Goal: Transaction & Acquisition: Purchase product/service

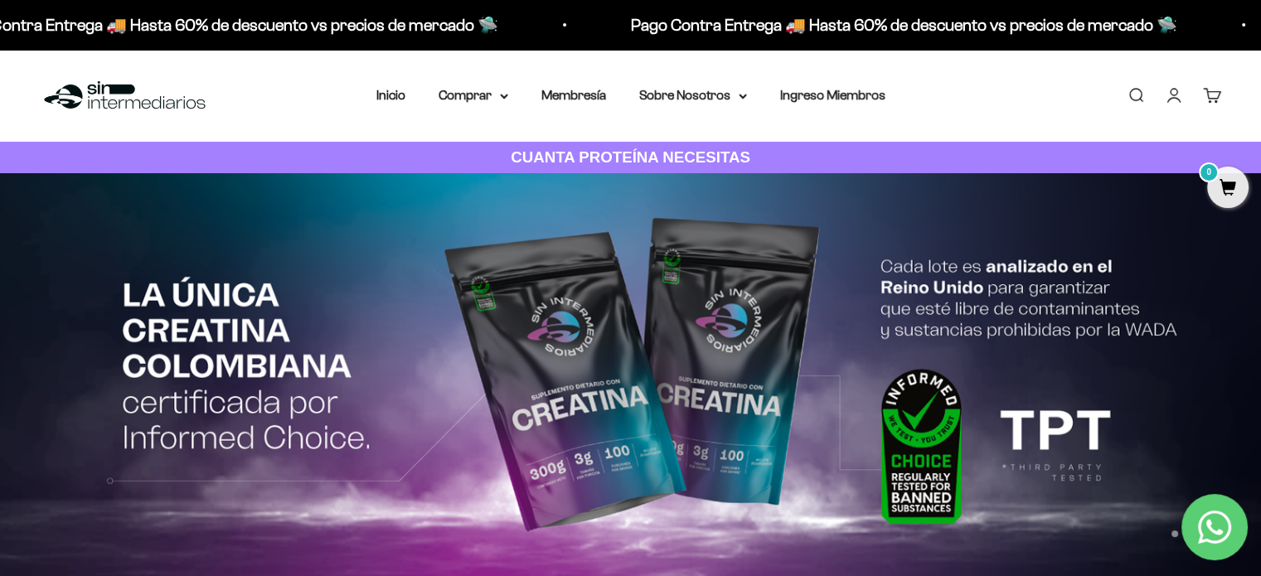
click at [1209, 101] on link "Carrito 0" at bounding box center [1212, 95] width 18 height 18
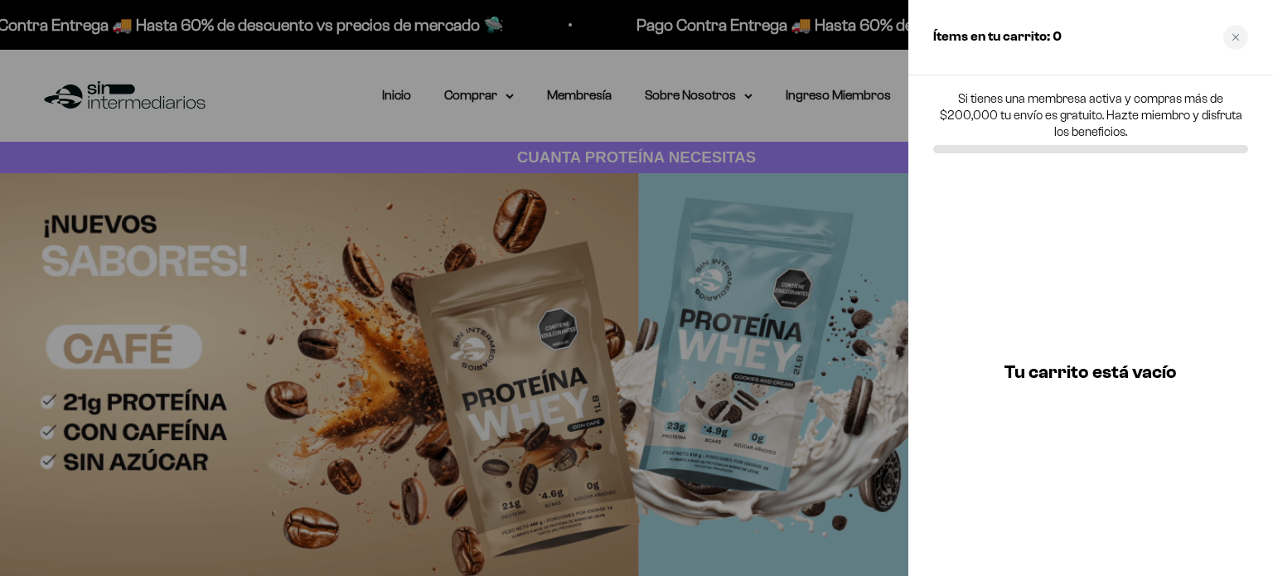
click at [368, 99] on div at bounding box center [636, 288] width 1273 height 576
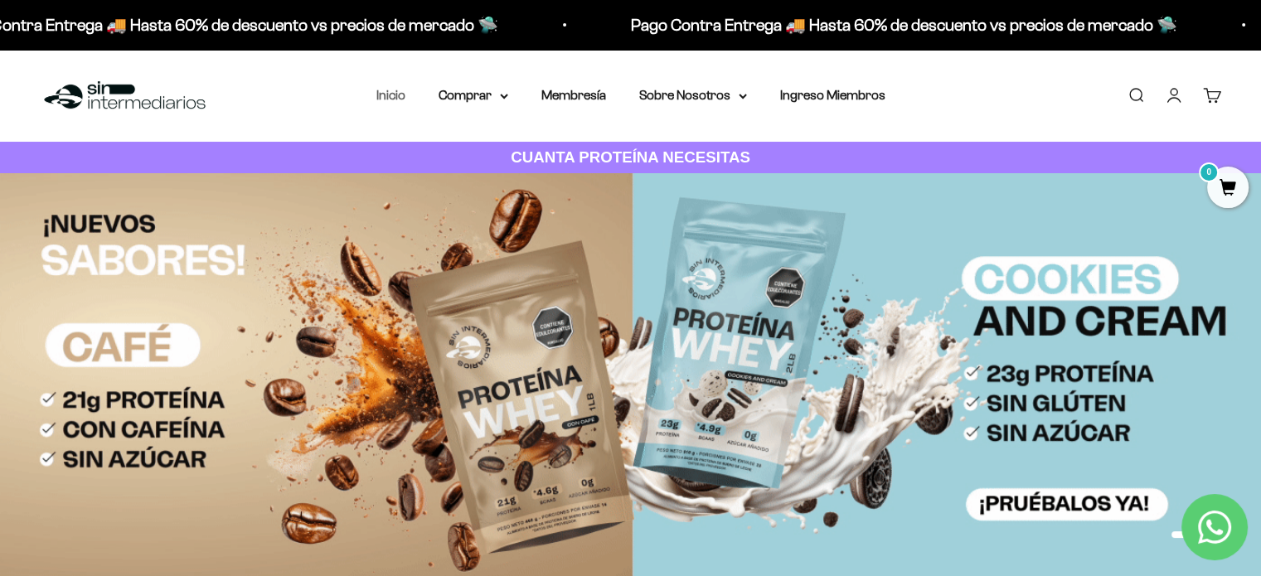
click at [393, 95] on link "Inicio" at bounding box center [390, 95] width 29 height 14
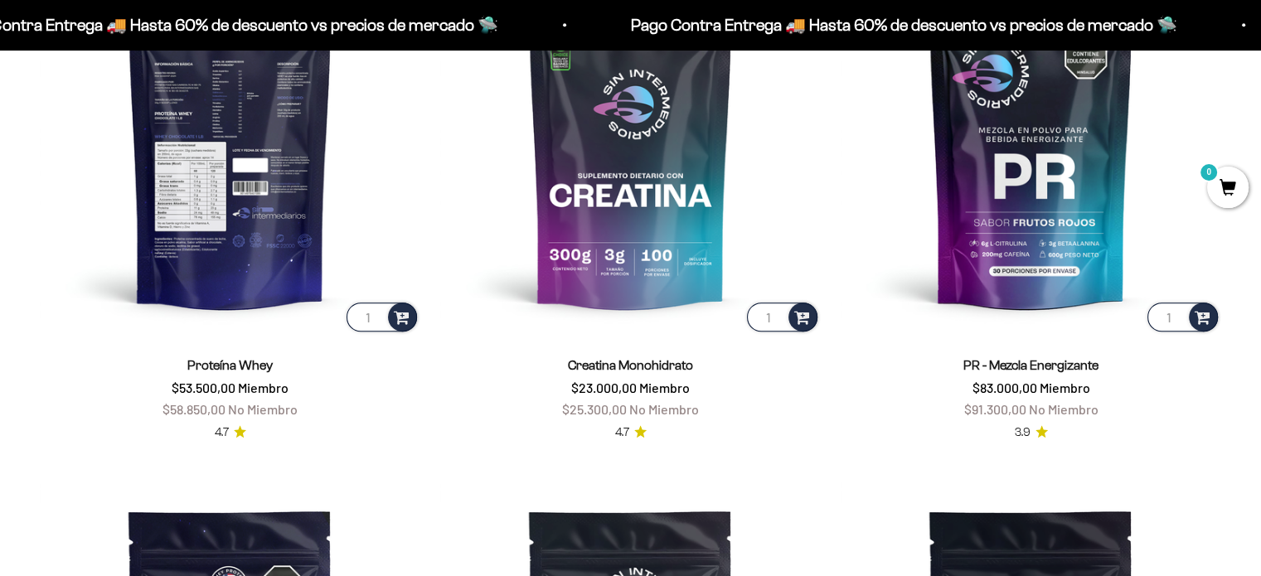
scroll to position [825, 0]
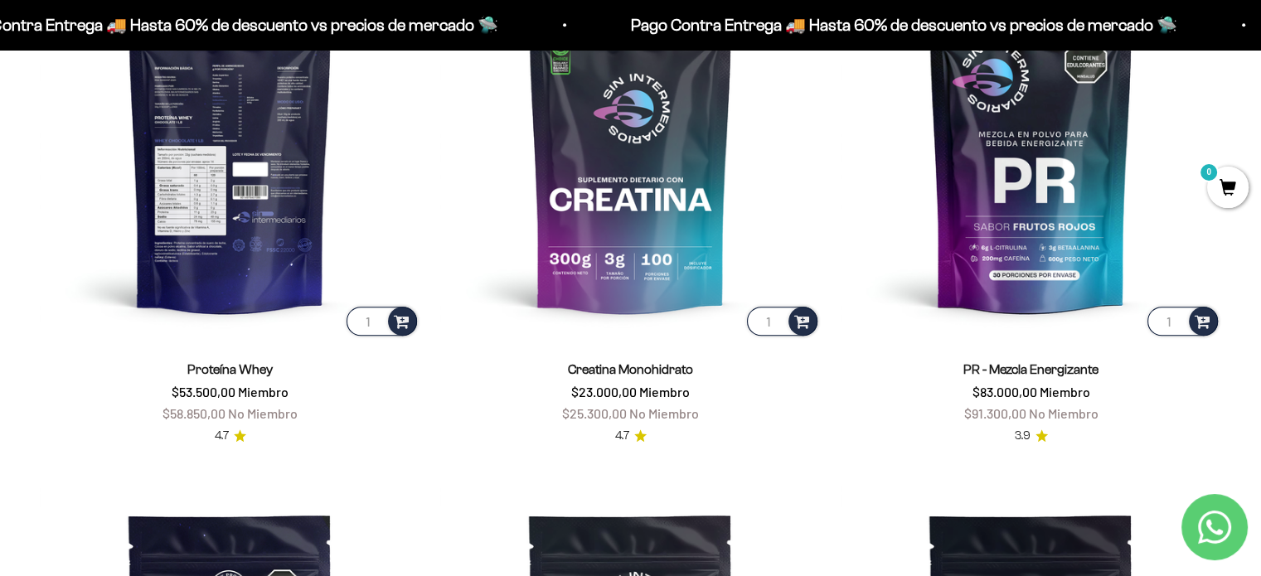
click at [258, 264] on img at bounding box center [230, 149] width 381 height 381
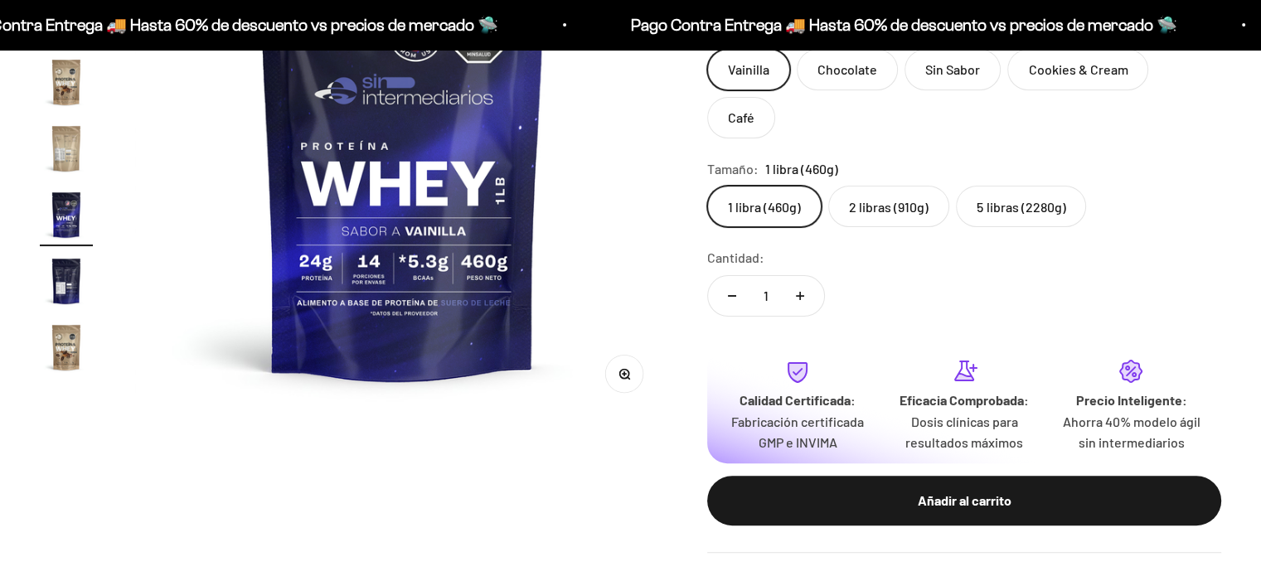
scroll to position [166, 0]
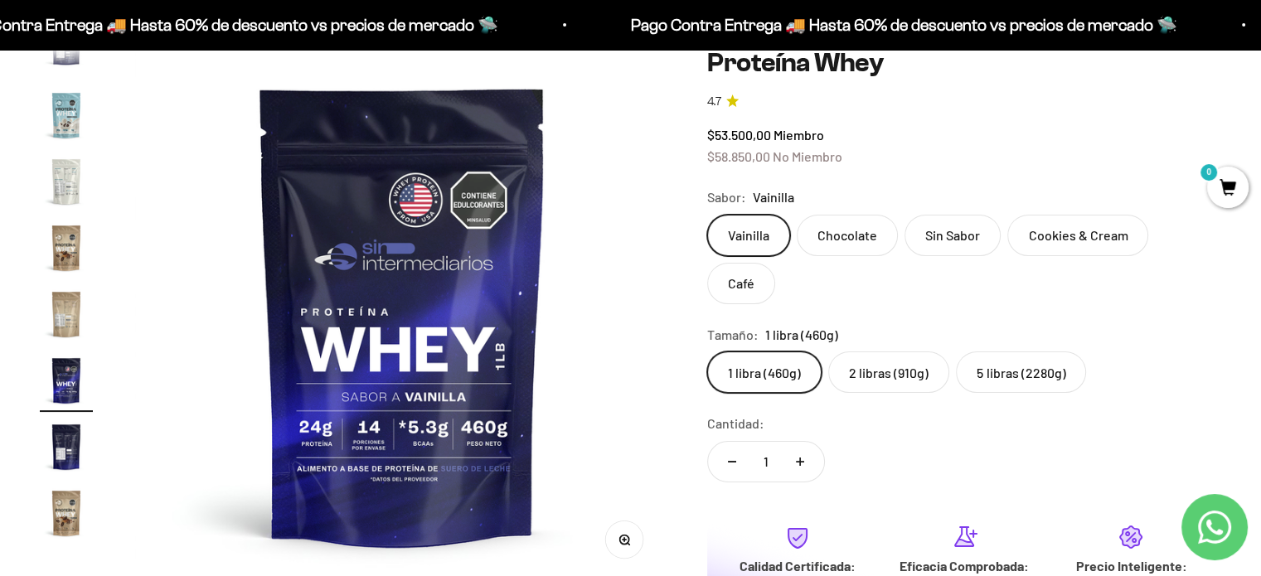
click at [888, 351] on label "2 libras (910g)" at bounding box center [888, 371] width 121 height 41
click at [707, 351] on input "2 libras (910g)" at bounding box center [706, 351] width 1 height 1
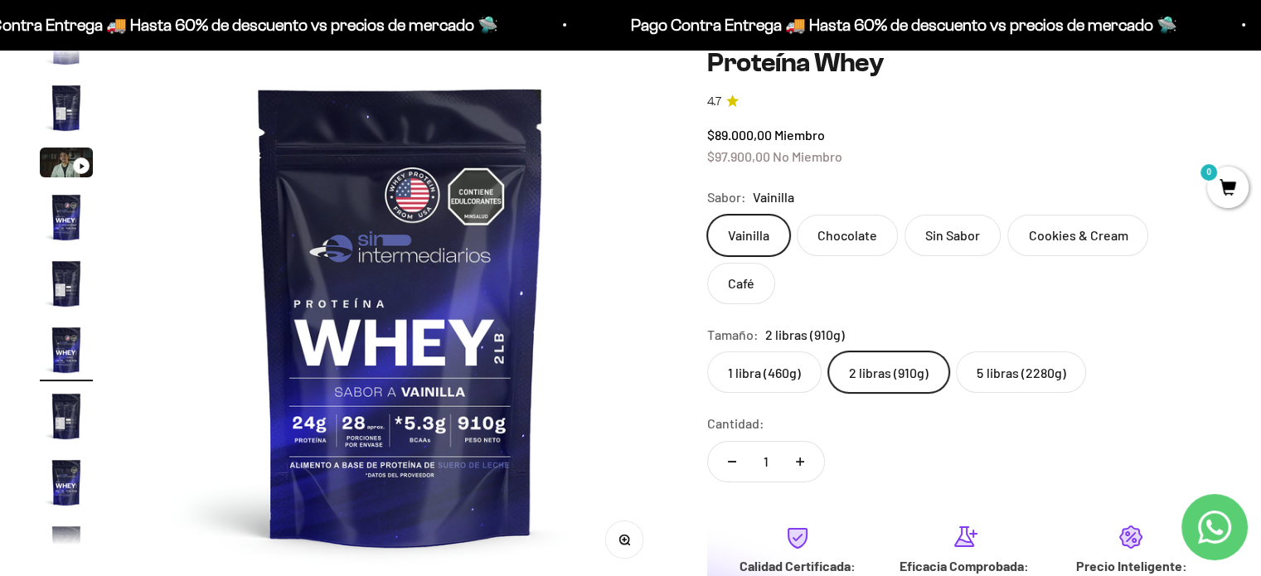
scroll to position [30, 0]
click at [768, 351] on label "1 libra (460g)" at bounding box center [764, 371] width 114 height 41
click at [707, 351] on input "1 libra (460g)" at bounding box center [706, 351] width 1 height 1
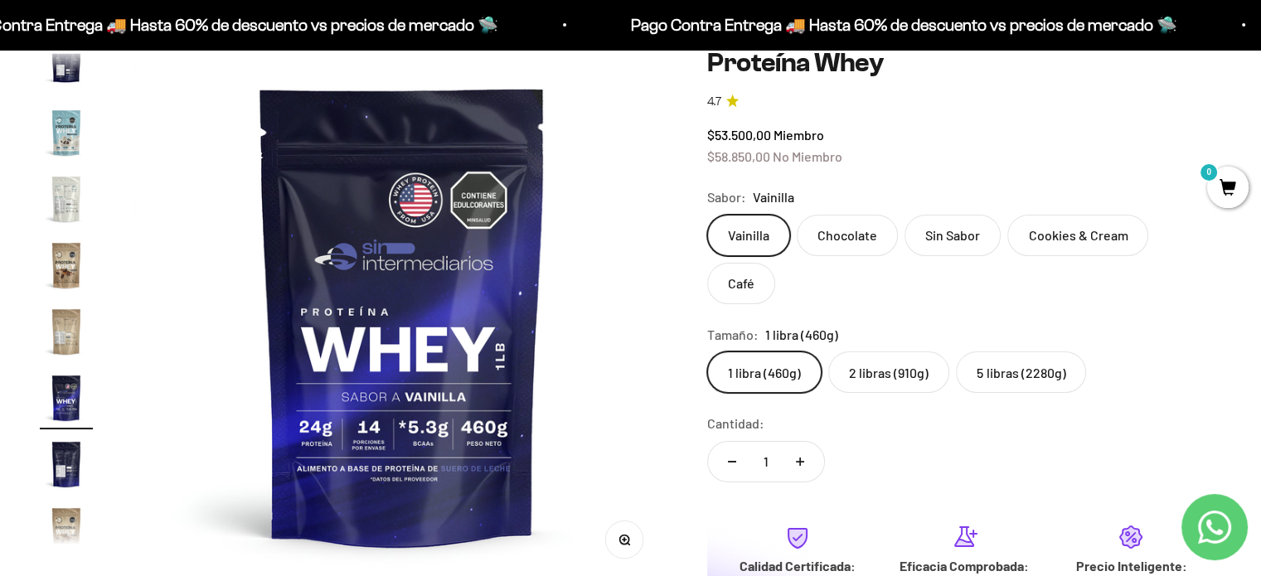
scroll to position [797, 0]
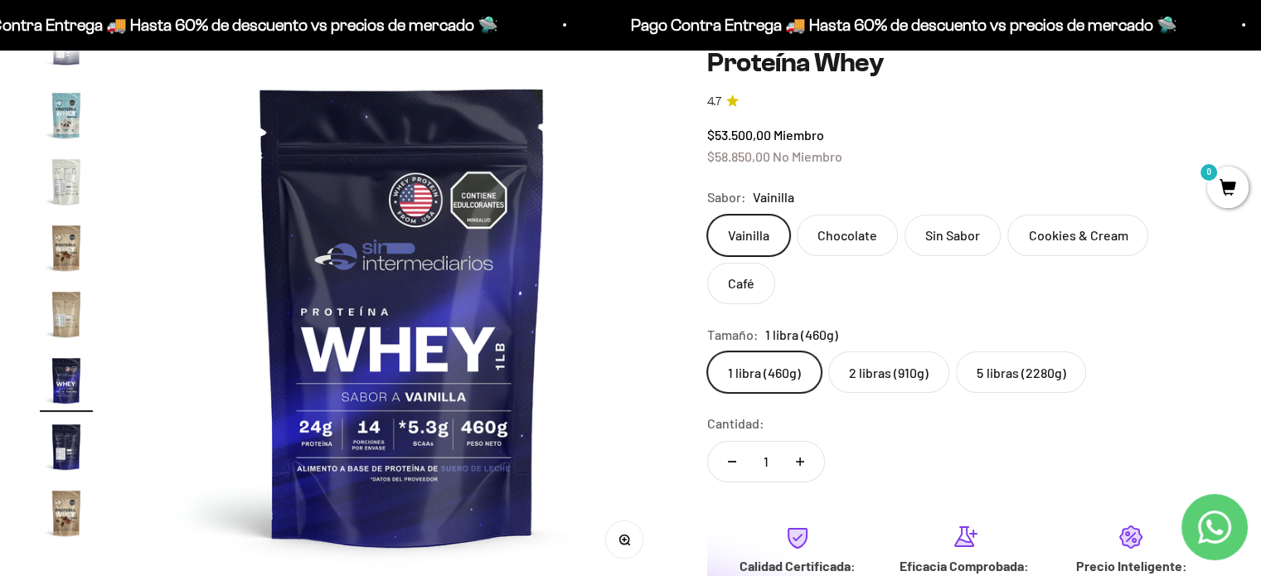
click at [870, 351] on label "2 libras (910g)" at bounding box center [888, 371] width 121 height 41
click at [707, 351] on input "2 libras (910g)" at bounding box center [706, 351] width 1 height 1
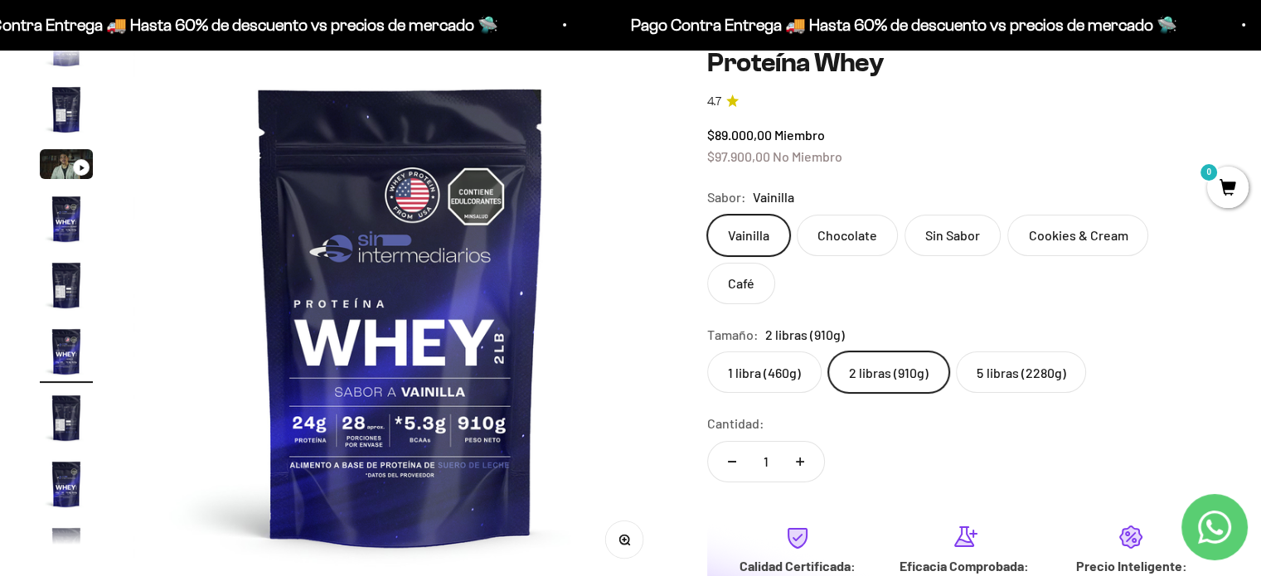
scroll to position [30, 0]
click at [803, 458] on icon "Aumentar cantidad" at bounding box center [800, 462] width 8 height 8
click at [727, 442] on button "Reducir cantidad" at bounding box center [732, 462] width 48 height 40
type input "1"
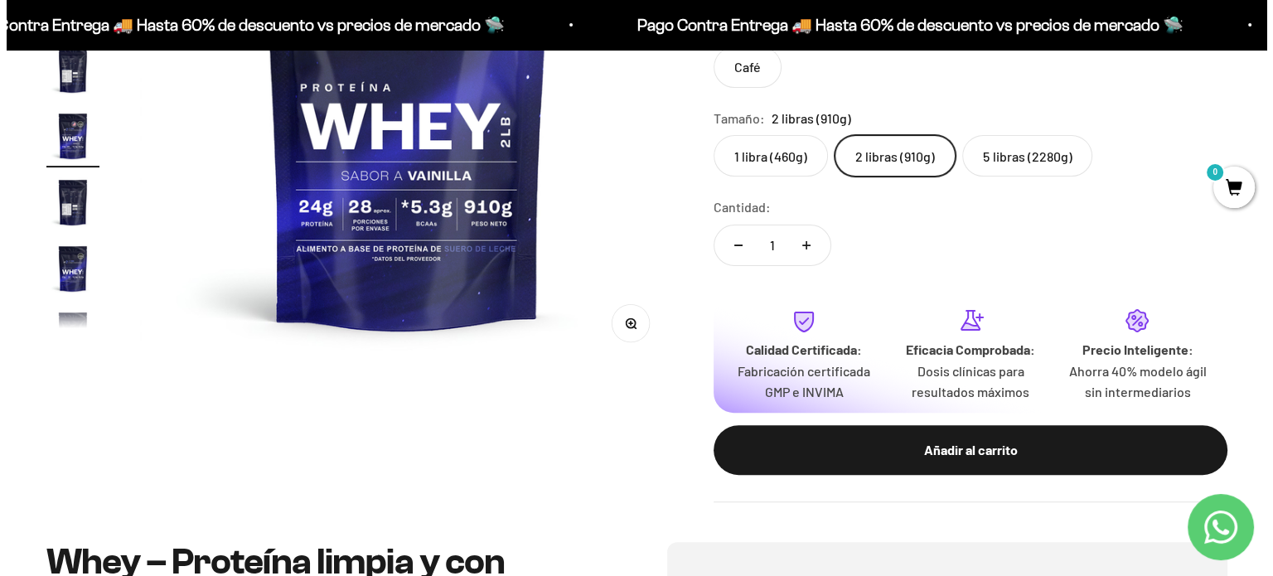
scroll to position [580, 0]
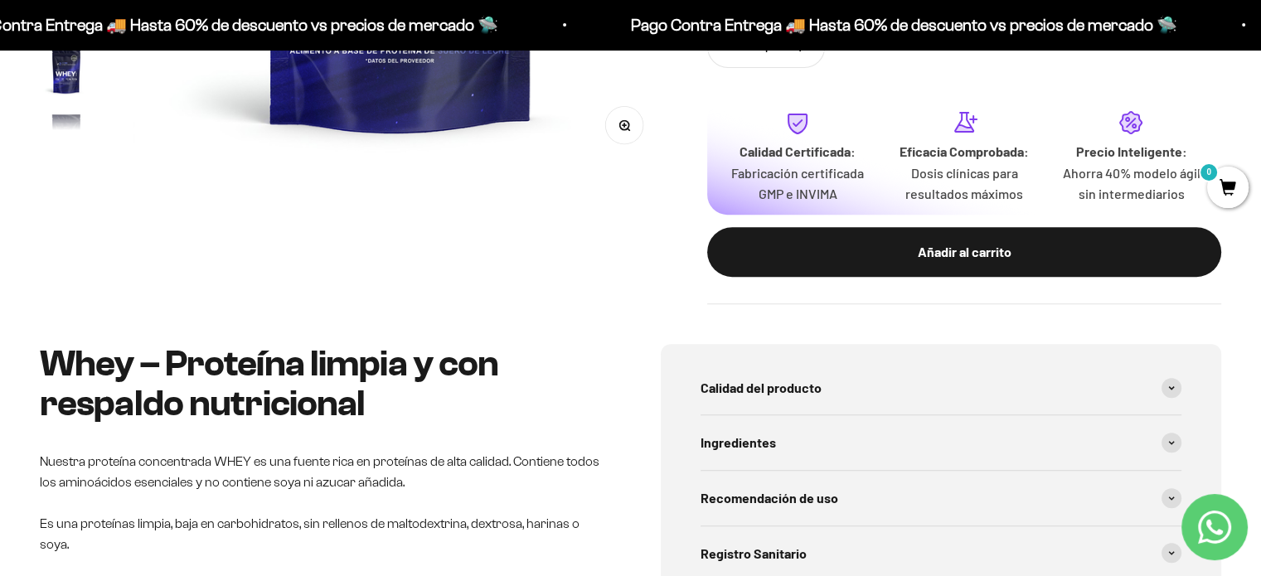
click at [899, 241] on div "Añadir al carrito" at bounding box center [964, 252] width 448 height 22
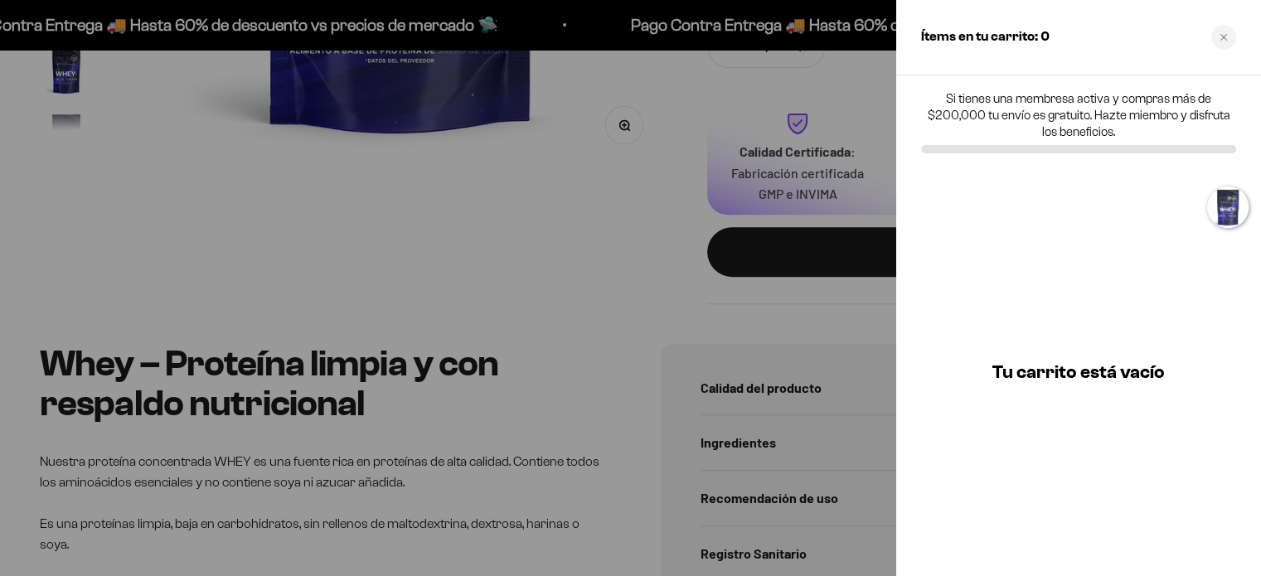
scroll to position [0, 2809]
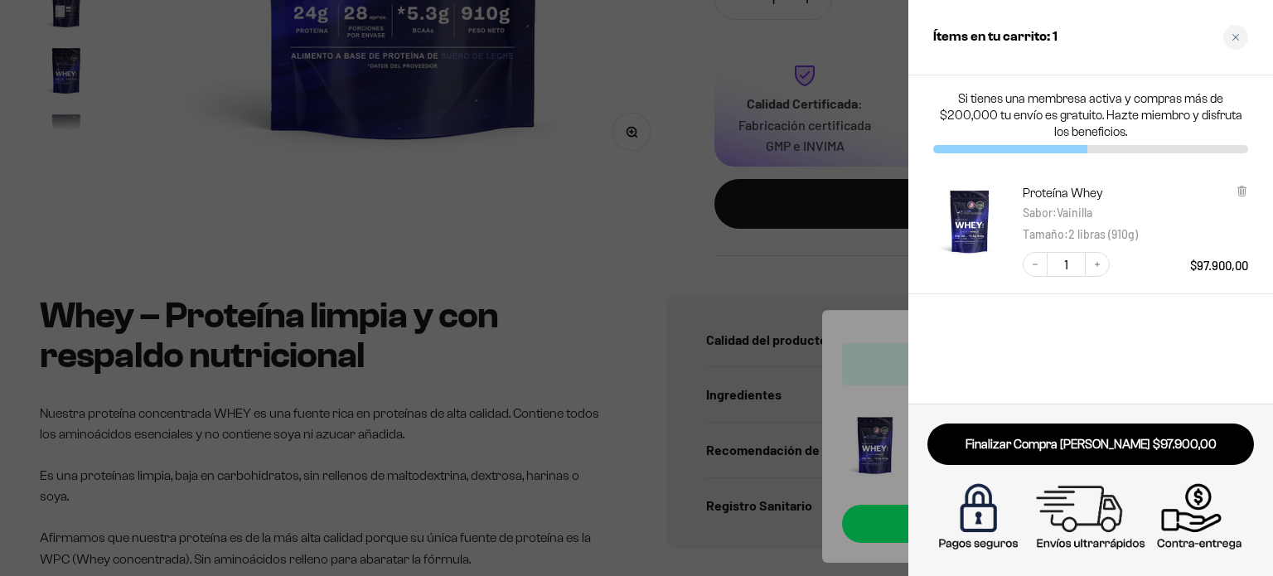
click at [601, 208] on div at bounding box center [636, 288] width 1273 height 576
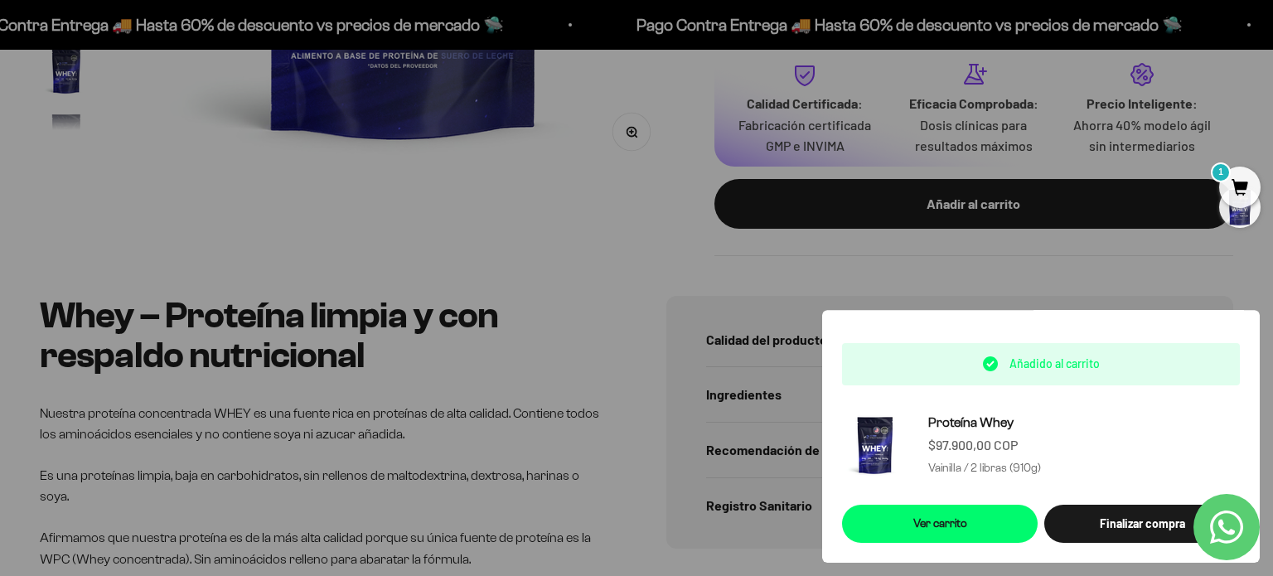
drag, startPoint x: 511, startPoint y: 138, endPoint x: 476, endPoint y: 139, distance: 34.9
click at [511, 138] on div at bounding box center [636, 288] width 1273 height 576
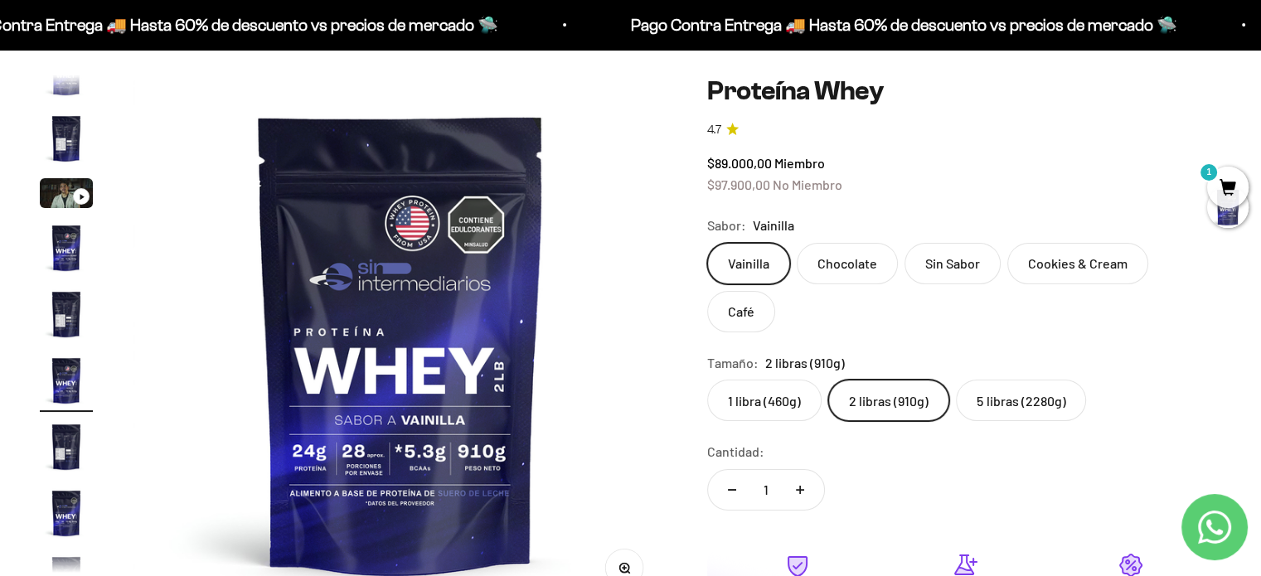
scroll to position [0, 0]
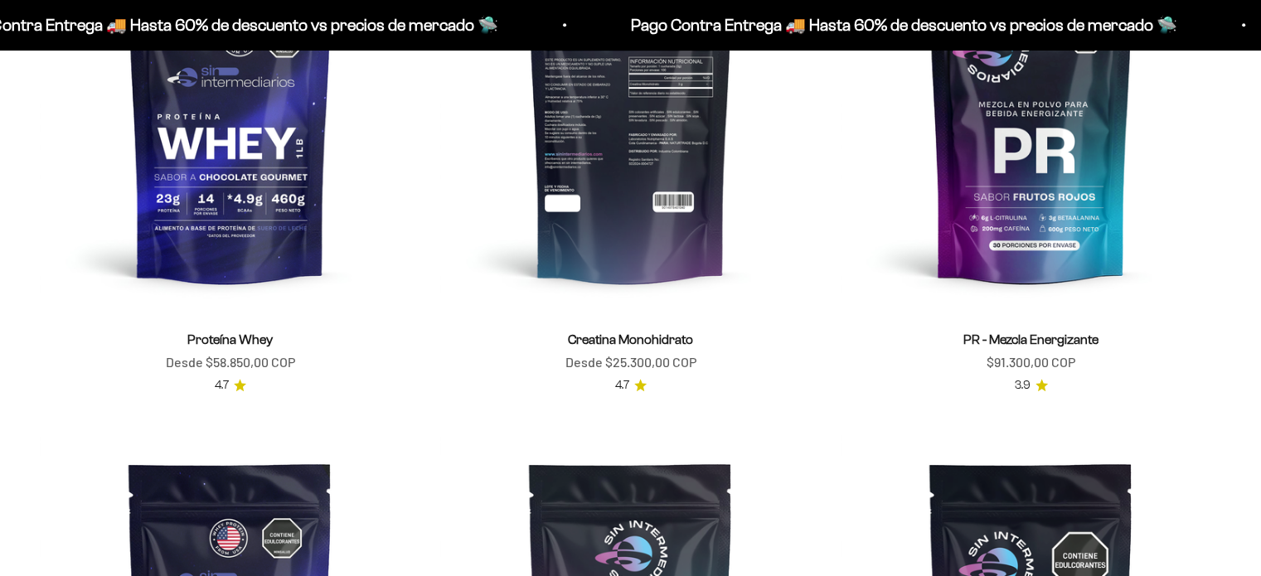
scroll to position [825, 0]
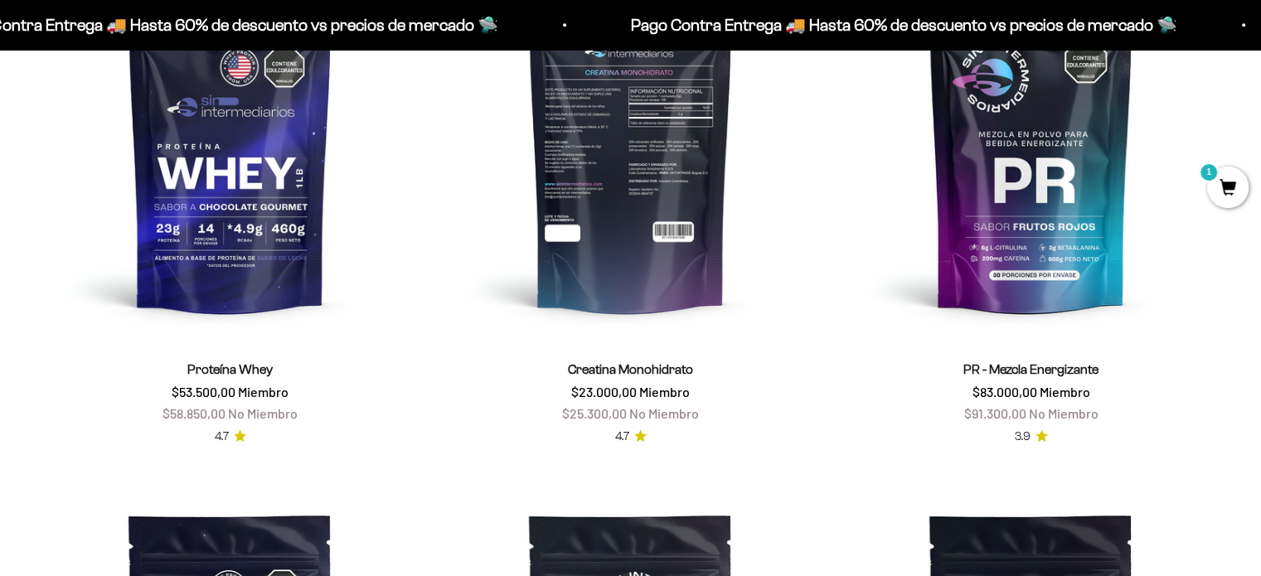
click at [647, 212] on img at bounding box center [630, 149] width 381 height 381
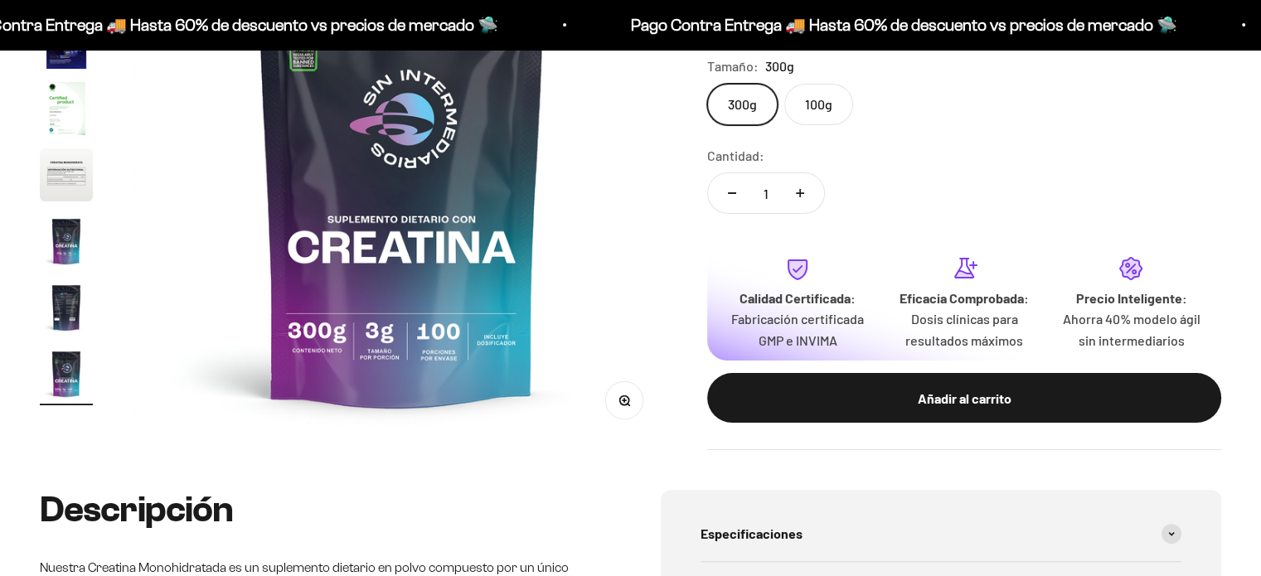
scroll to position [249, 0]
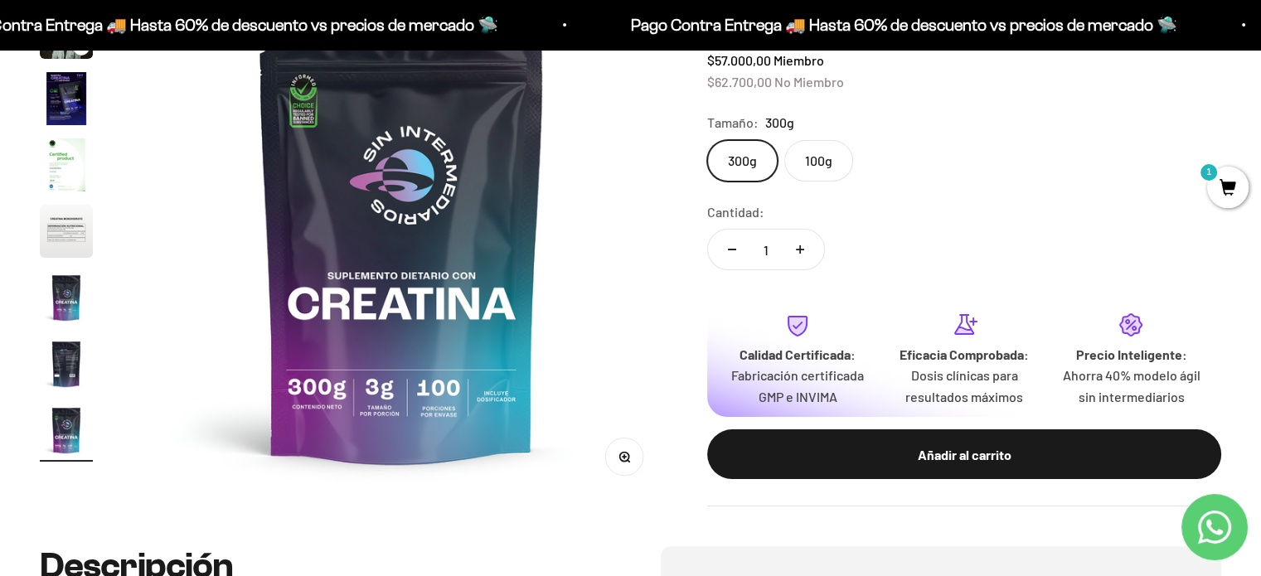
click at [819, 164] on label "100g" at bounding box center [818, 160] width 69 height 41
click at [707, 140] on input "100g" at bounding box center [706, 139] width 1 height 1
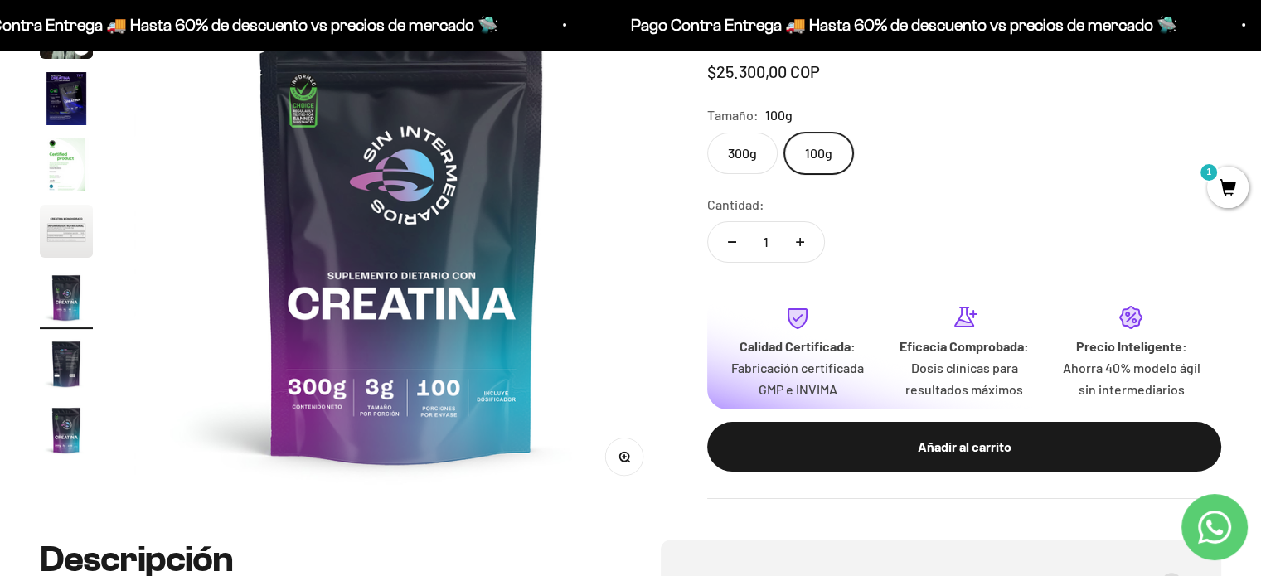
scroll to position [0, 3328]
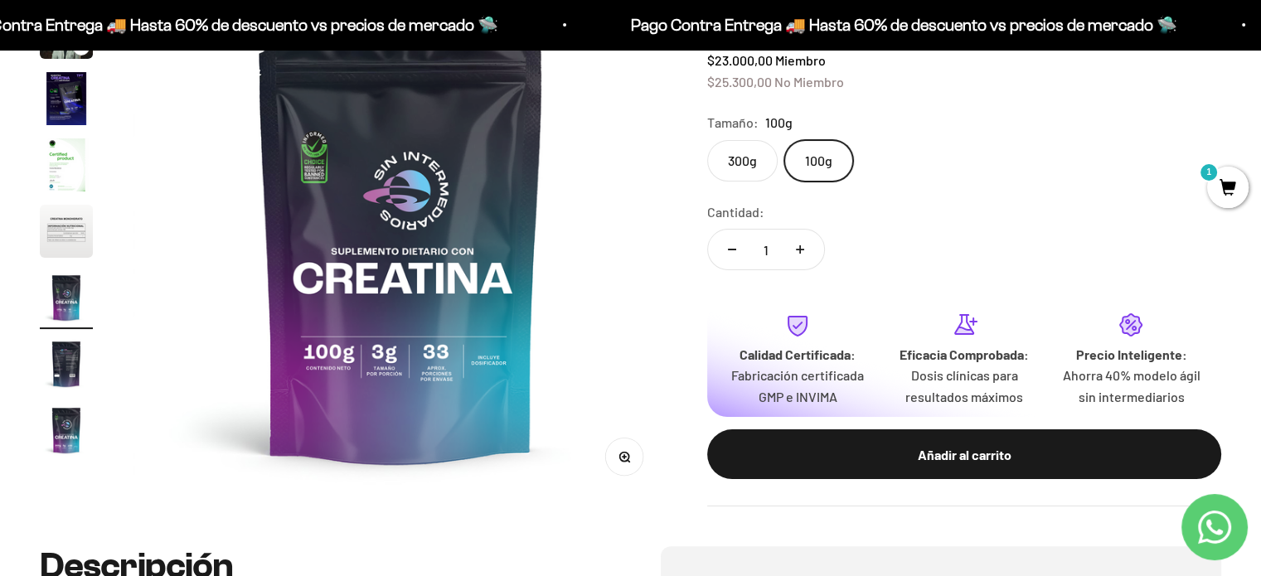
click at [746, 168] on label "300g" at bounding box center [742, 160] width 70 height 41
click at [707, 140] on input "300g" at bounding box center [706, 139] width 1 height 1
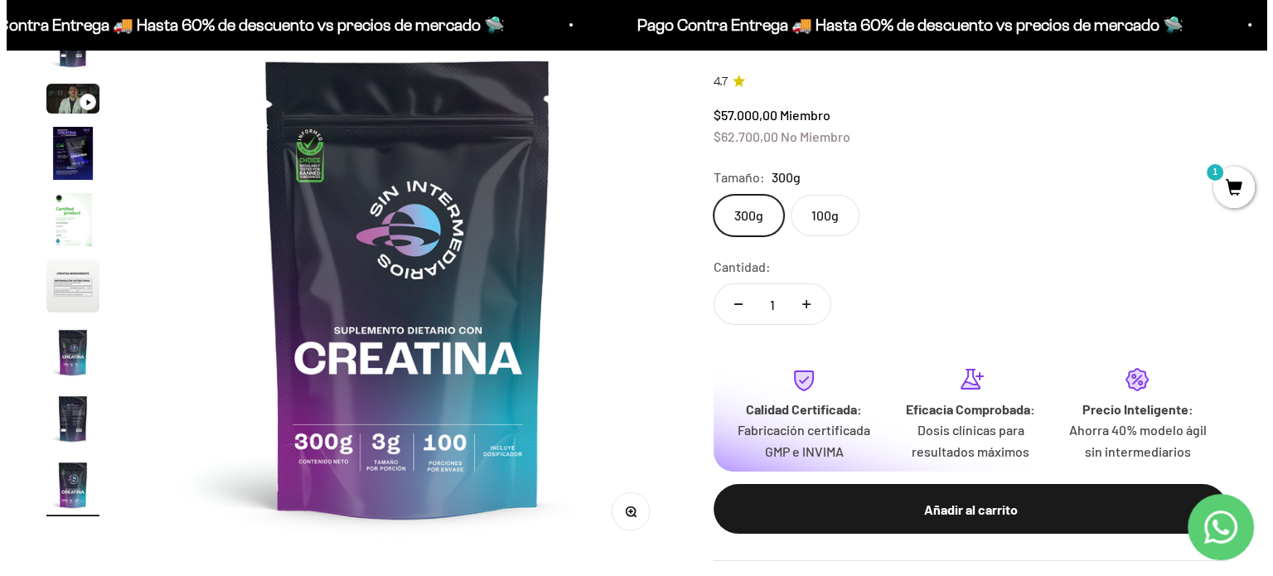
scroll to position [166, 0]
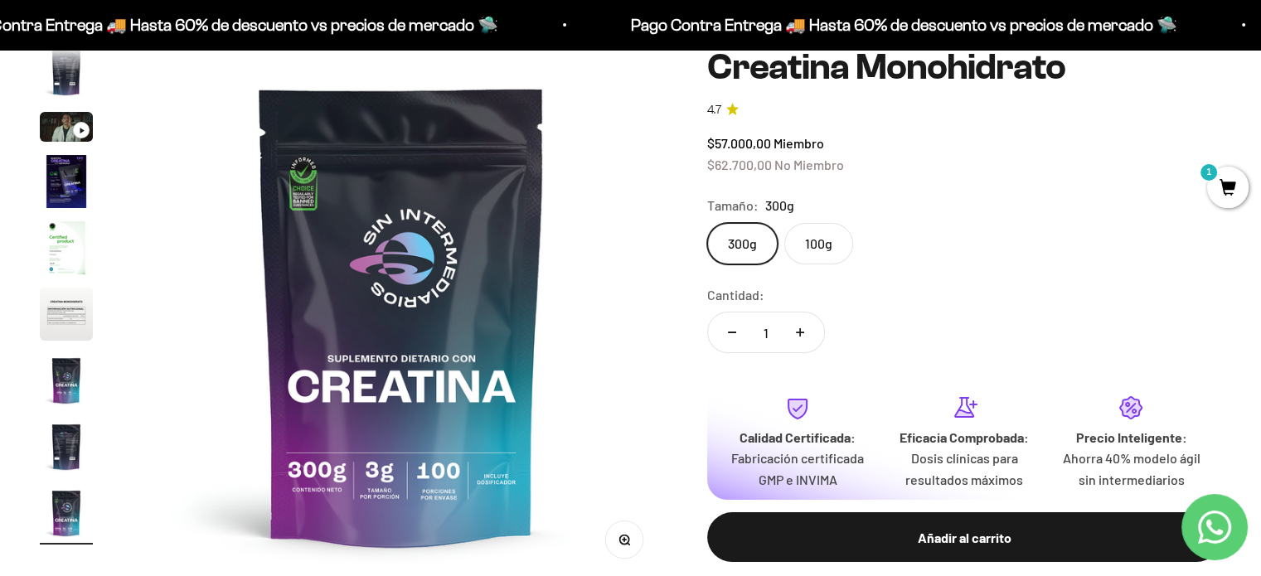
click at [800, 331] on icon "Aumentar cantidad" at bounding box center [800, 332] width 0 height 8
type input "3"
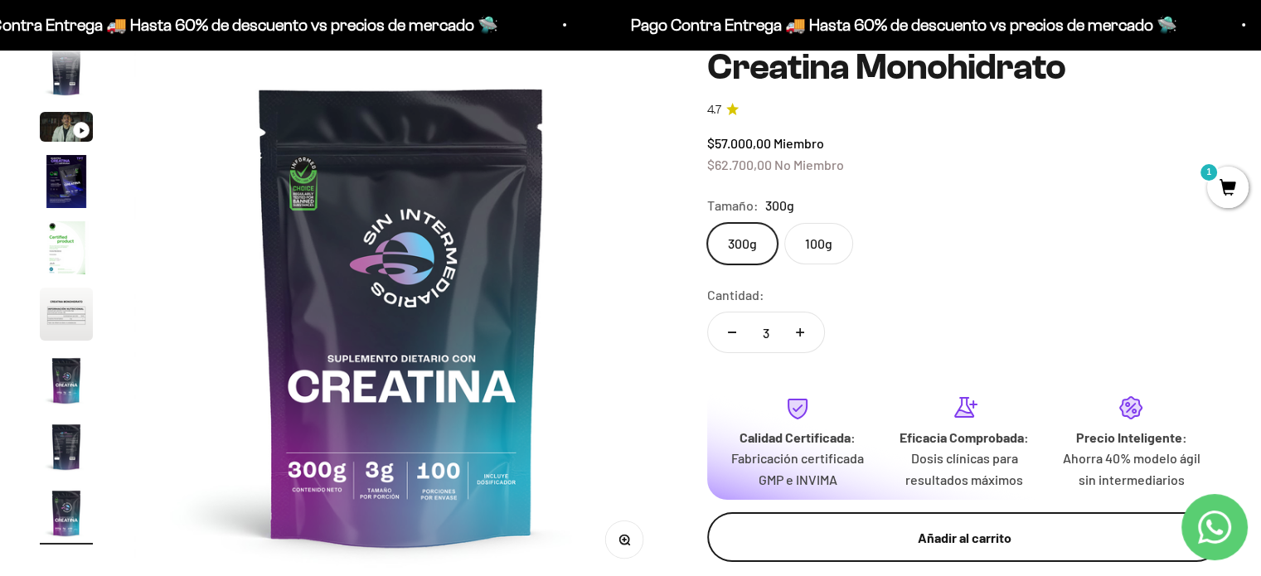
click at [897, 515] on button "Añadir al carrito" at bounding box center [964, 537] width 514 height 50
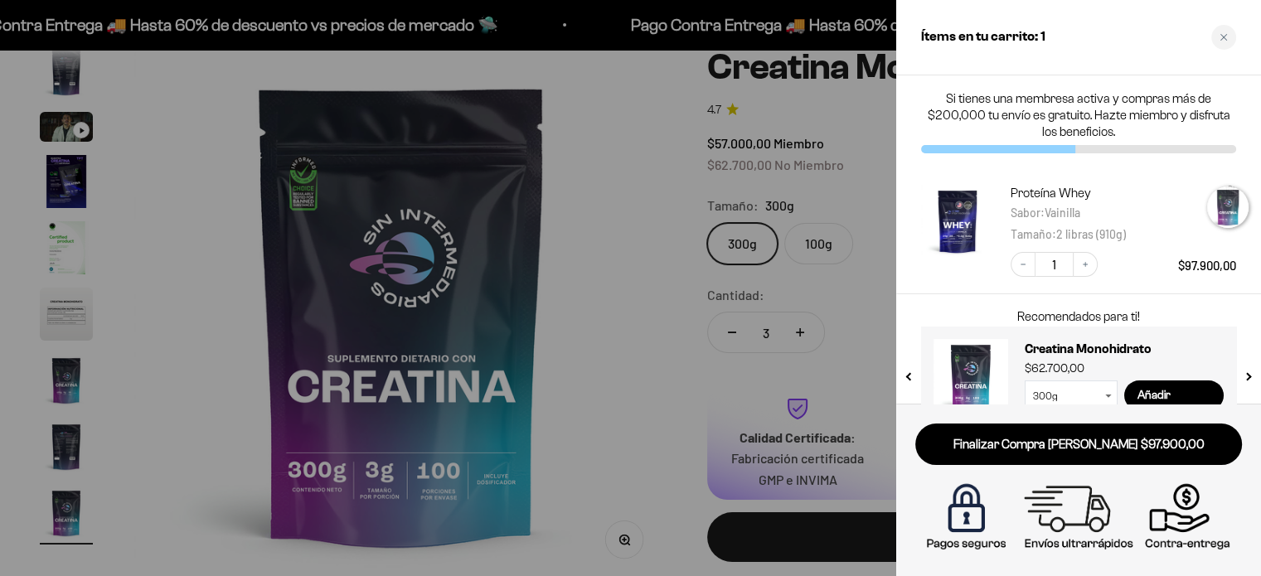
scroll to position [0, 4493]
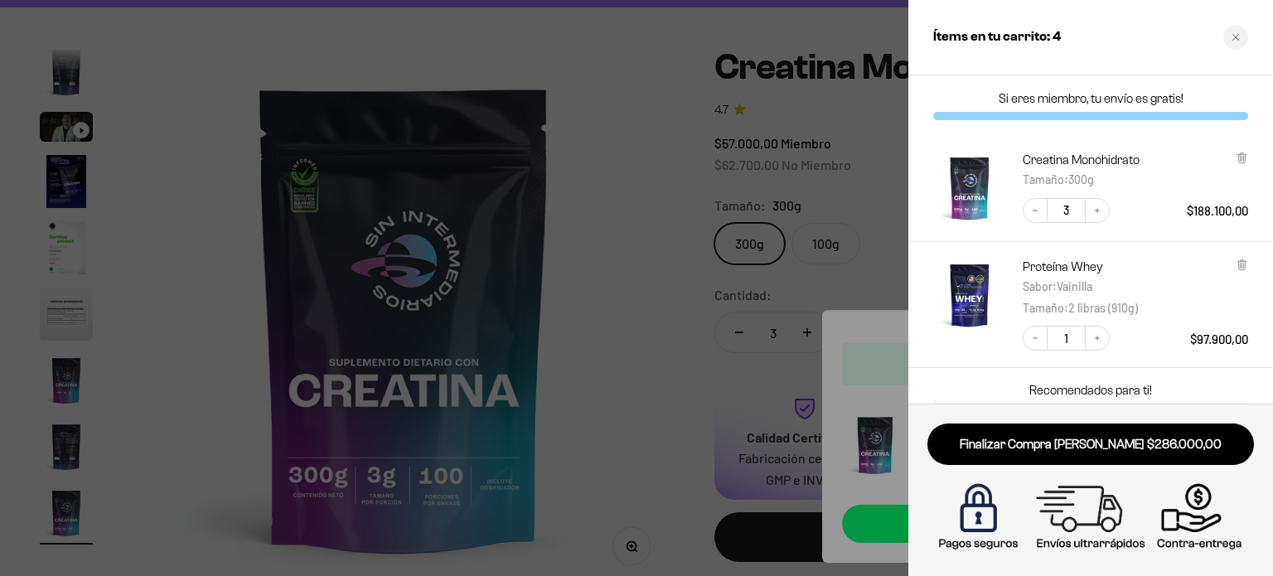
click at [189, 65] on div at bounding box center [636, 288] width 1273 height 576
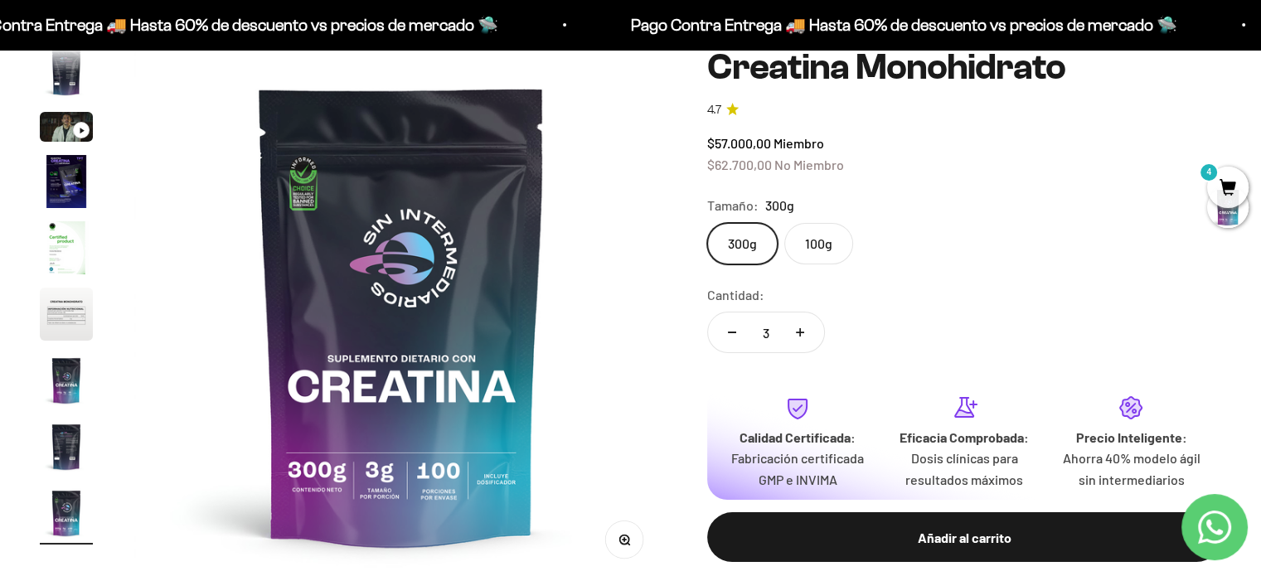
scroll to position [0, 0]
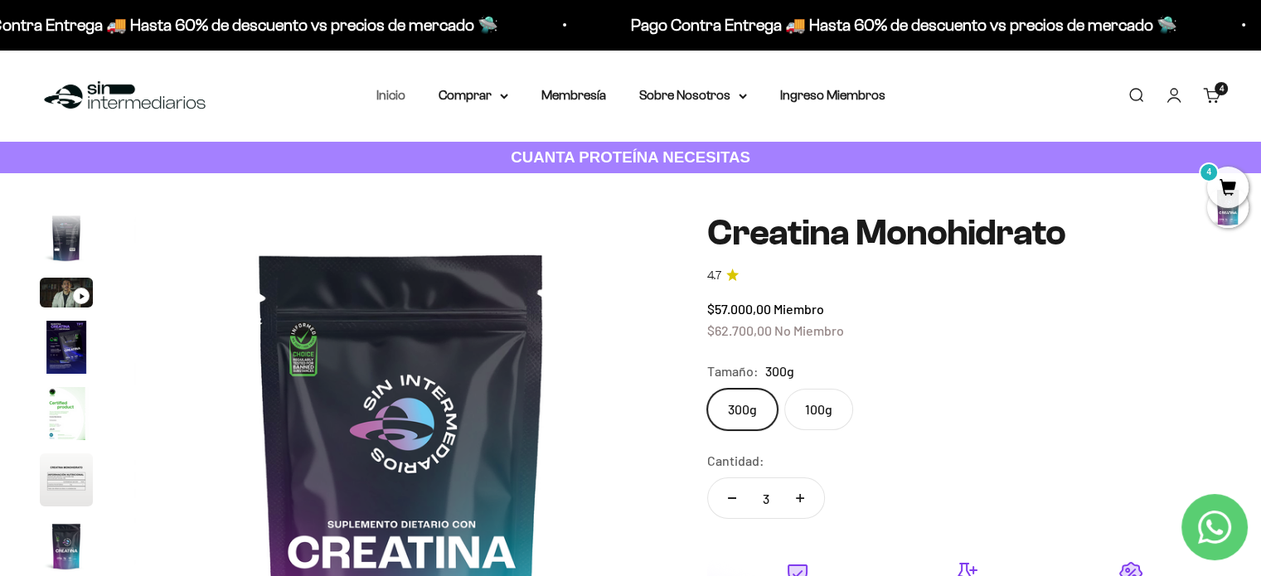
click at [391, 99] on link "Inicio" at bounding box center [390, 95] width 29 height 14
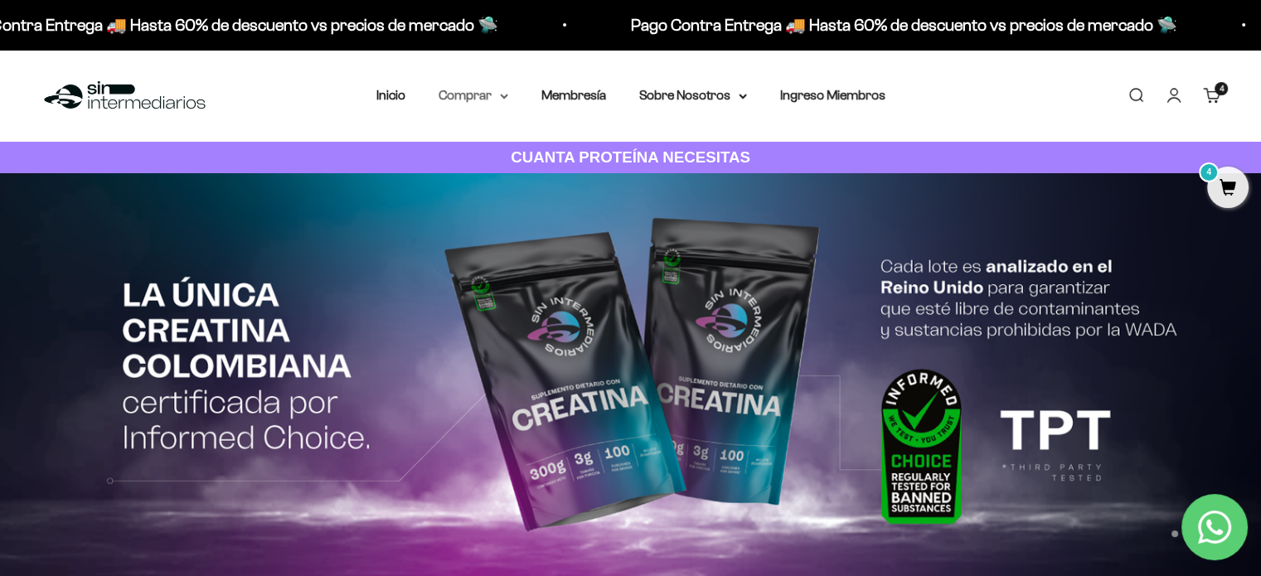
click at [488, 98] on summary "Comprar" at bounding box center [474, 96] width 70 height 22
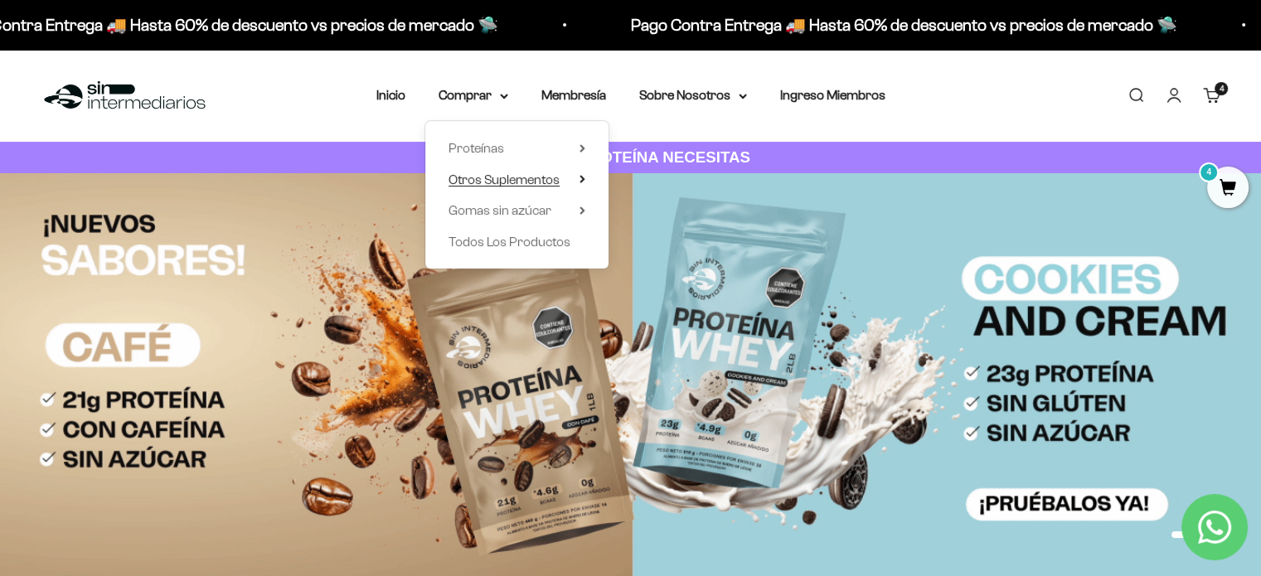
click at [494, 178] on span "Otros Suplementos" at bounding box center [503, 179] width 111 height 14
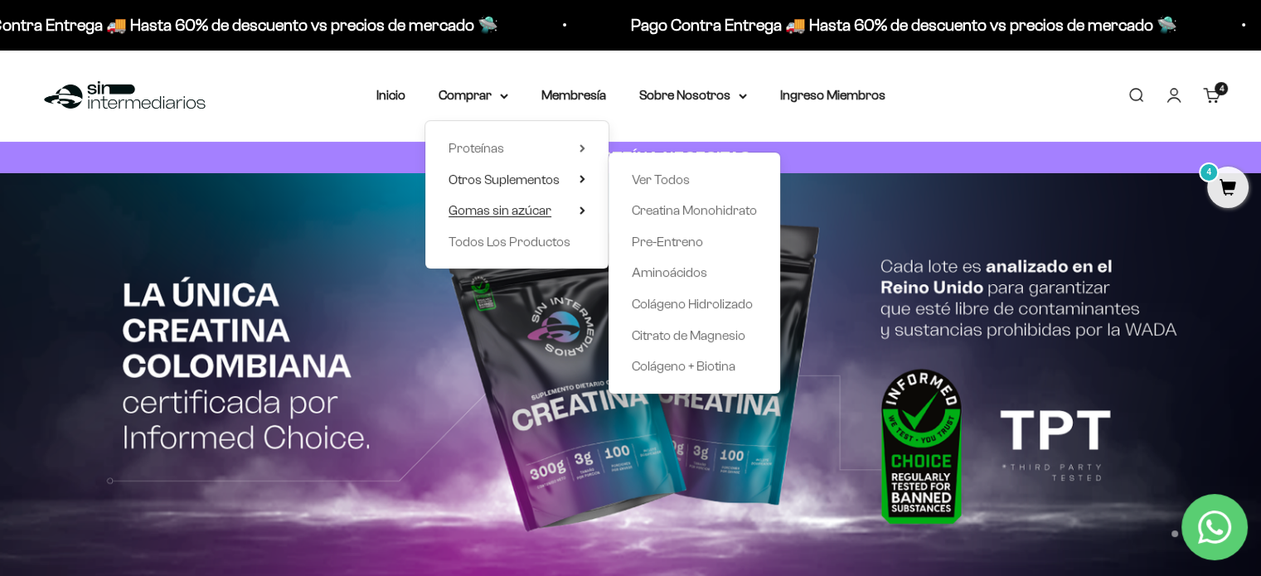
click at [514, 210] on span "Gomas sin azúcar" at bounding box center [499, 210] width 103 height 14
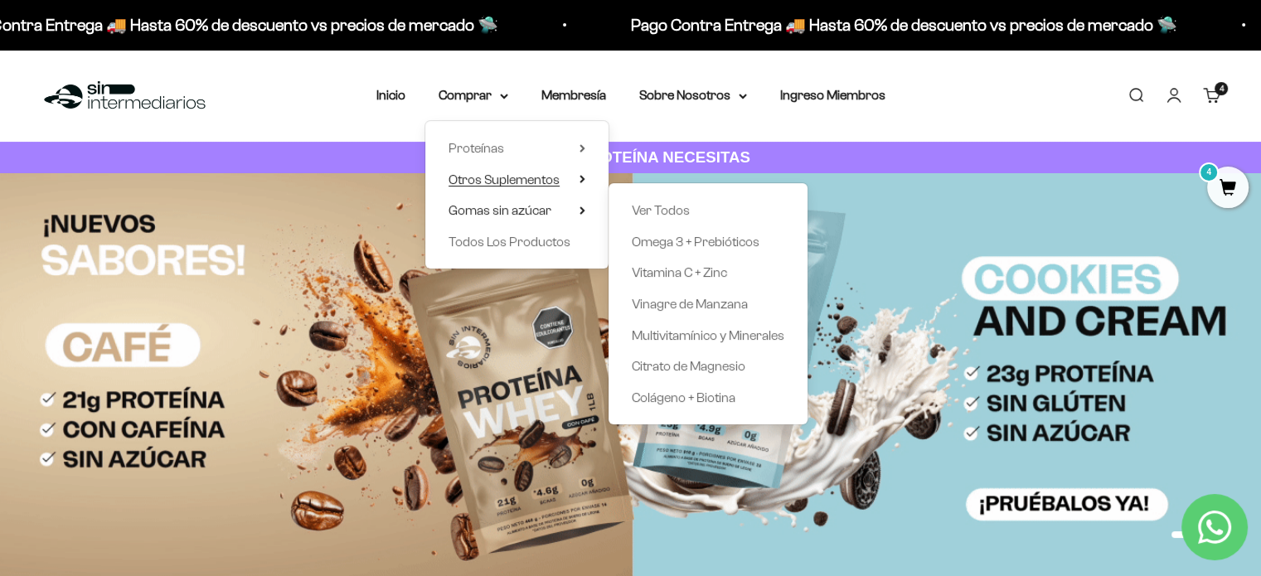
click at [559, 189] on span "Otros Suplementos" at bounding box center [503, 180] width 111 height 22
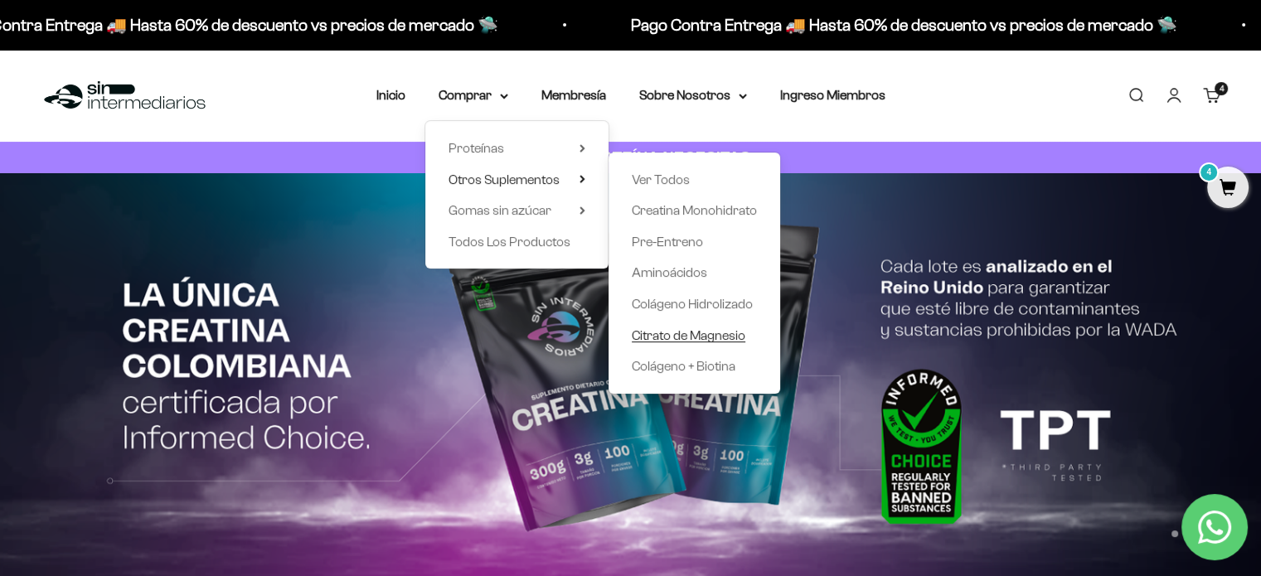
click at [696, 337] on span "Citrato de Magnesio" at bounding box center [689, 335] width 114 height 14
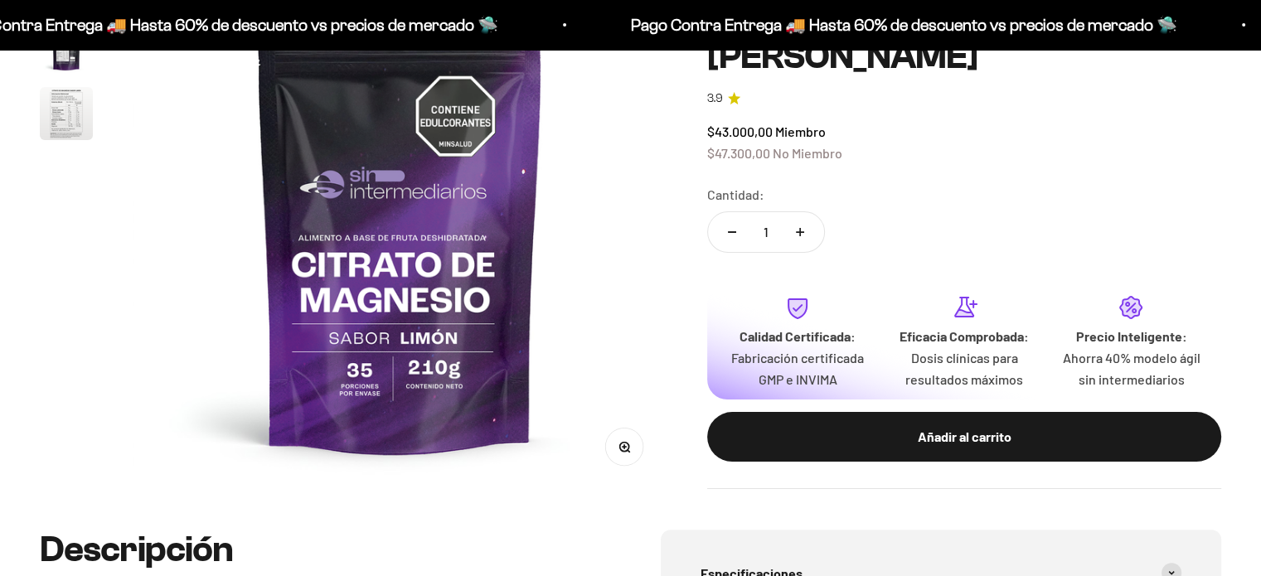
scroll to position [249, 0]
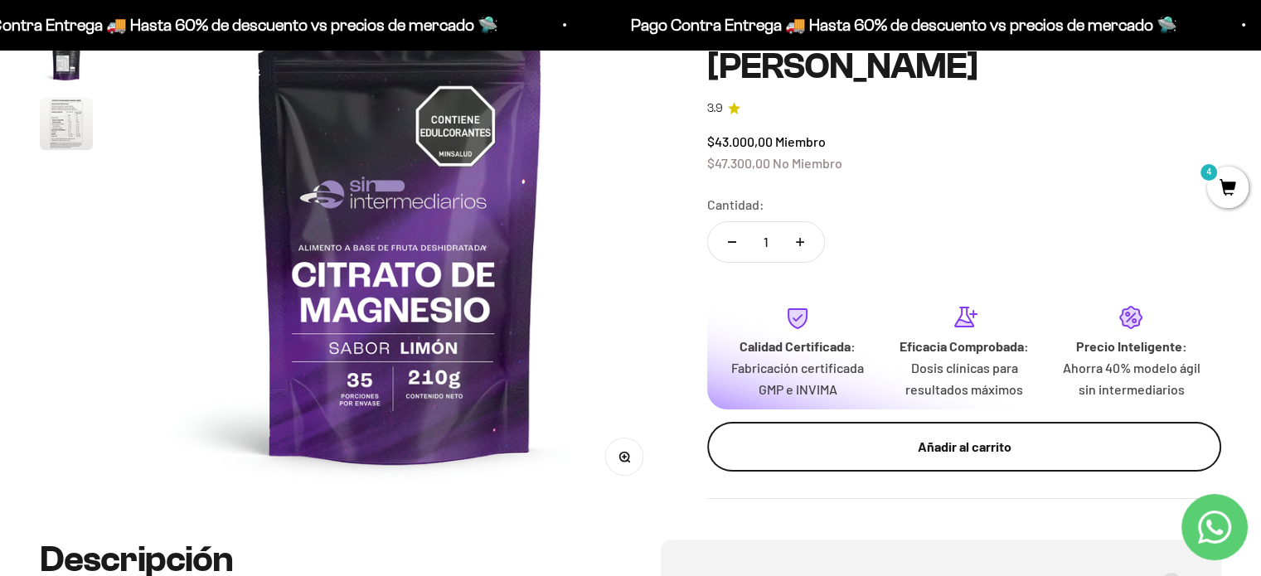
click at [839, 441] on div "Añadir al carrito" at bounding box center [964, 448] width 448 height 22
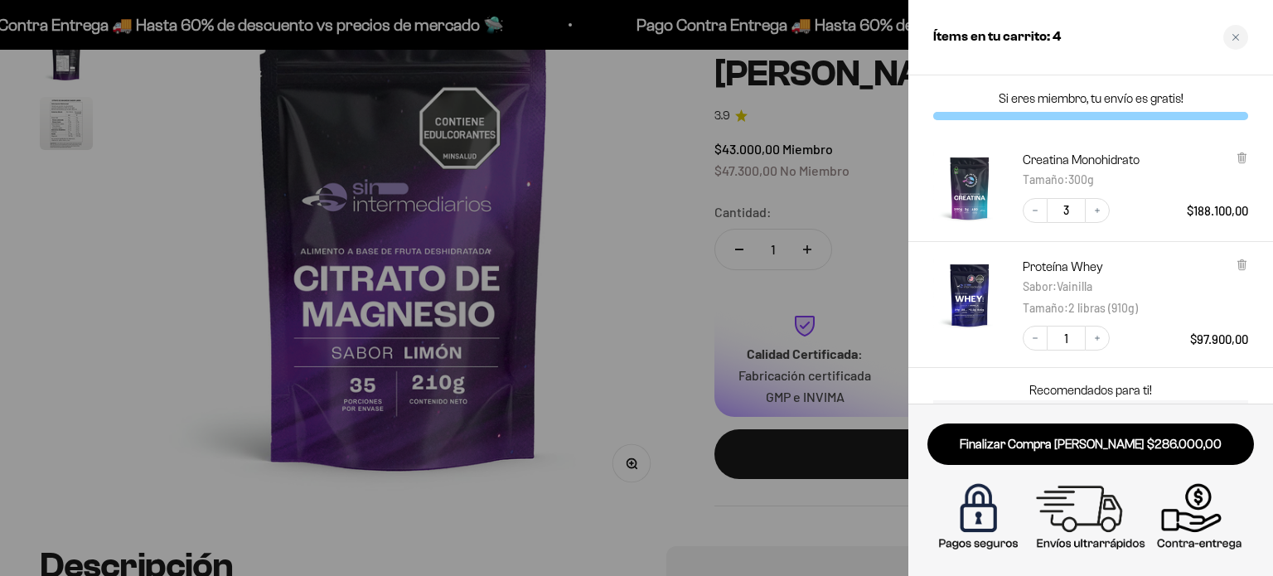
click at [676, 284] on div at bounding box center [636, 288] width 1273 height 576
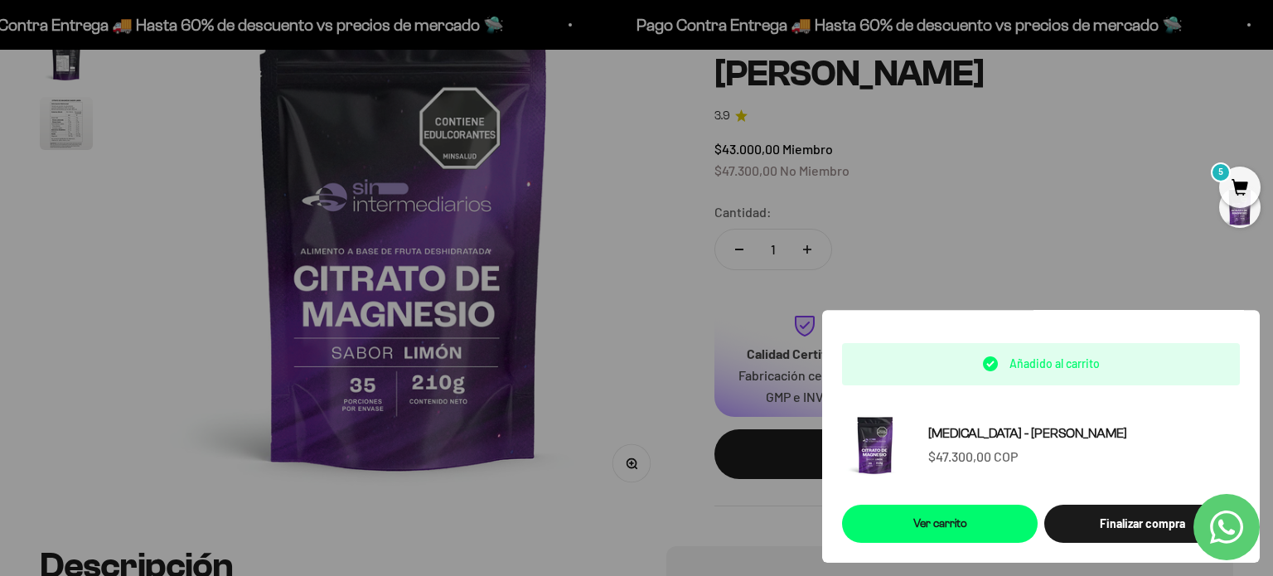
click at [1052, 275] on div at bounding box center [636, 288] width 1273 height 576
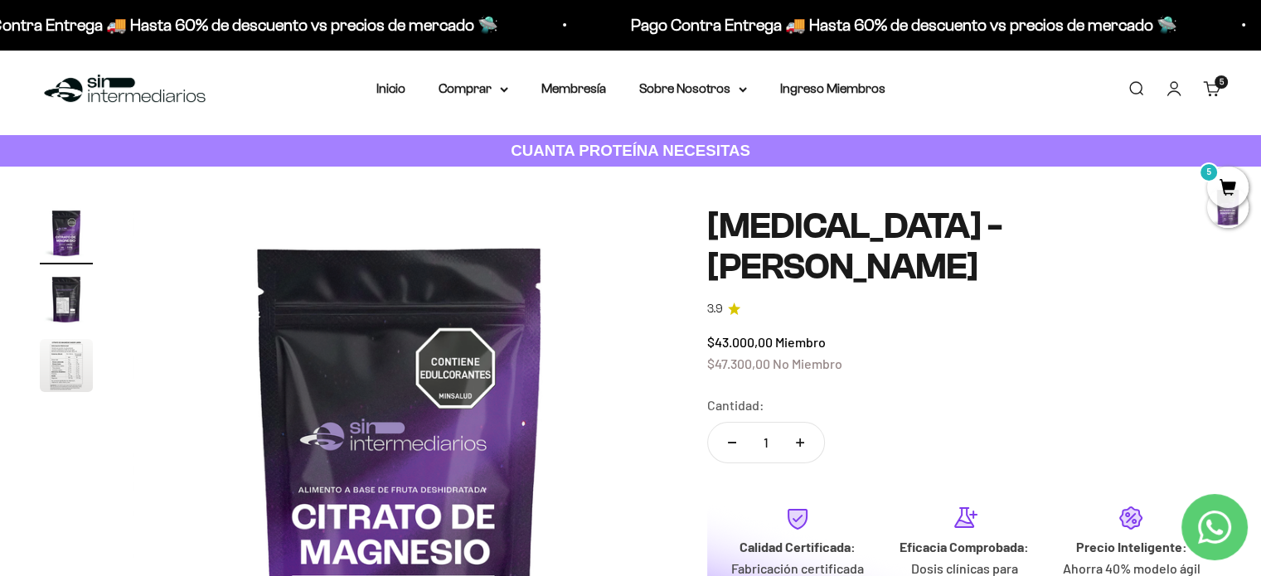
scroll to position [0, 0]
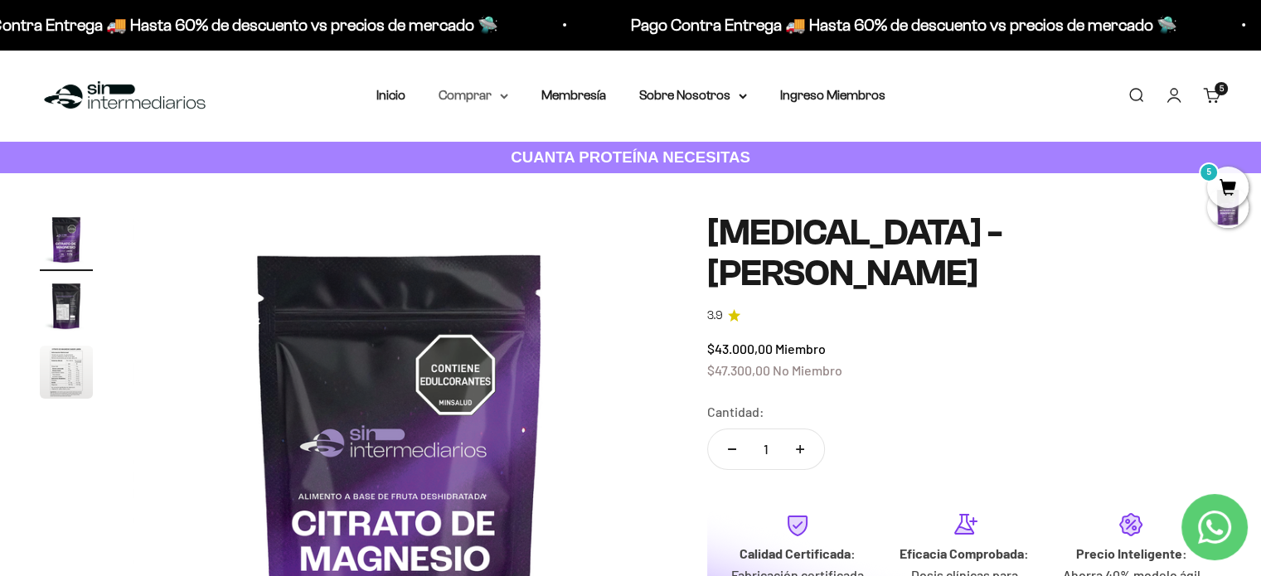
click at [497, 99] on summary "Comprar" at bounding box center [474, 96] width 70 height 22
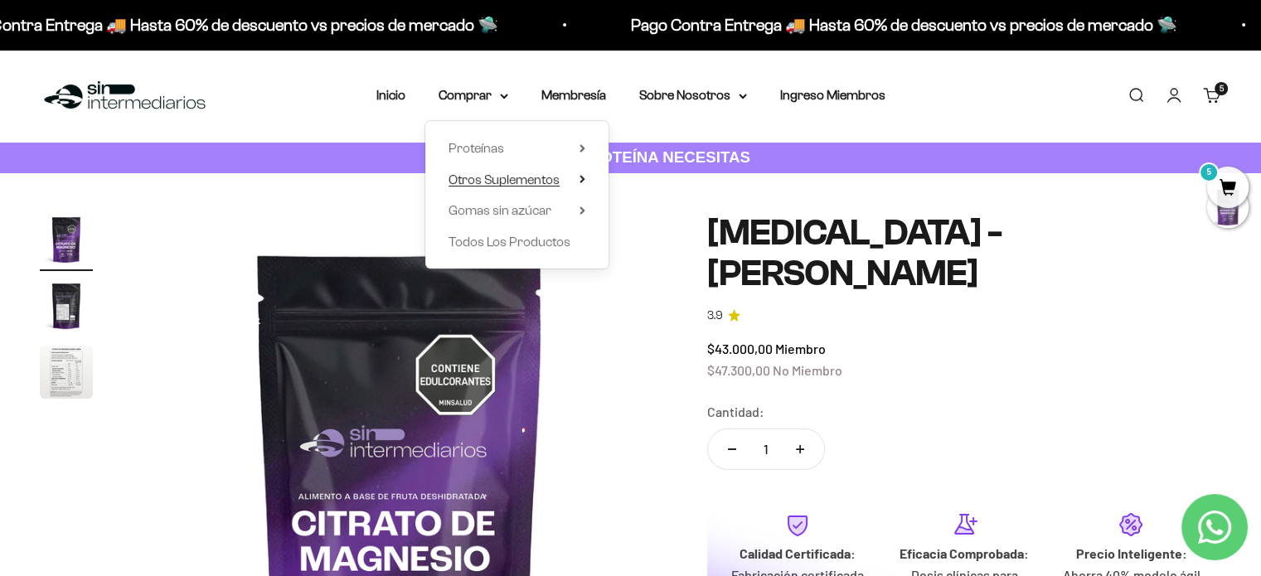
click at [542, 186] on span "Otros Suplementos" at bounding box center [503, 179] width 111 height 14
click at [582, 211] on icon at bounding box center [581, 210] width 3 height 7
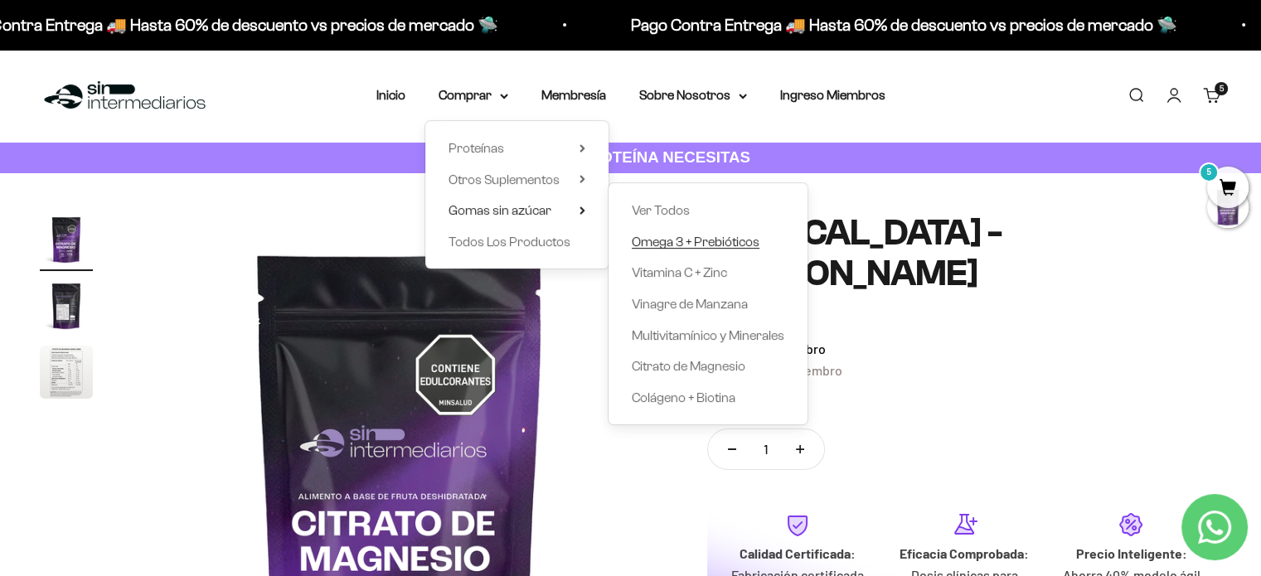
click at [664, 250] on span "Omega 3 + Prebióticos" at bounding box center [696, 242] width 128 height 22
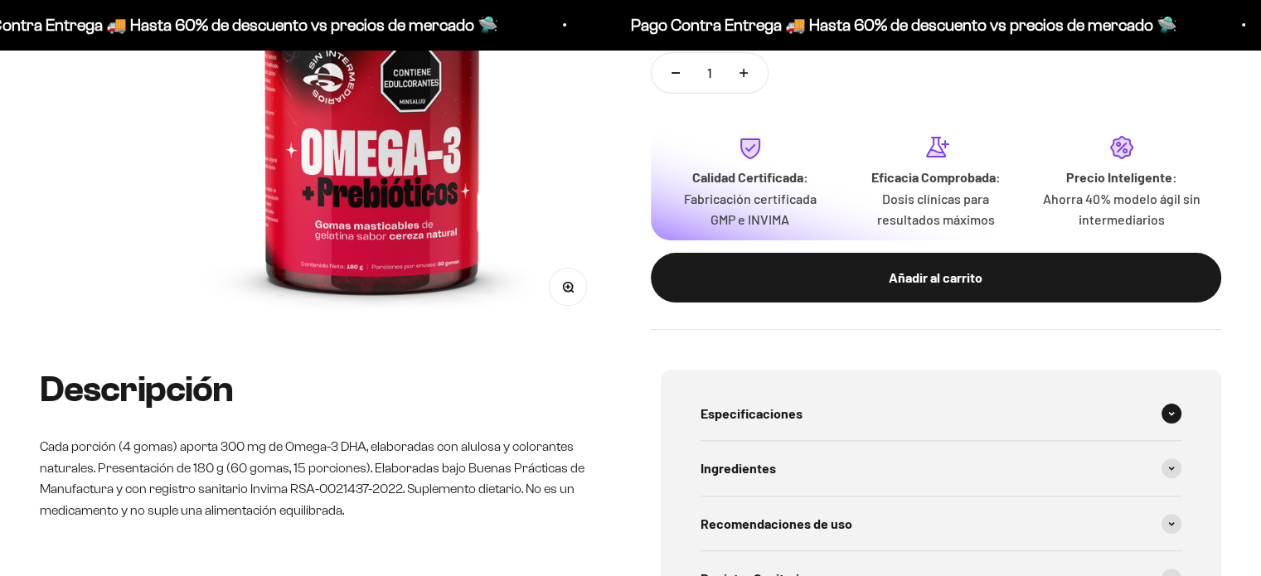
scroll to position [414, 0]
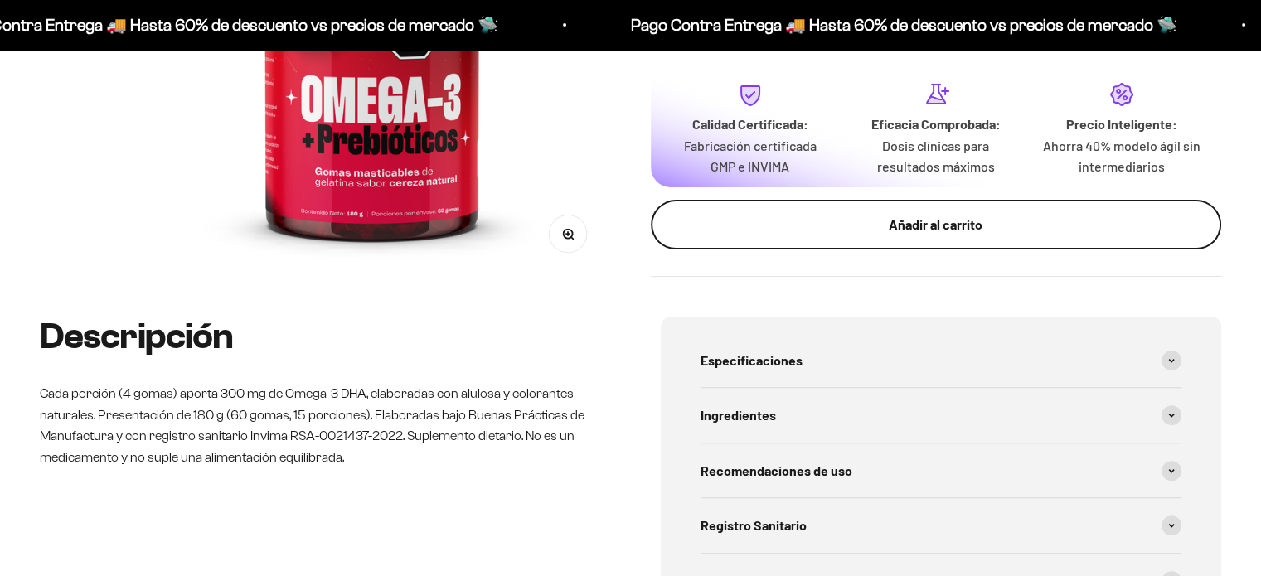
click at [762, 242] on button "Añadir al carrito" at bounding box center [936, 225] width 571 height 50
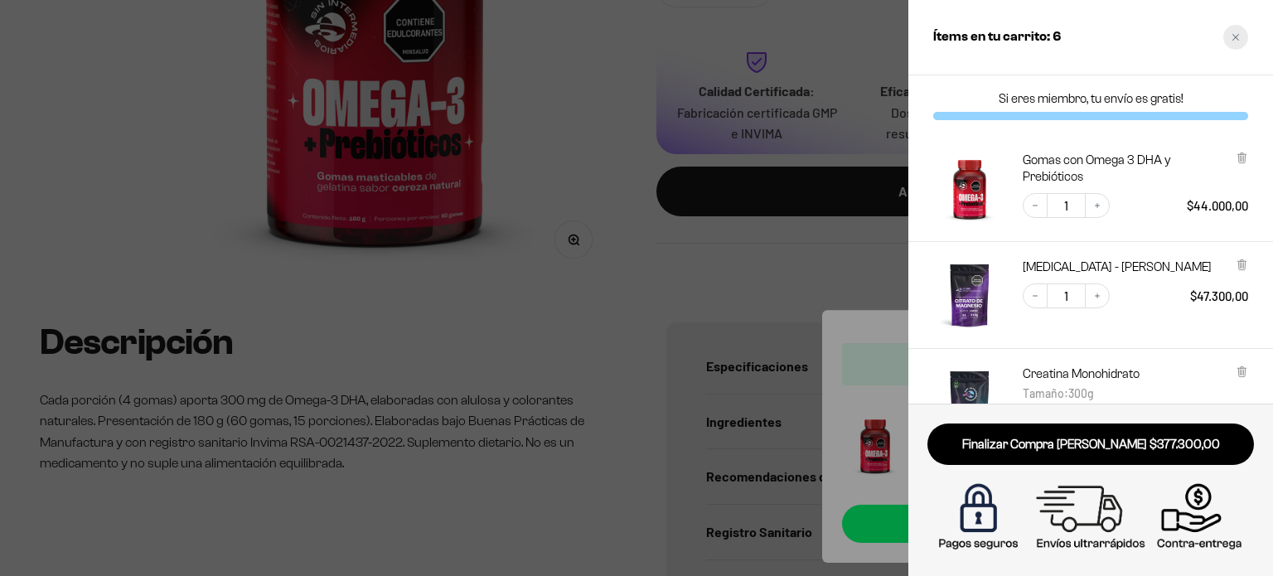
click at [1232, 46] on div "Close cart" at bounding box center [1236, 37] width 25 height 25
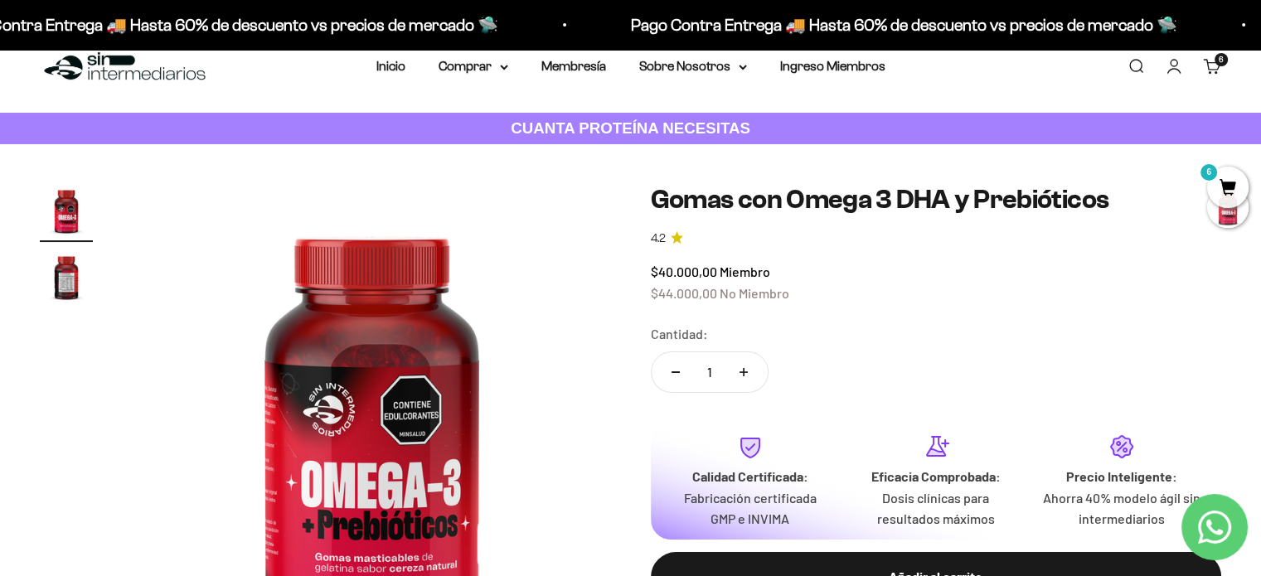
scroll to position [0, 0]
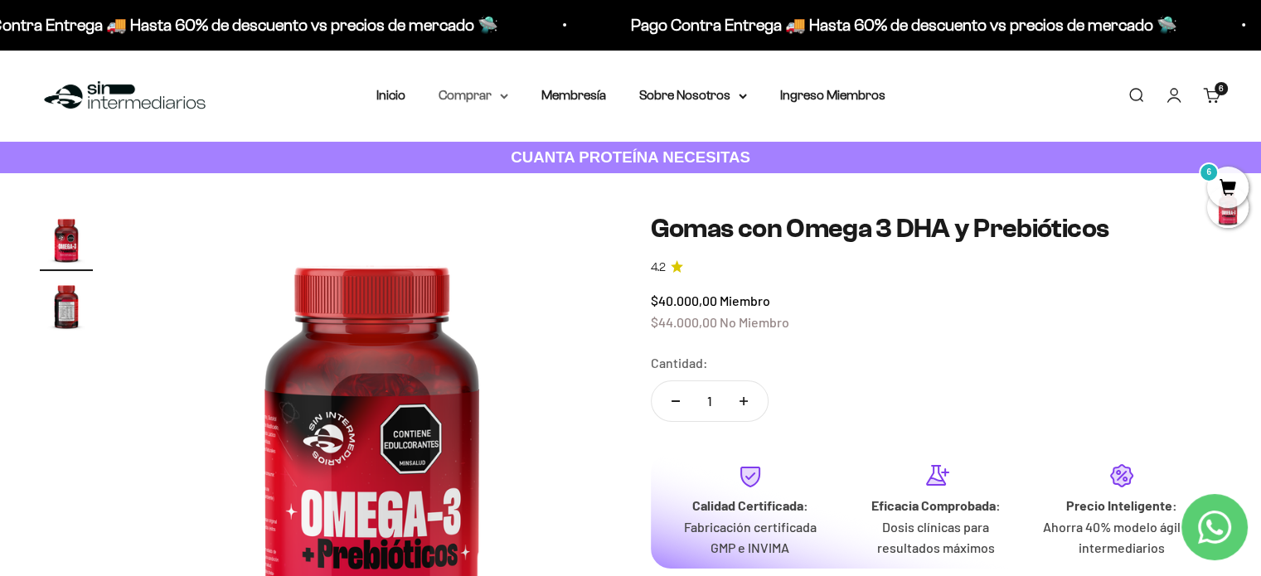
click at [486, 92] on summary "Comprar" at bounding box center [474, 96] width 70 height 22
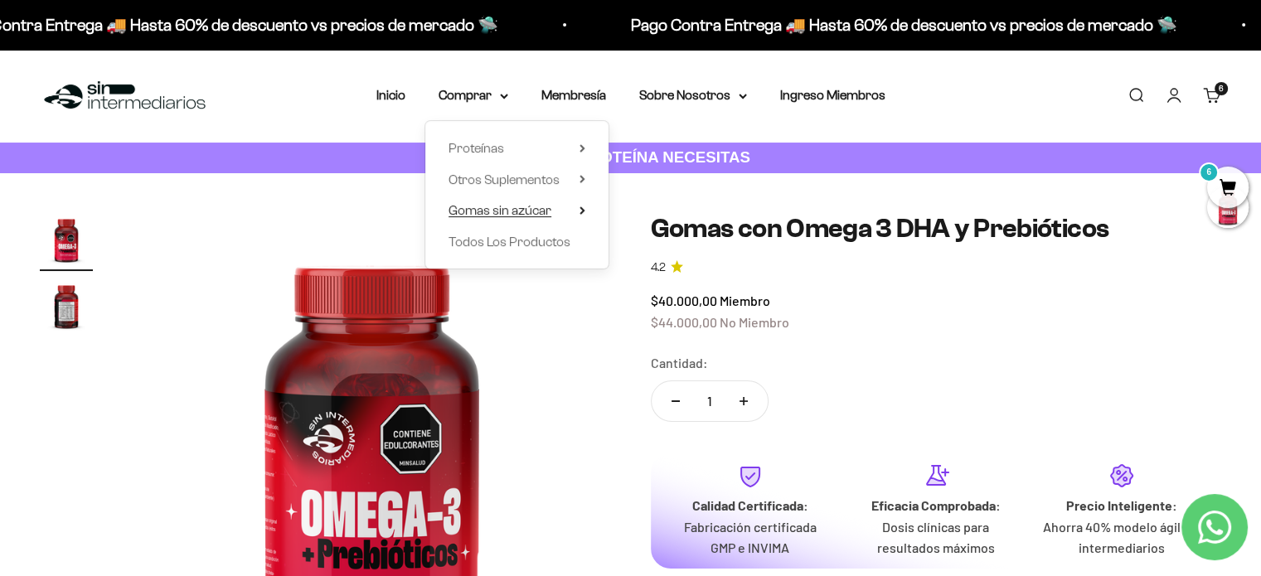
click at [537, 214] on span "Gomas sin azúcar" at bounding box center [499, 210] width 103 height 14
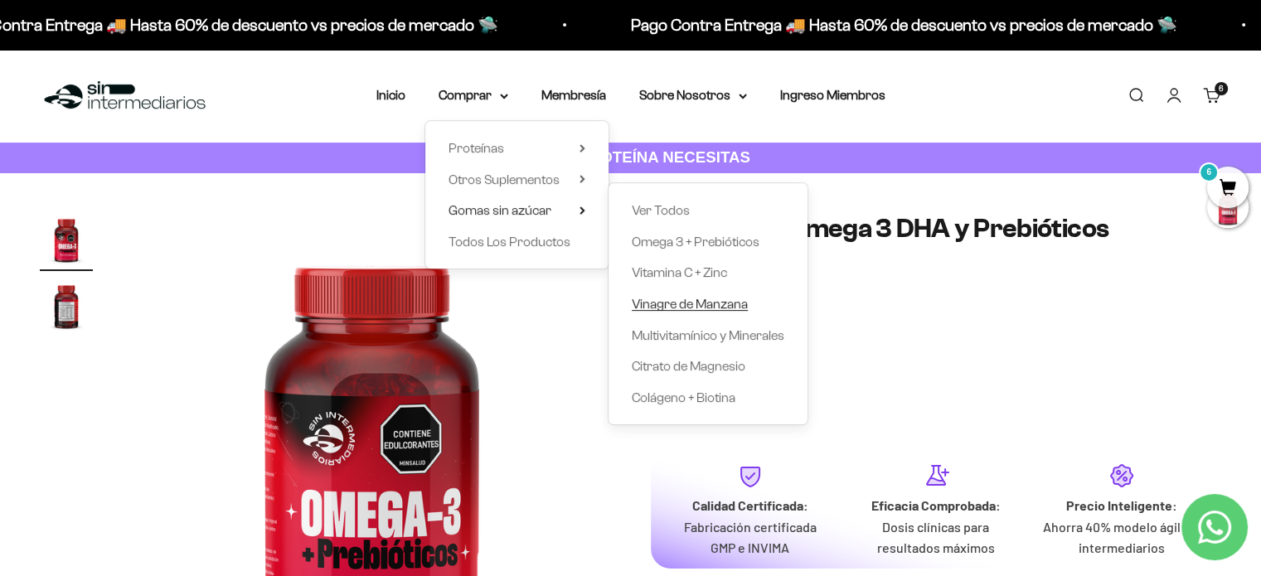
click at [670, 308] on span "Vinagre de Manzana" at bounding box center [690, 304] width 116 height 14
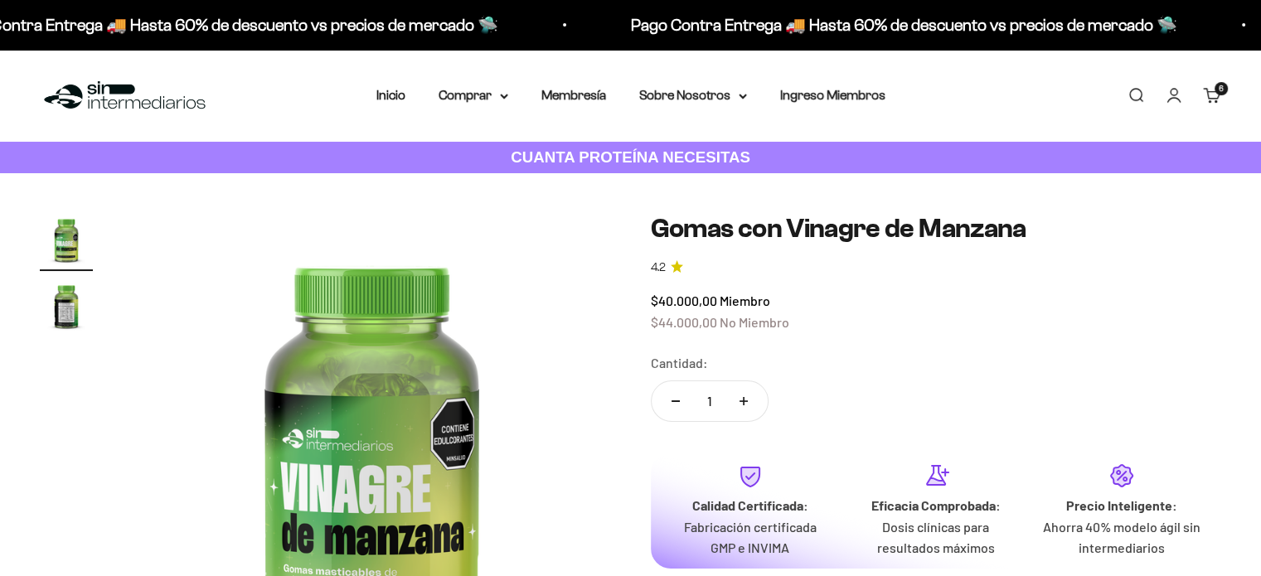
scroll to position [249, 0]
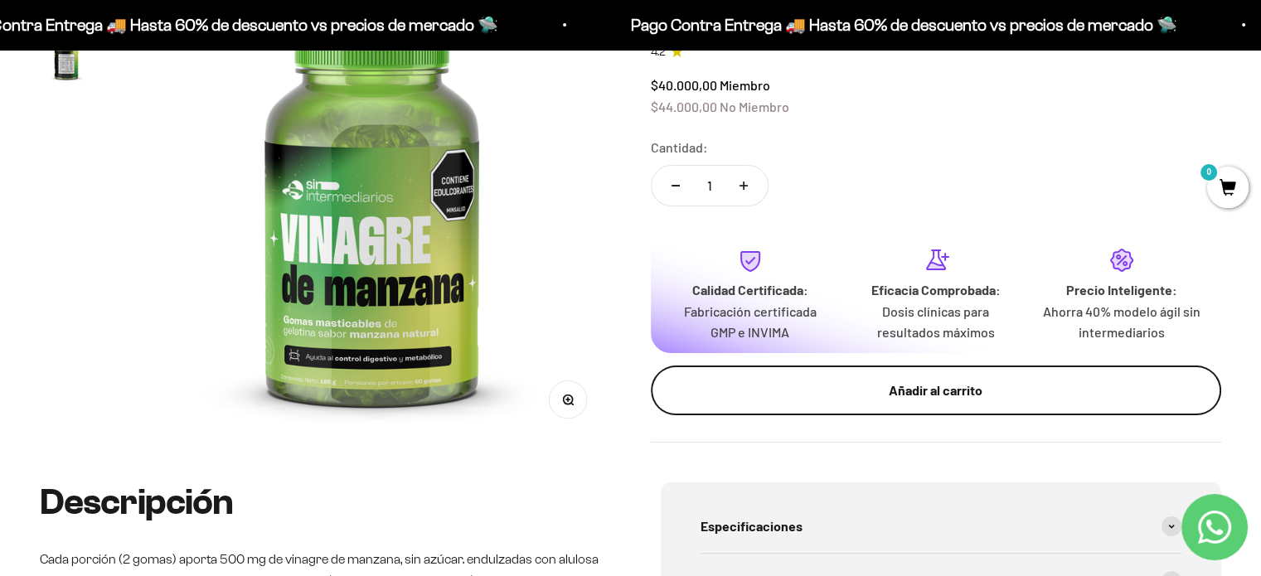
click at [763, 390] on div "Añadir al carrito" at bounding box center [936, 391] width 505 height 22
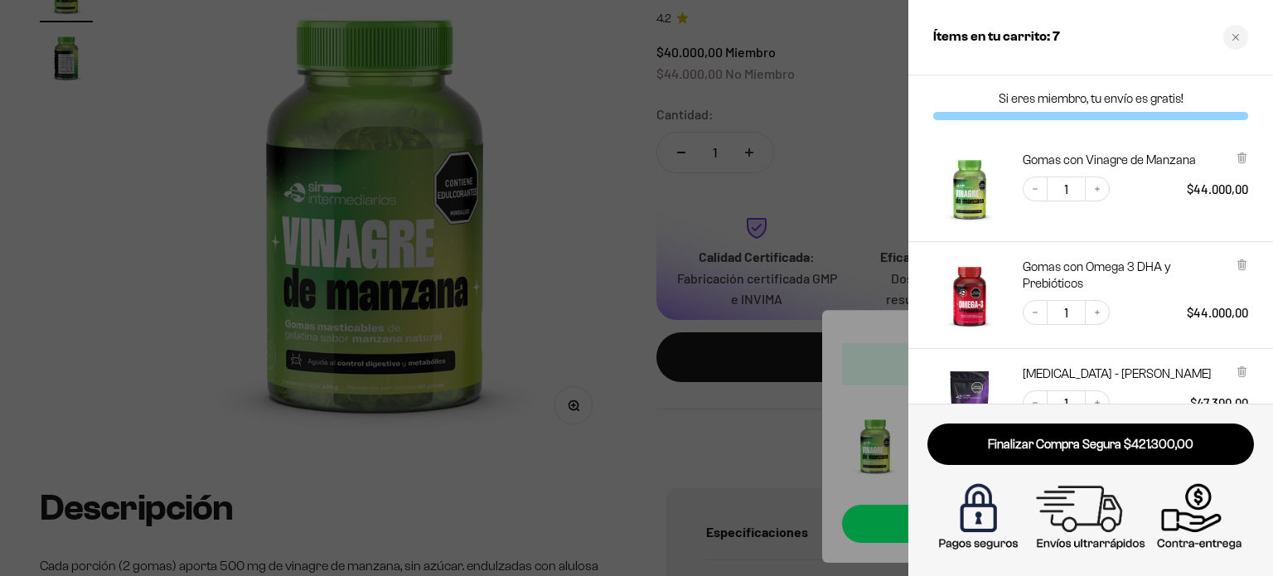
drag, startPoint x: 1237, startPoint y: 42, endPoint x: 1144, endPoint y: 49, distance: 93.1
click at [1237, 43] on div "Close cart" at bounding box center [1236, 37] width 25 height 25
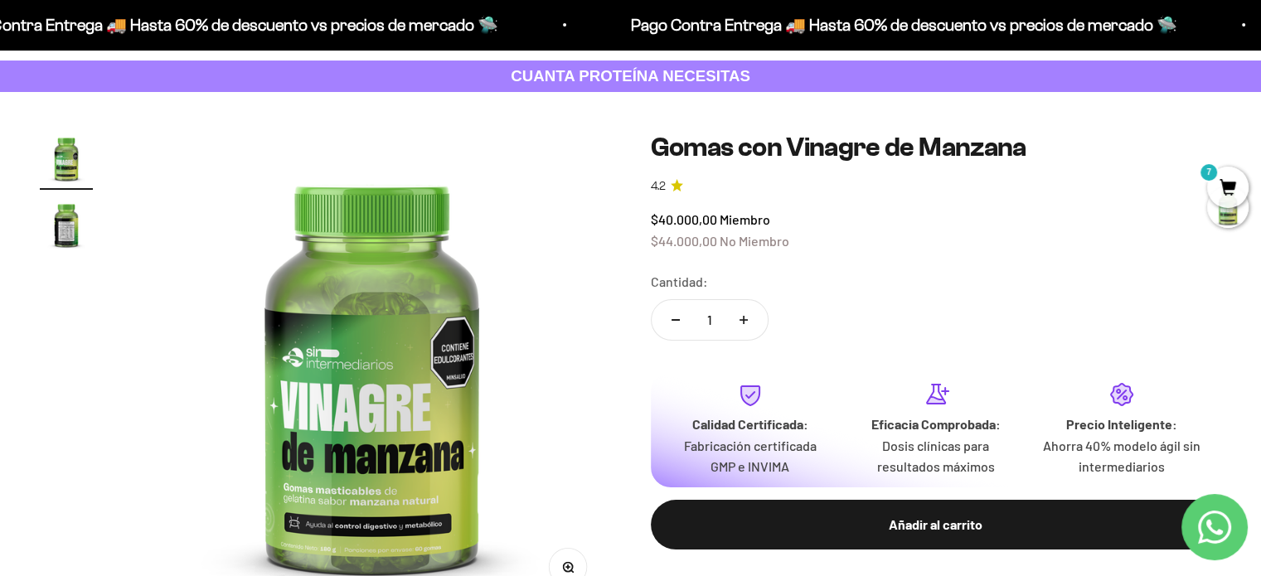
scroll to position [0, 0]
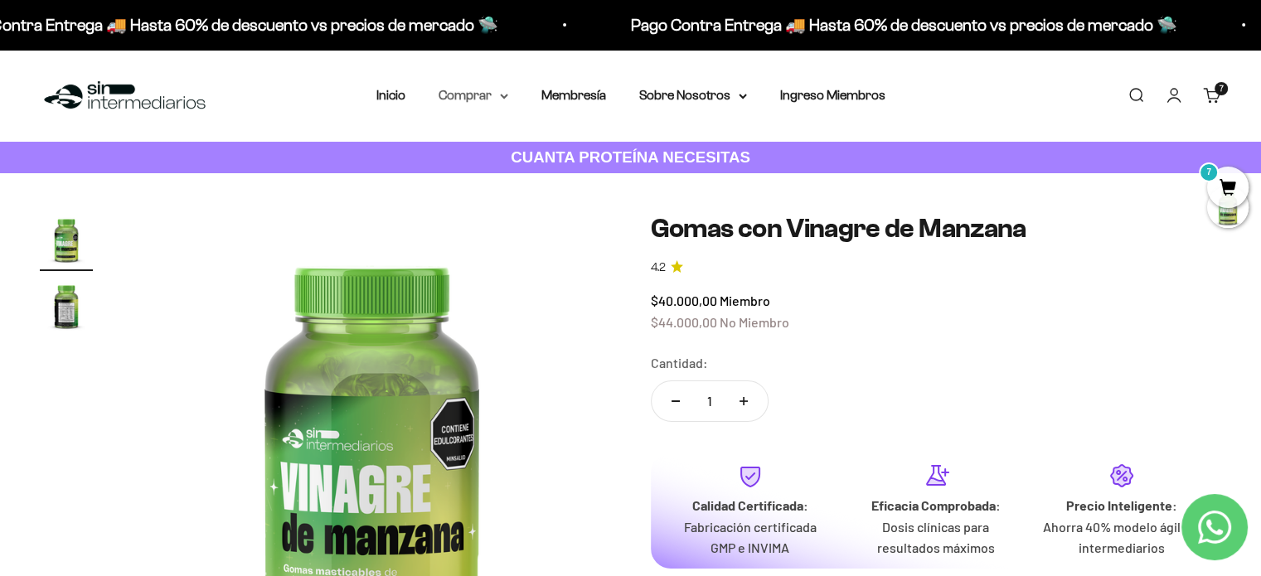
click at [482, 95] on summary "Comprar" at bounding box center [474, 96] width 70 height 22
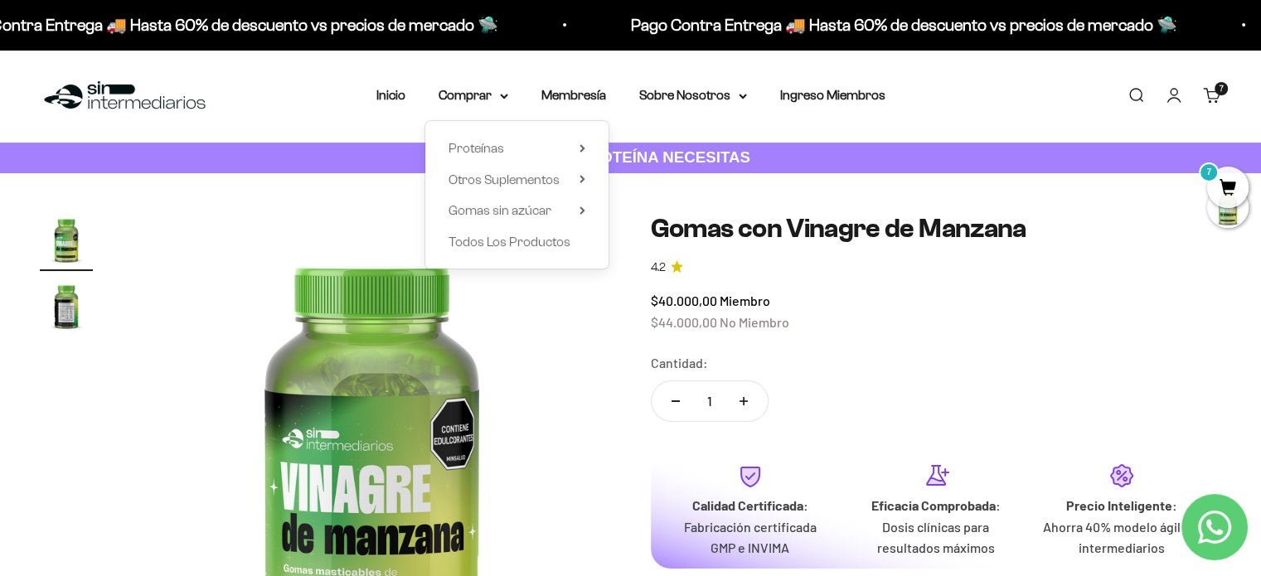
click at [588, 212] on div "Proteínas Ver Todos Whey Iso Vegan" at bounding box center [516, 195] width 183 height 148
click at [583, 213] on icon at bounding box center [582, 210] width 6 height 8
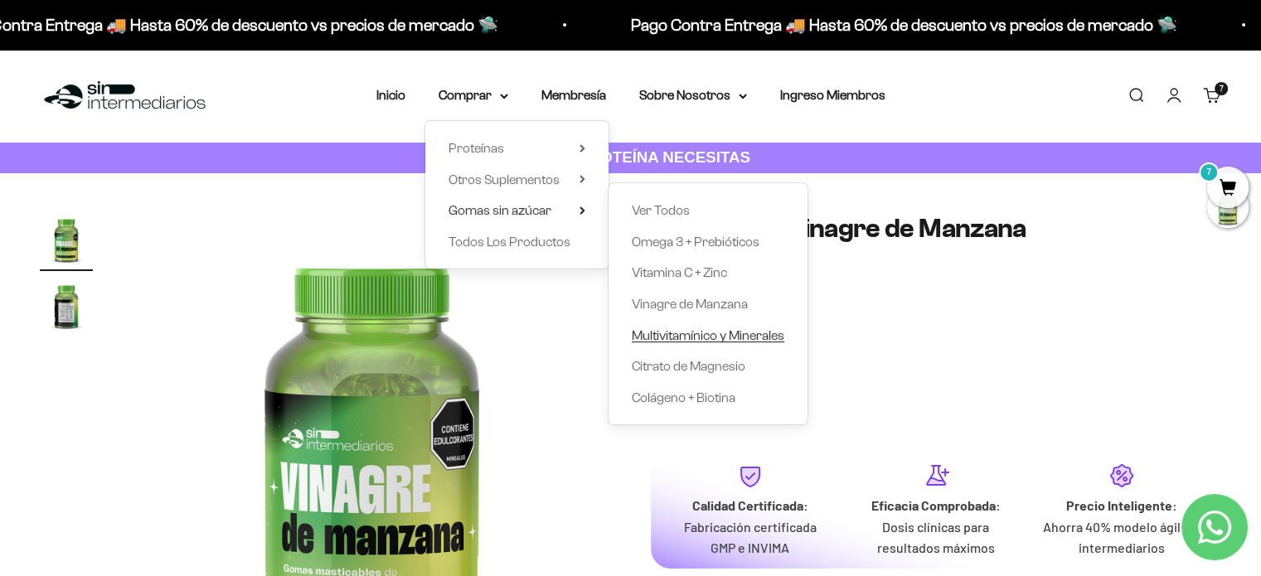
click at [667, 331] on span "Multivitamínico y Minerales" at bounding box center [708, 335] width 153 height 14
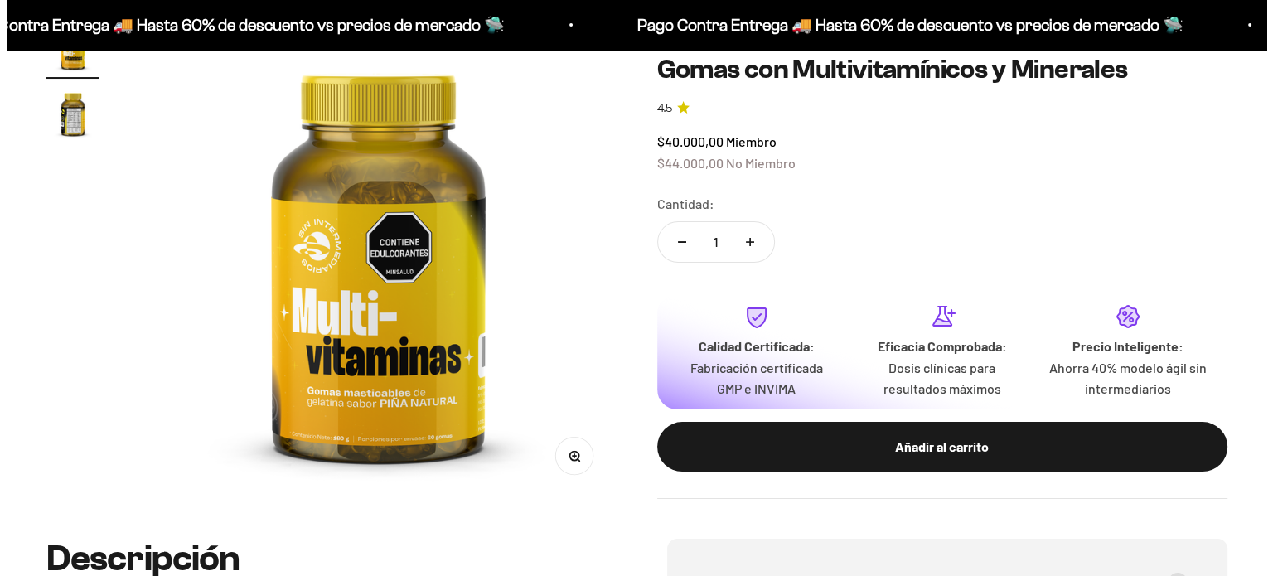
scroll to position [249, 0]
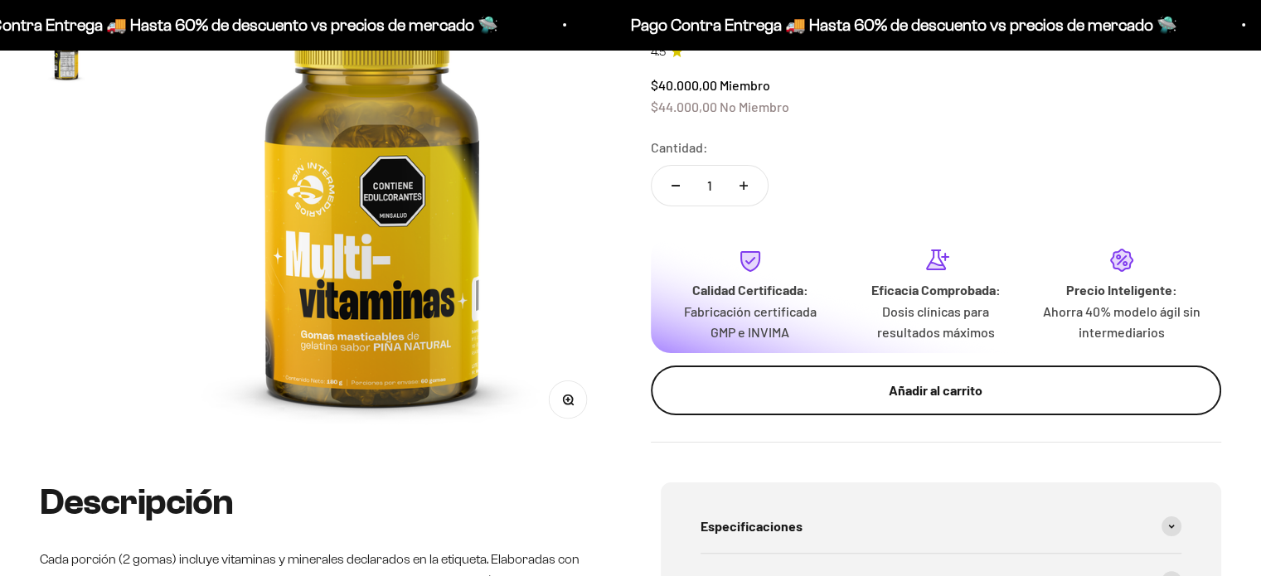
click at [777, 404] on button "Añadir al carrito" at bounding box center [936, 391] width 571 height 50
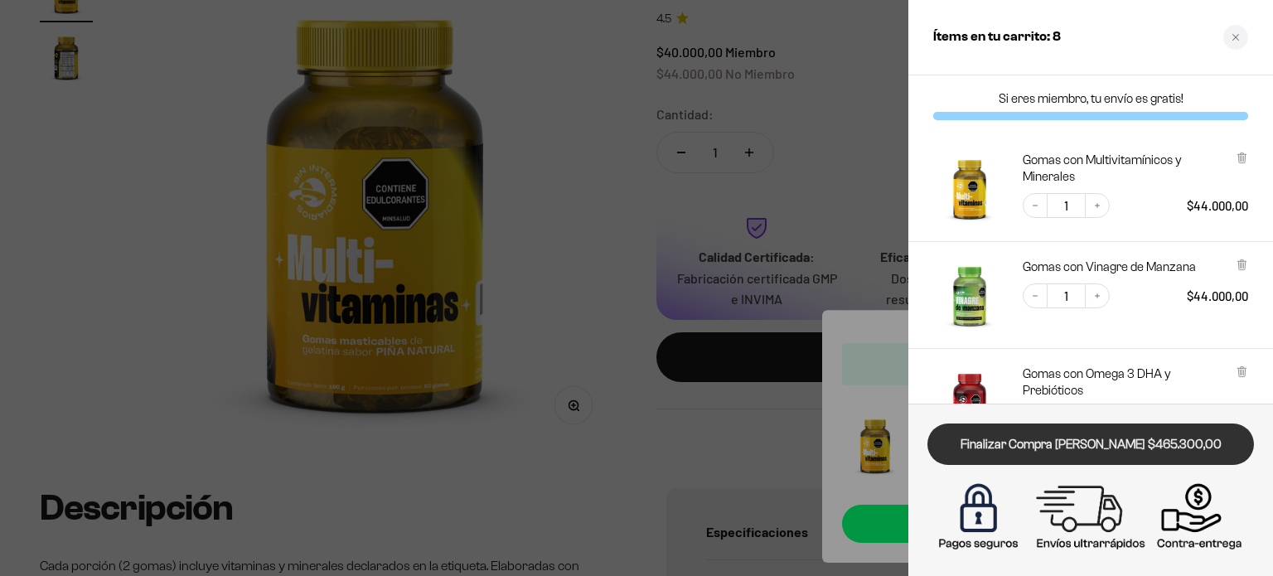
click at [1104, 448] on link "Finalizar Compra [PERSON_NAME] $465.300,00" at bounding box center [1091, 445] width 327 height 42
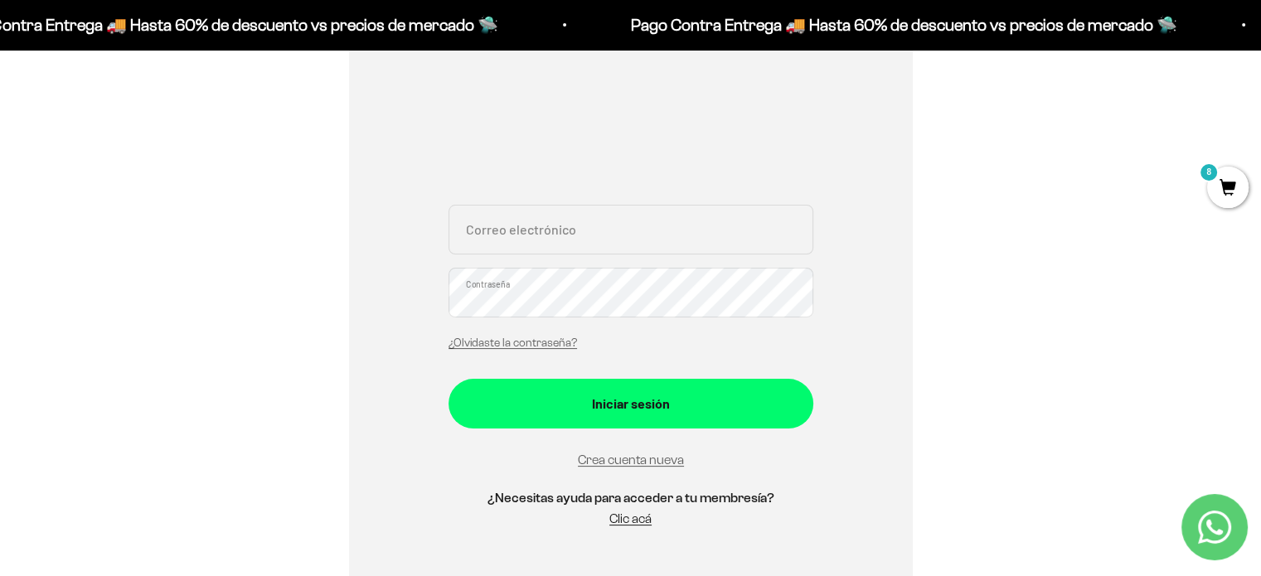
scroll to position [166, 0]
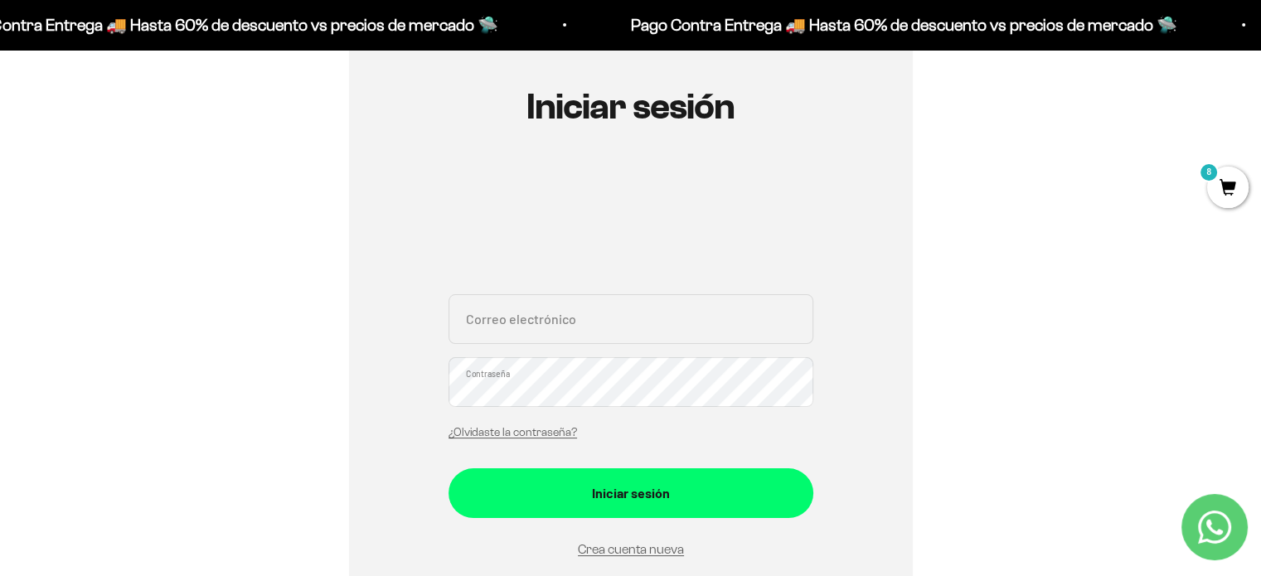
click at [601, 322] on input "Correo electrónico" at bounding box center [630, 319] width 365 height 50
click at [652, 546] on link "Crea cuenta nueva" at bounding box center [631, 549] width 106 height 14
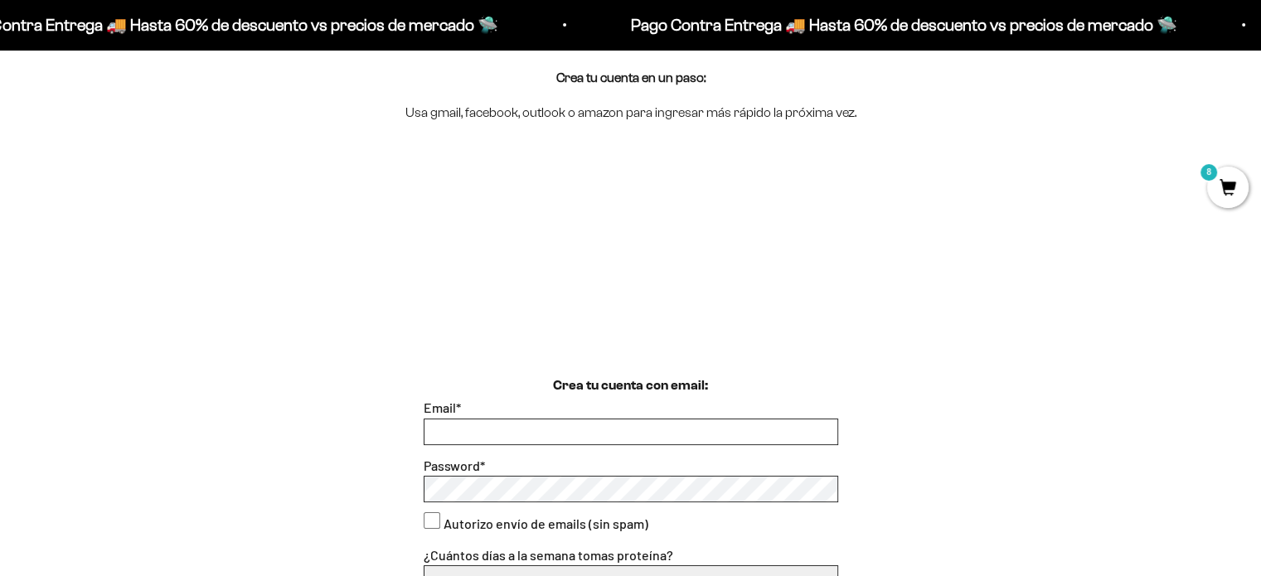
scroll to position [414, 0]
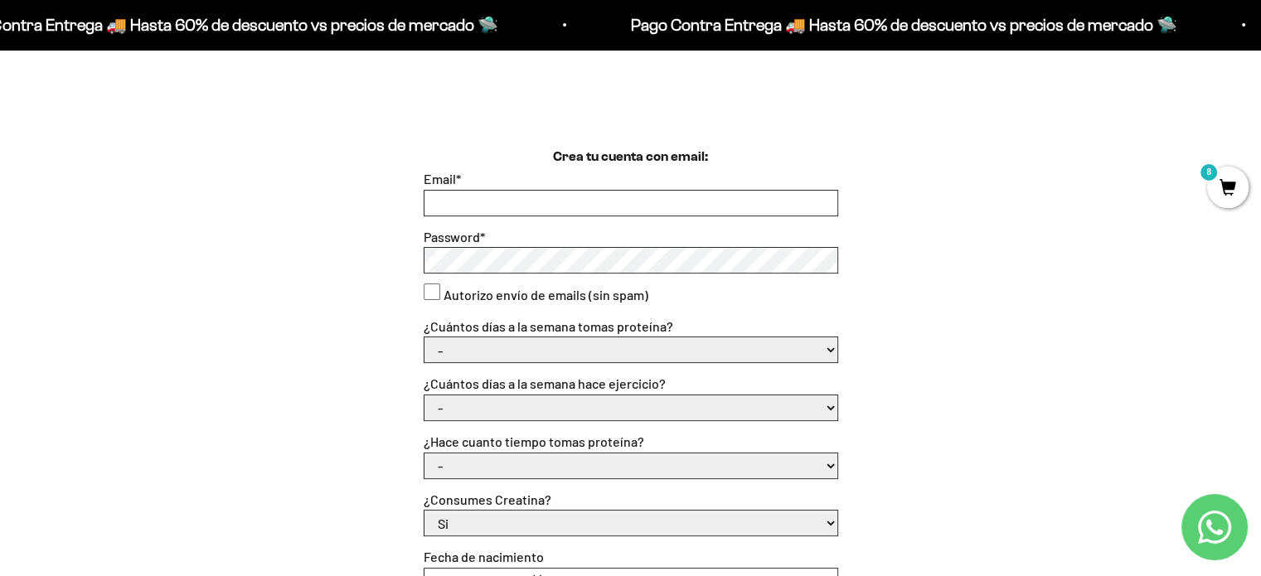
click at [589, 201] on input "Email *" at bounding box center [630, 203] width 413 height 25
click at [589, 201] on input "m" at bounding box center [630, 203] width 413 height 25
type input "maler1087@gmail.com"
click at [538, 340] on select "- 1 o 2 3 a 5 6 o 7" at bounding box center [630, 349] width 413 height 25
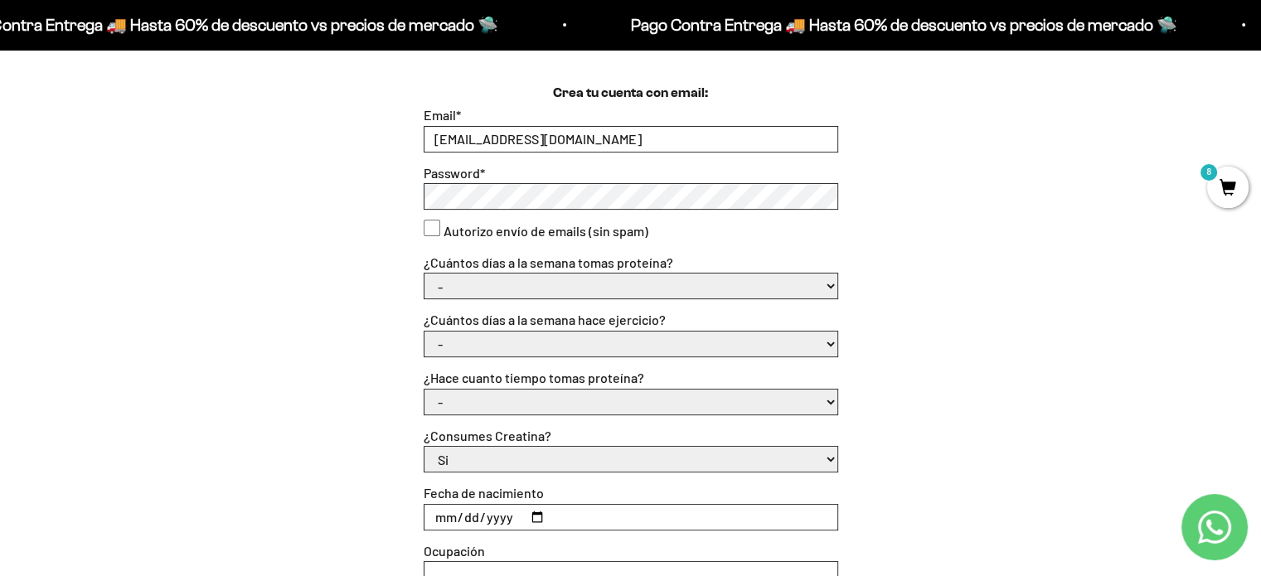
scroll to position [497, 0]
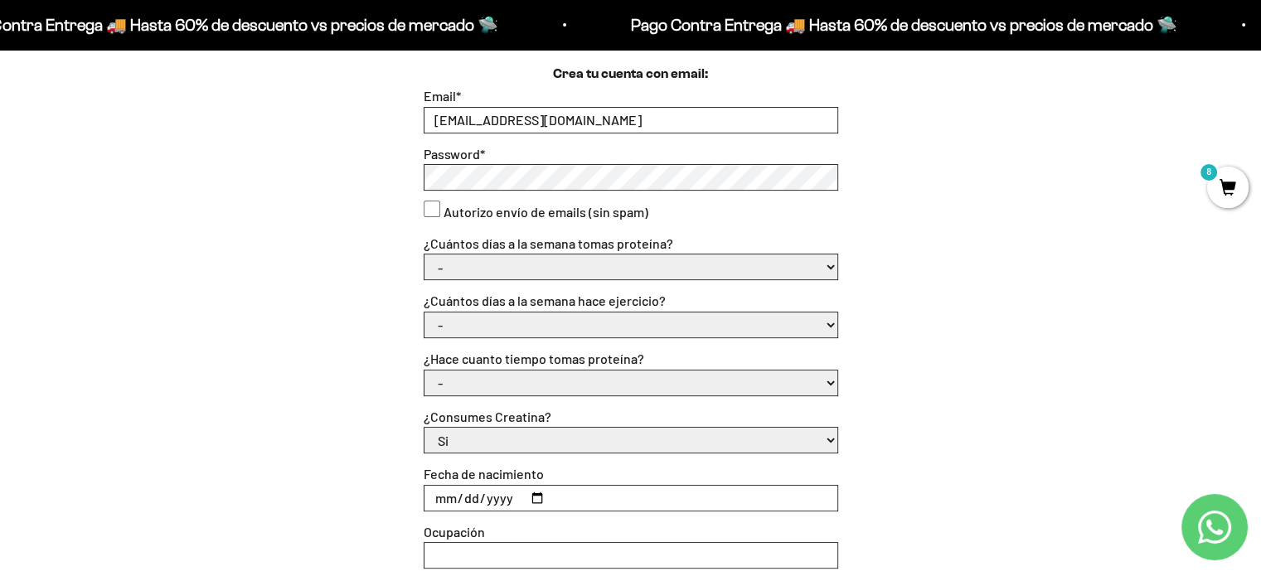
drag, startPoint x: 481, startPoint y: 267, endPoint x: 477, endPoint y: 274, distance: 8.5
click at [481, 267] on select "- 1 o 2 3 a 5 6 o 7" at bounding box center [630, 267] width 413 height 25
select select "1 o 2"
click at [424, 255] on select "- 1 o 2 3 a 5 6 o 7" at bounding box center [630, 267] width 413 height 25
click at [479, 323] on select "- No hago 1 a 2 días 3 a 5 días 6 o 7 días" at bounding box center [630, 325] width 413 height 25
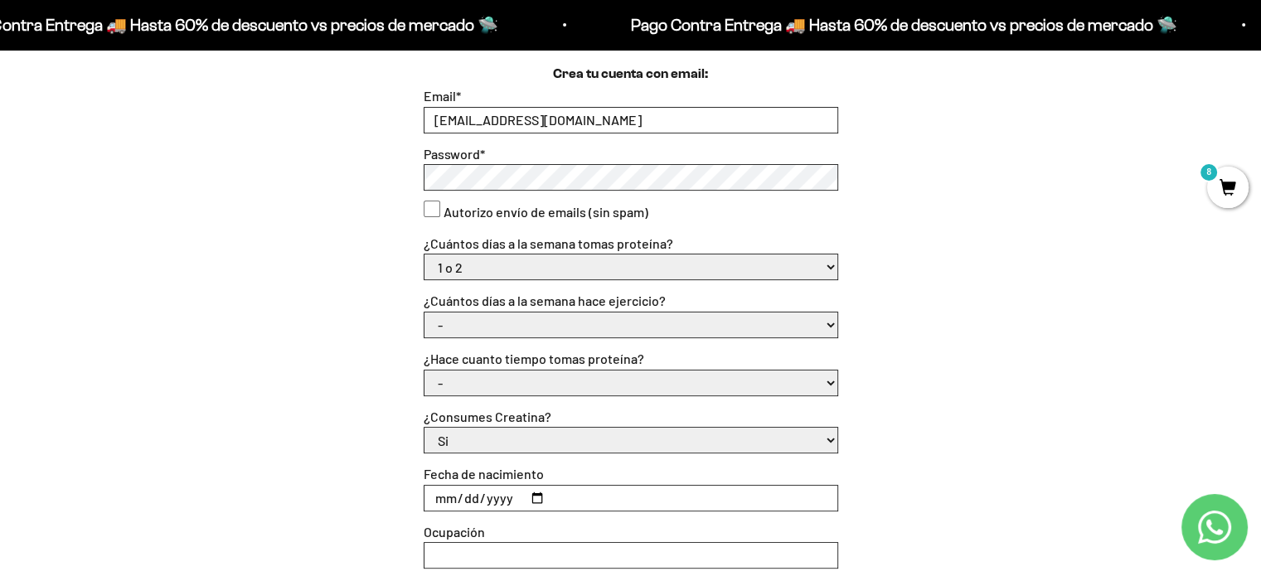
select select "1 a 2 días"
click at [424, 313] on select "- No hago 1 a 2 días 3 a 5 días 6 o 7 días" at bounding box center [630, 325] width 413 height 25
click at [483, 391] on select "- Apenas estoy empezando Menos de 6 meses Más de 6 meses Hace más de un año" at bounding box center [630, 383] width 413 height 25
select select "Apenas estoy empezando"
click at [424, 371] on select "- Apenas estoy empezando Menos de 6 meses Más de 6 meses Hace más de un año" at bounding box center [630, 383] width 413 height 25
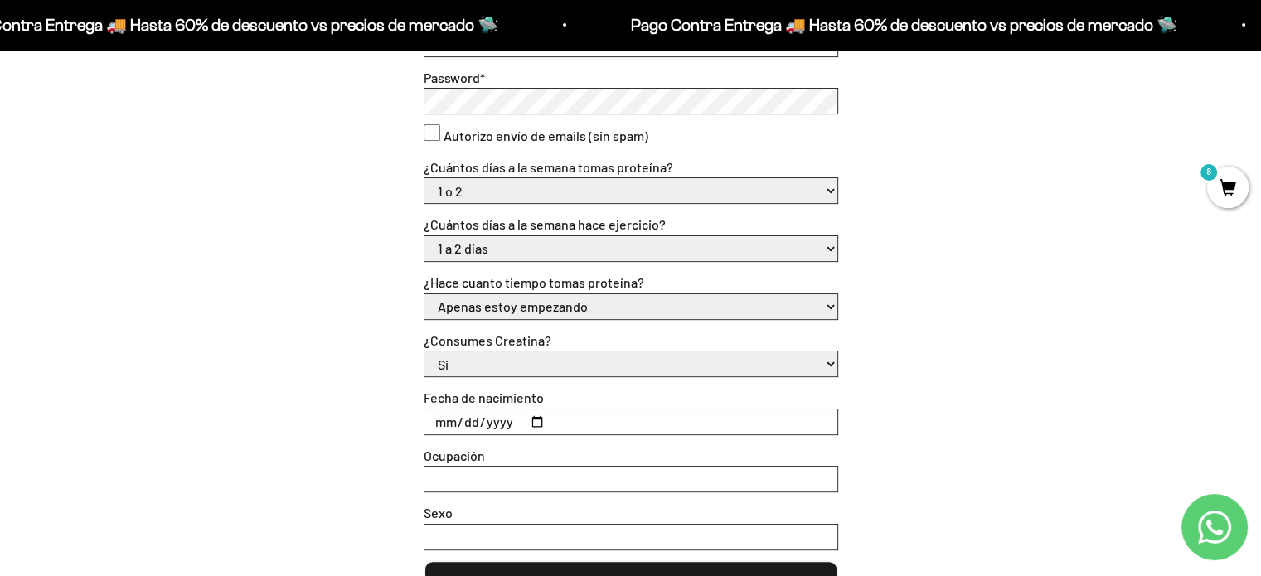
scroll to position [663, 0]
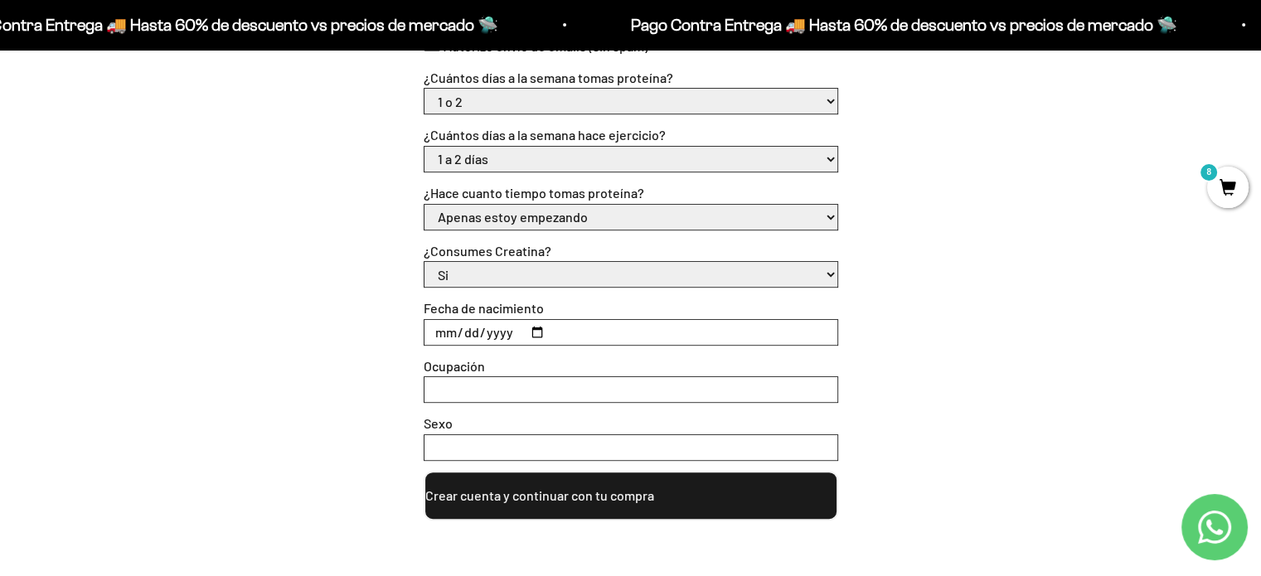
click at [492, 279] on select "Si No" at bounding box center [630, 274] width 413 height 25
drag, startPoint x: 497, startPoint y: 327, endPoint x: 487, endPoint y: 331, distance: 10.5
click at [497, 329] on input "Fecha de nacimiento" at bounding box center [630, 332] width 413 height 25
click at [441, 331] on input "Fecha de nacimiento" at bounding box center [630, 332] width 413 height 25
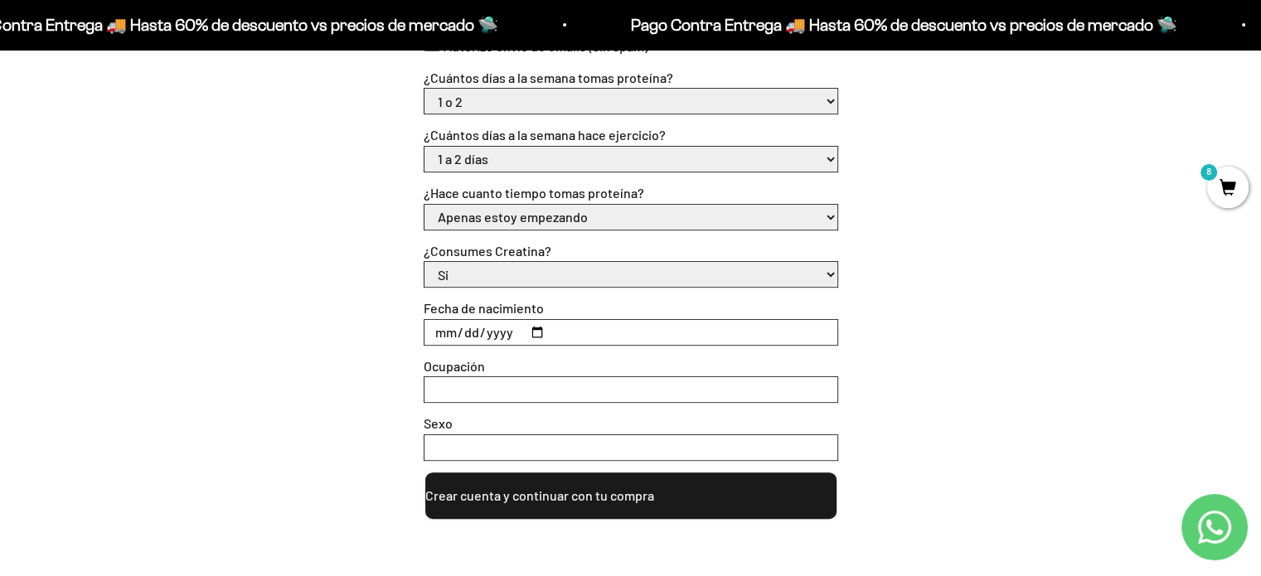
click at [536, 332] on input "Fecha de nacimiento" at bounding box center [630, 332] width 413 height 25
click at [455, 337] on input "1987-01-19" at bounding box center [630, 332] width 413 height 25
click at [448, 331] on input "1987-01-19" at bounding box center [630, 332] width 413 height 25
click at [541, 330] on input "1987-01-19" at bounding box center [630, 332] width 413 height 25
type input "1987-01-18"
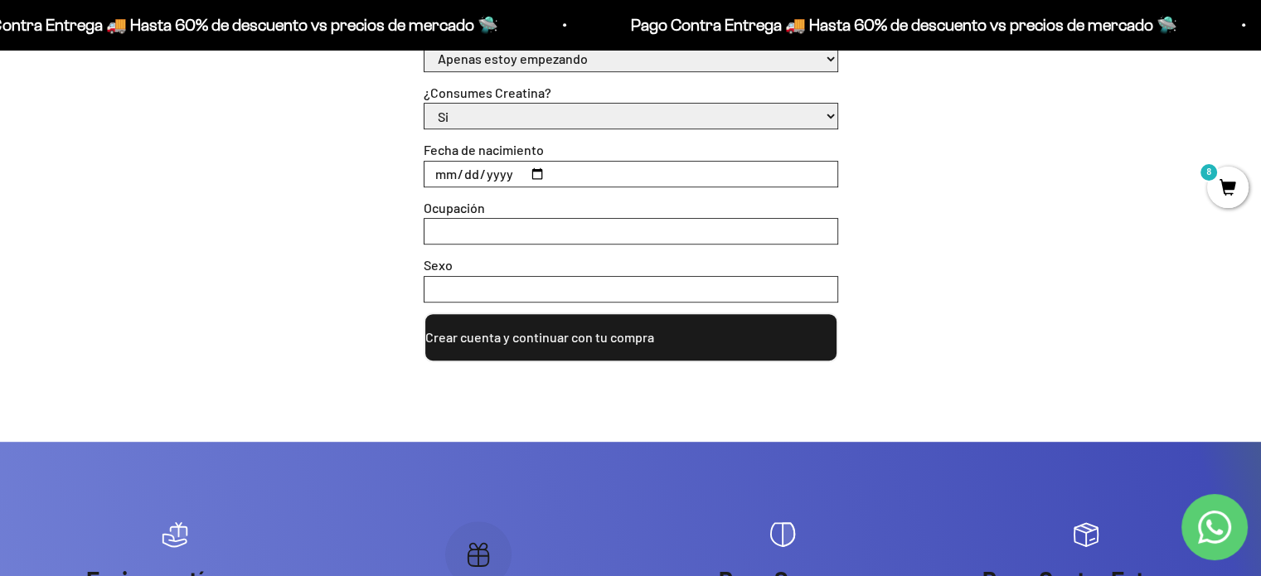
scroll to position [829, 0]
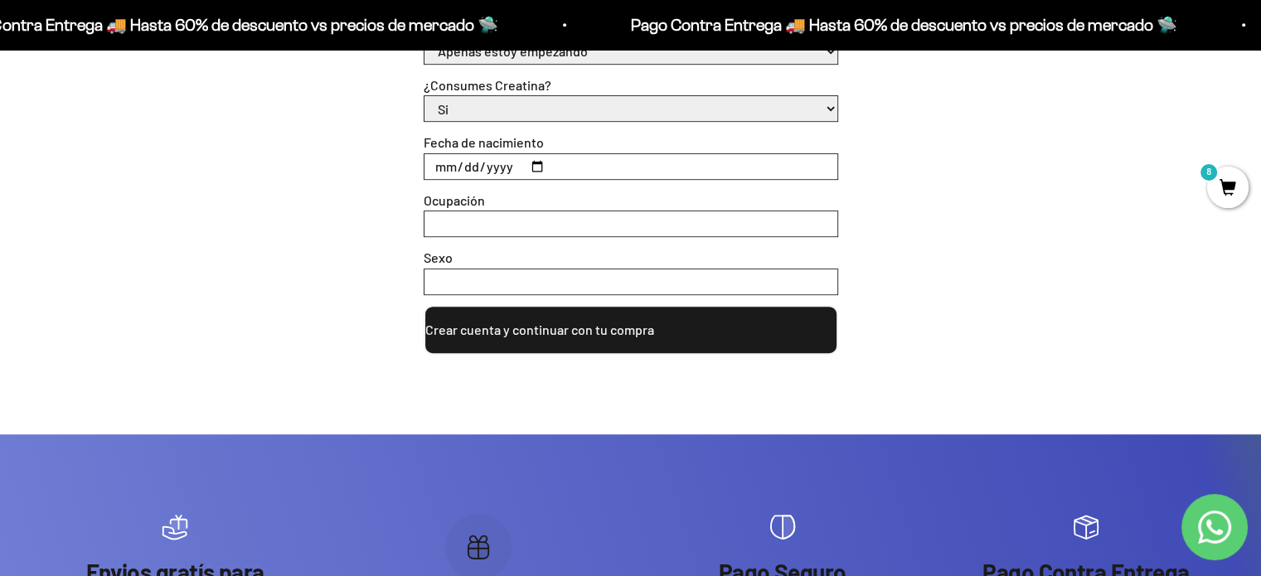
click at [507, 228] on input "Ocupación" at bounding box center [630, 223] width 413 height 25
type input "Independiente"
click at [511, 297] on form "Email * maler1087@gmail.com Password * Autorizo envío de emails (sin spam) ¿Cuá…" at bounding box center [631, 54] width 414 height 601
click at [508, 288] on input "Sexo" at bounding box center [630, 281] width 413 height 25
type input "femenino"
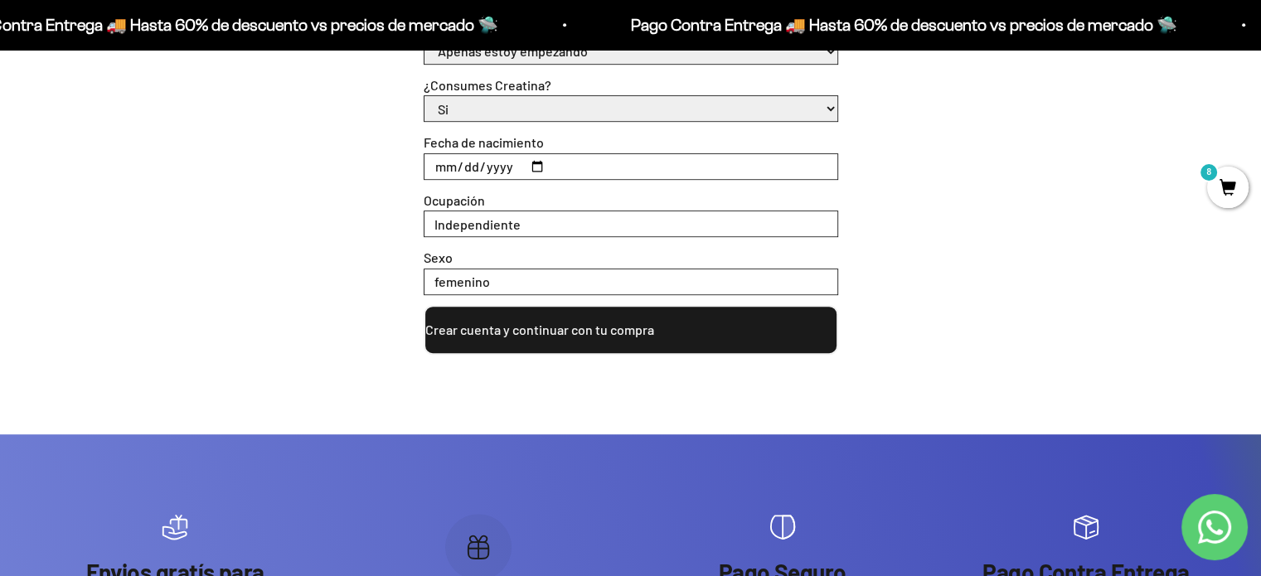
click at [541, 331] on button "Crear cuenta y continuar con tu compra" at bounding box center [631, 330] width 414 height 50
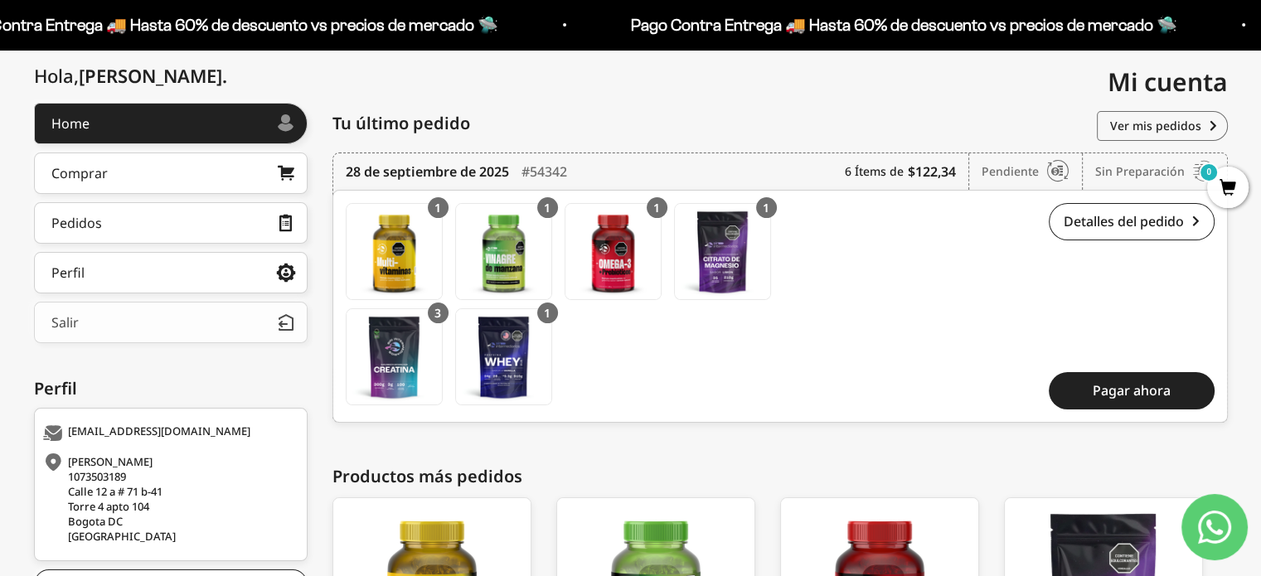
scroll to position [99, 0]
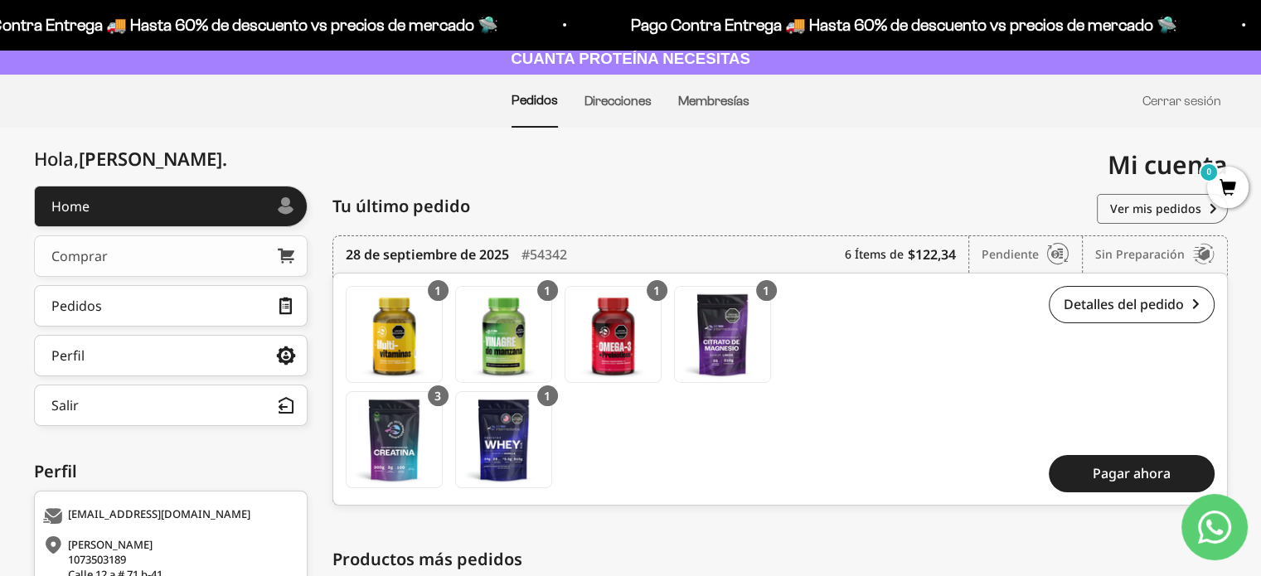
click at [110, 262] on link "Comprar" at bounding box center [171, 255] width 274 height 41
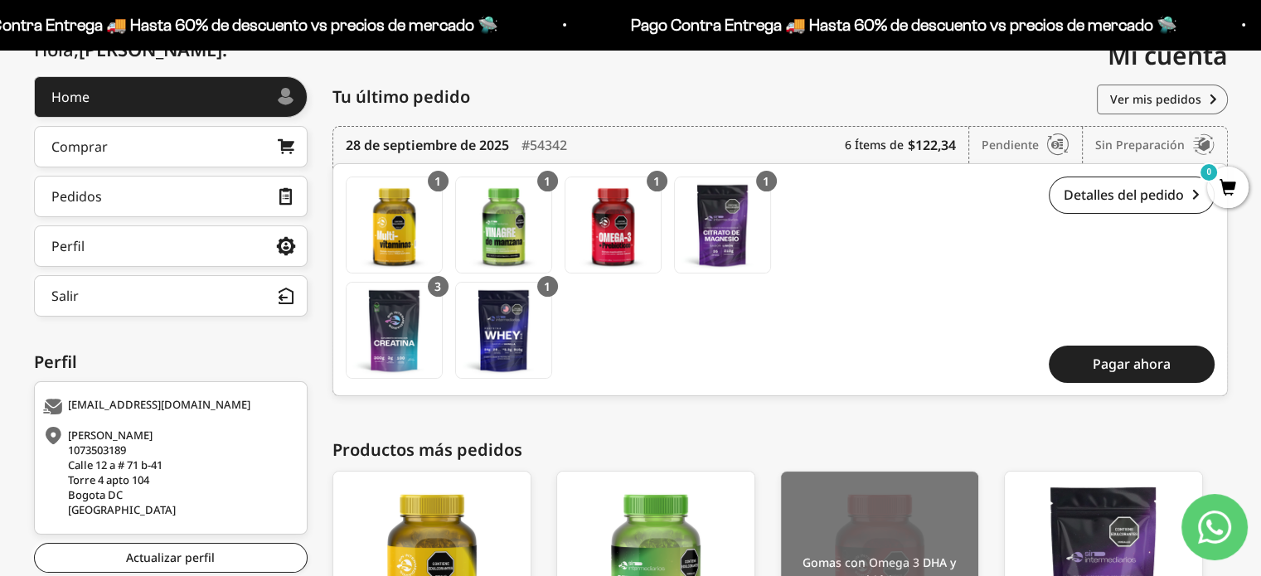
scroll to position [182, 0]
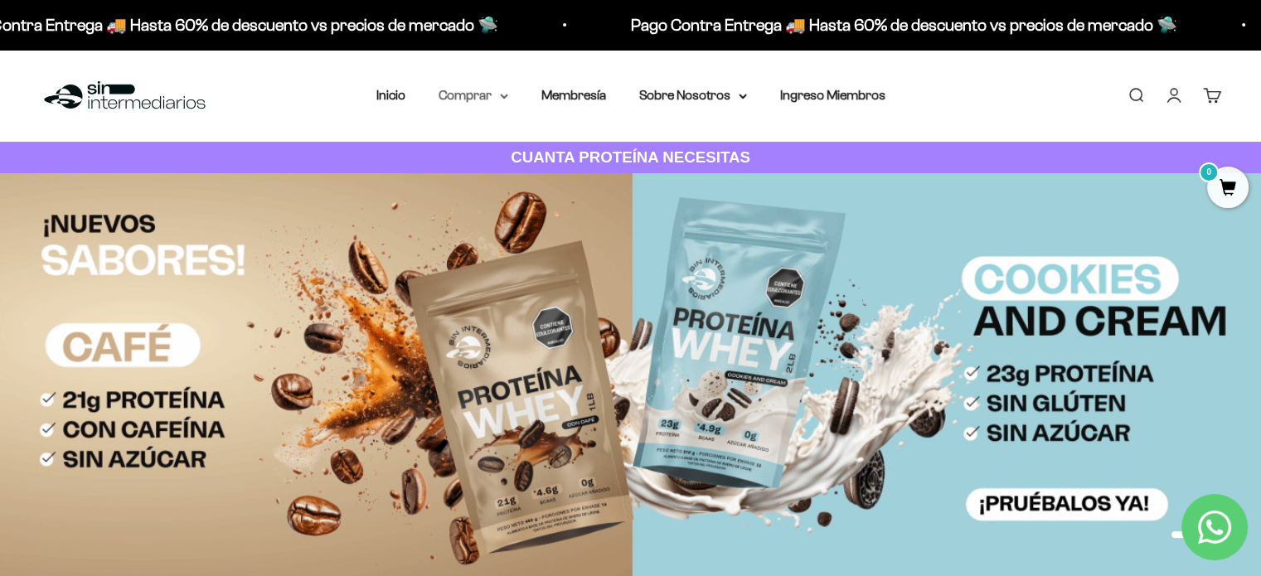
click at [468, 94] on summary "Comprar" at bounding box center [474, 96] width 70 height 22
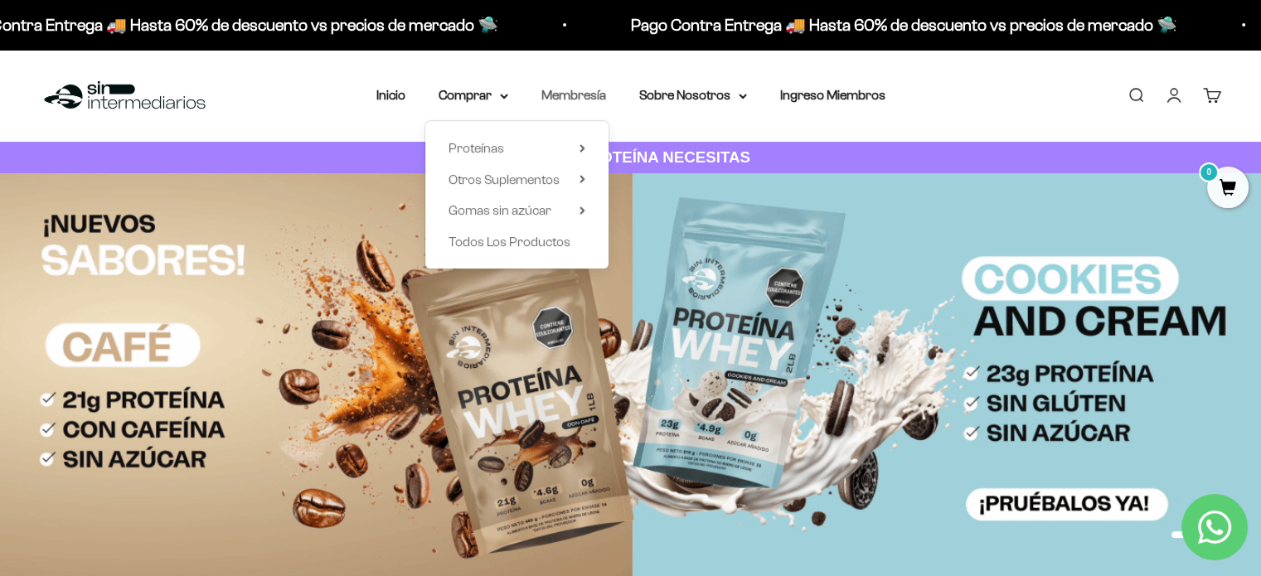
click at [556, 95] on link "Membresía" at bounding box center [573, 95] width 65 height 14
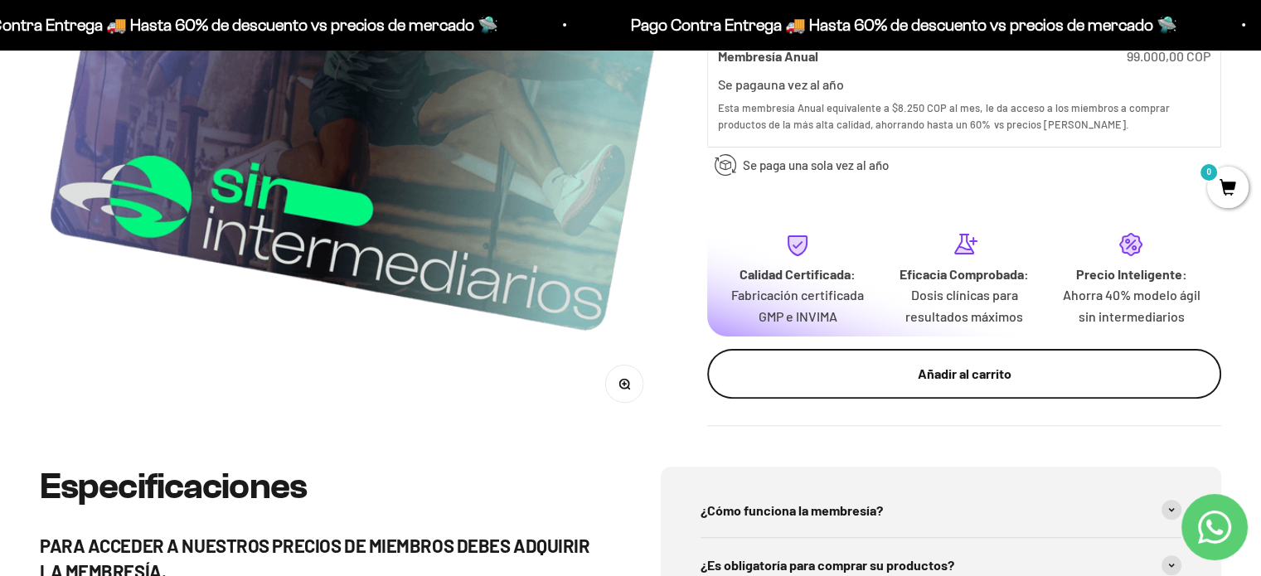
scroll to position [580, 0]
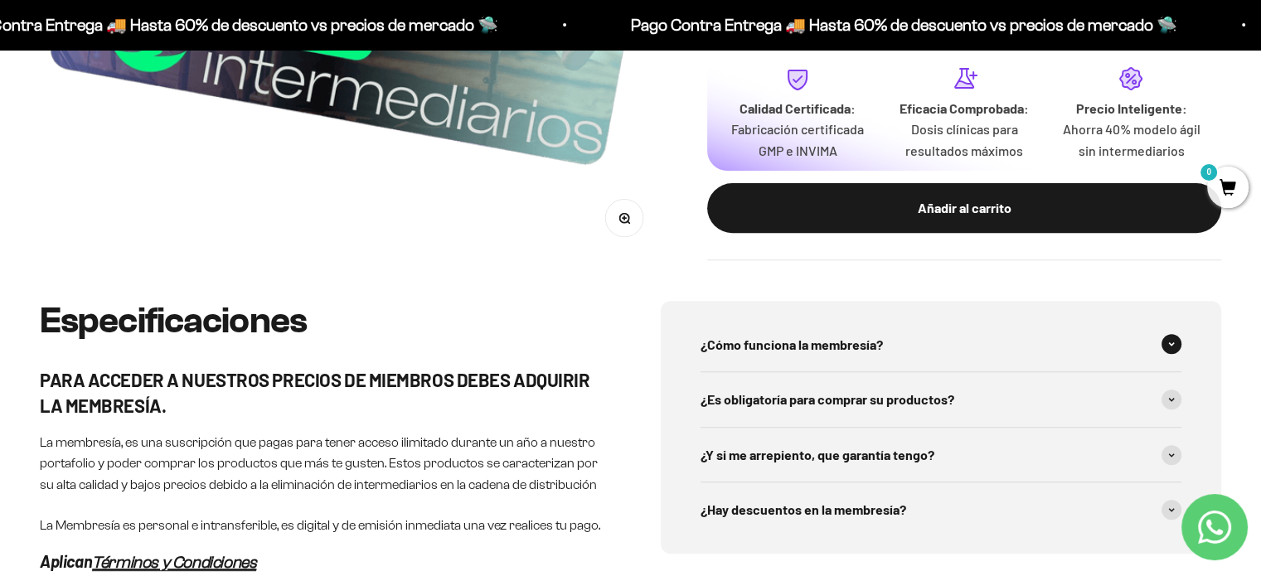
click at [795, 365] on div "¿Cómo funciona la membresía?" at bounding box center [942, 345] width 482 height 55
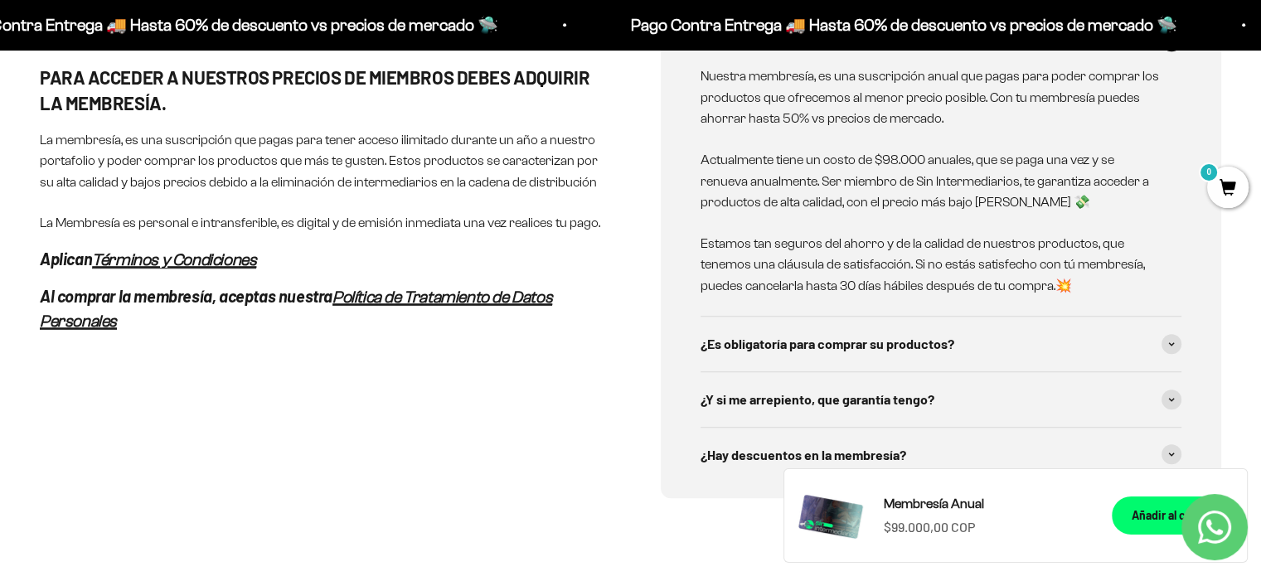
scroll to position [912, 0]
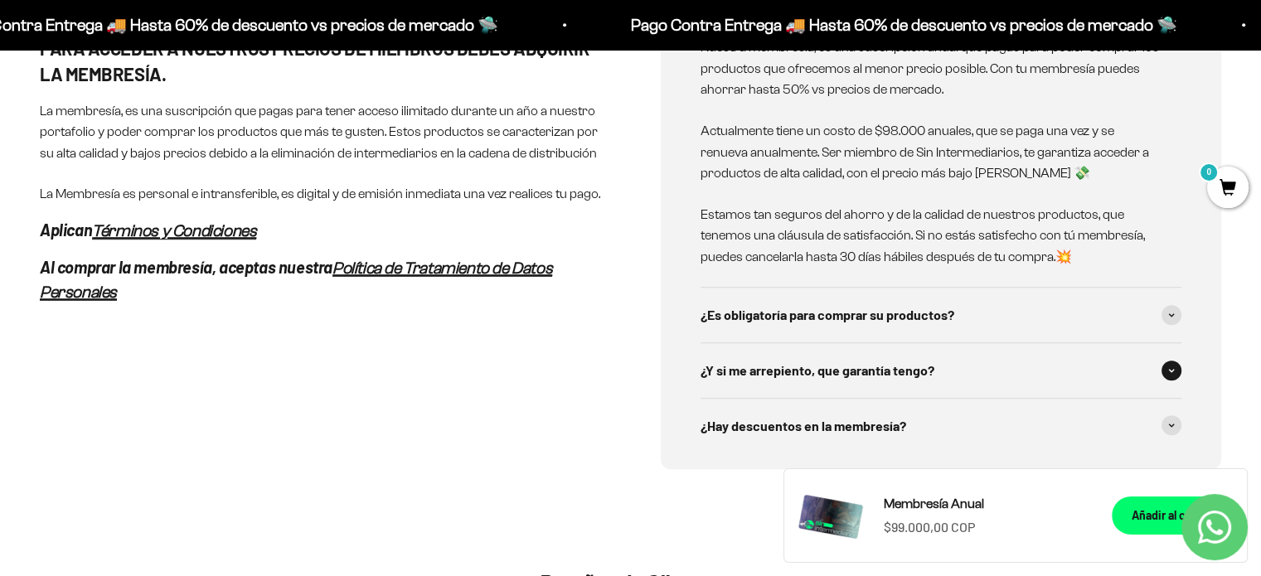
click at [773, 371] on span "¿Y si me arrepiento, que garantía tengo?" at bounding box center [818, 371] width 234 height 22
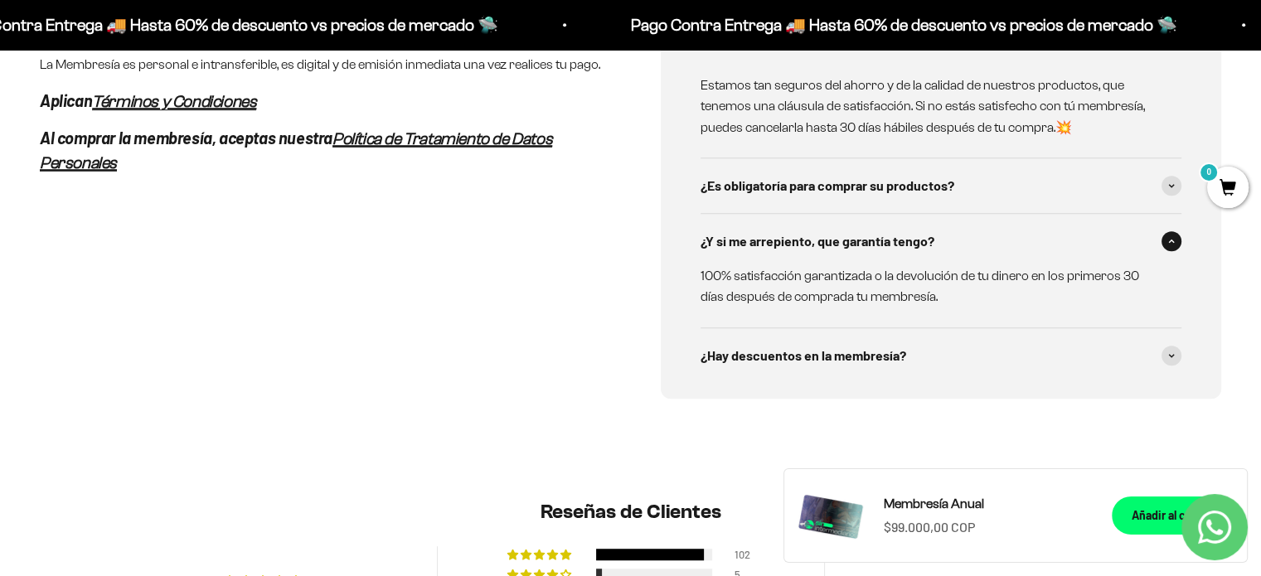
scroll to position [1078, 0]
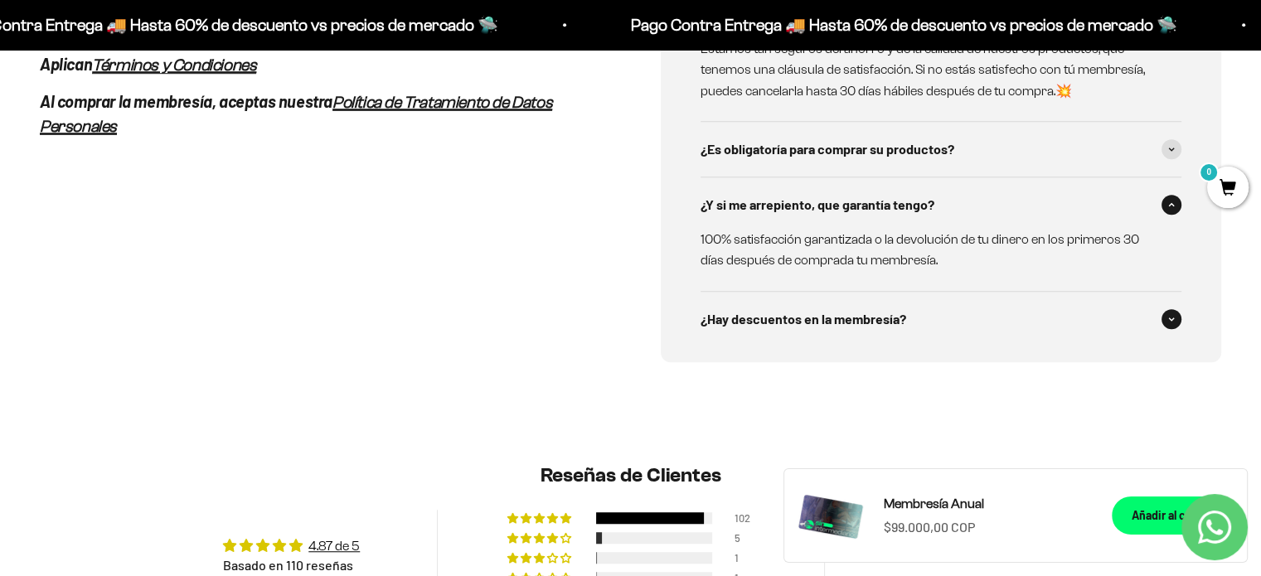
click at [775, 332] on div "¿Hay descuentos en la membresía?" at bounding box center [942, 319] width 482 height 55
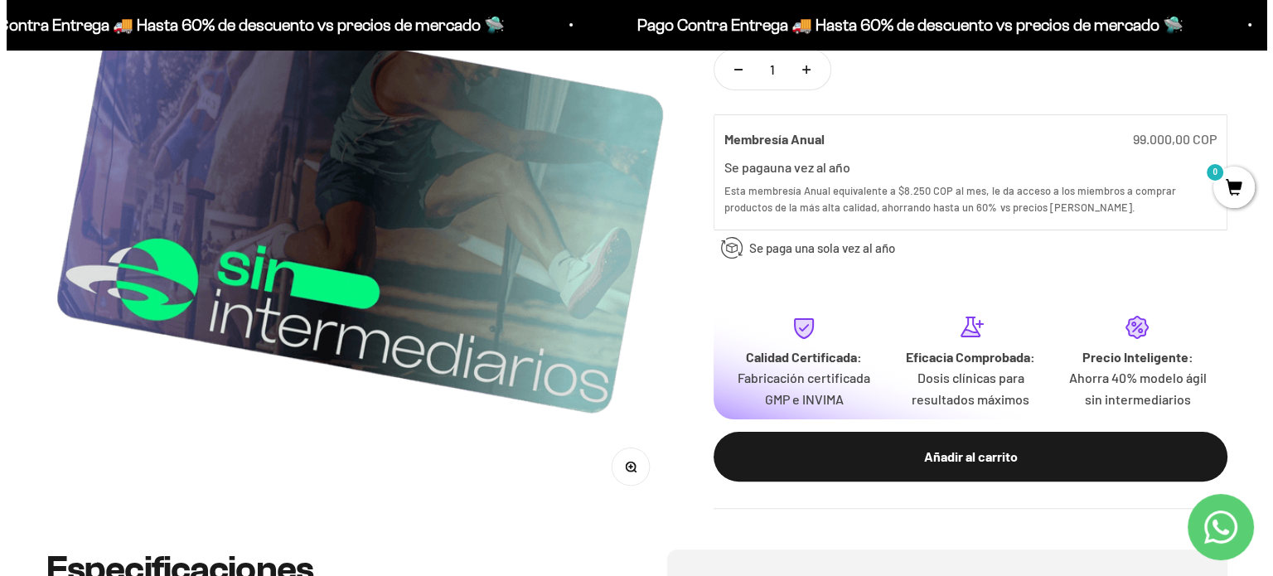
scroll to position [332, 0]
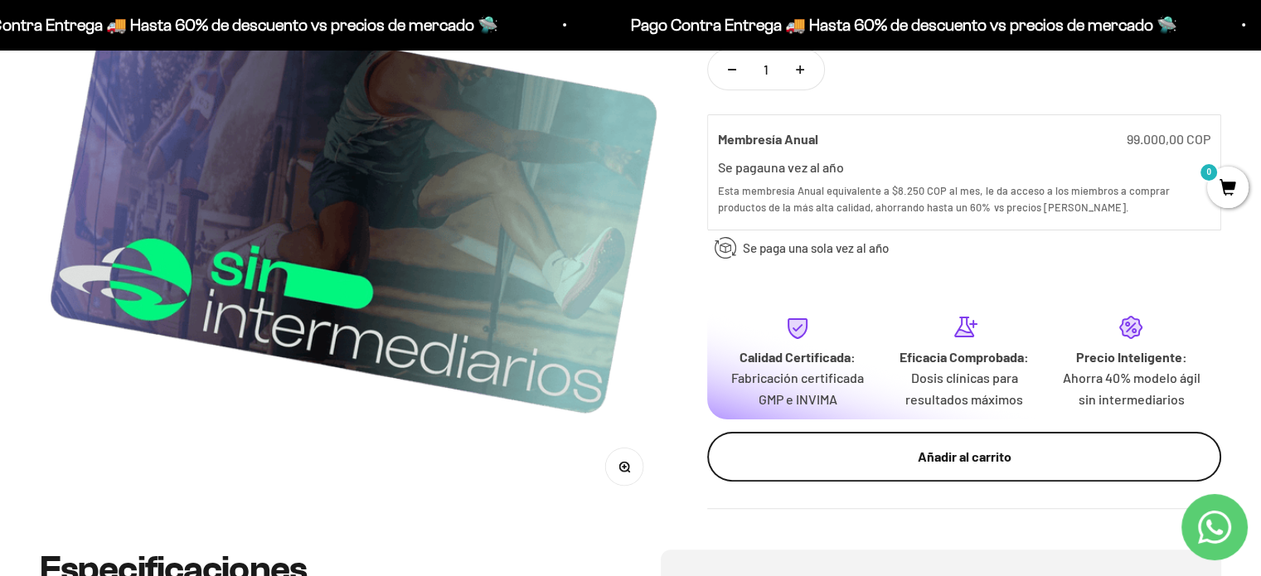
click at [884, 439] on button "Añadir al carrito" at bounding box center [964, 458] width 514 height 50
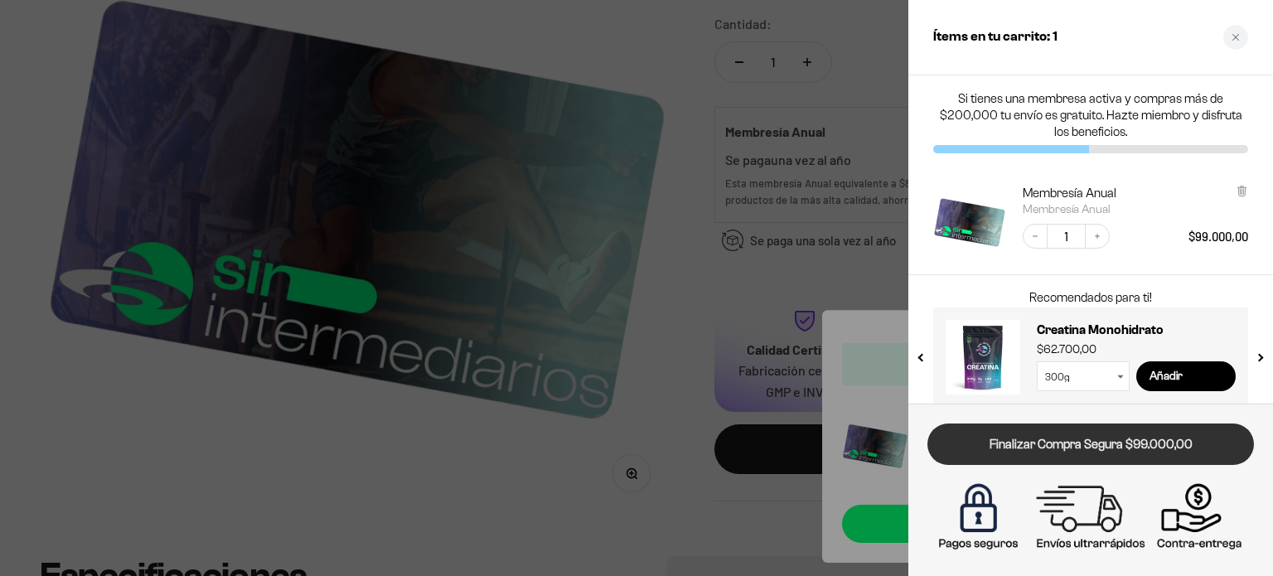
click at [1113, 453] on link "Finalizar Compra Segura $99.000,00" at bounding box center [1091, 445] width 327 height 42
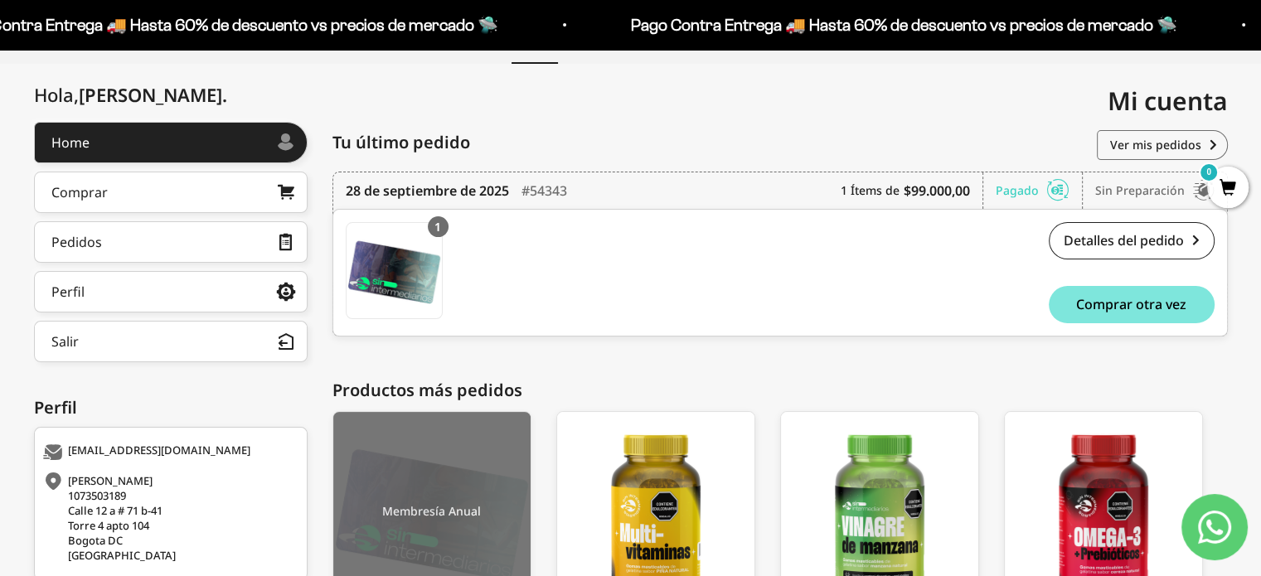
scroll to position [159, 0]
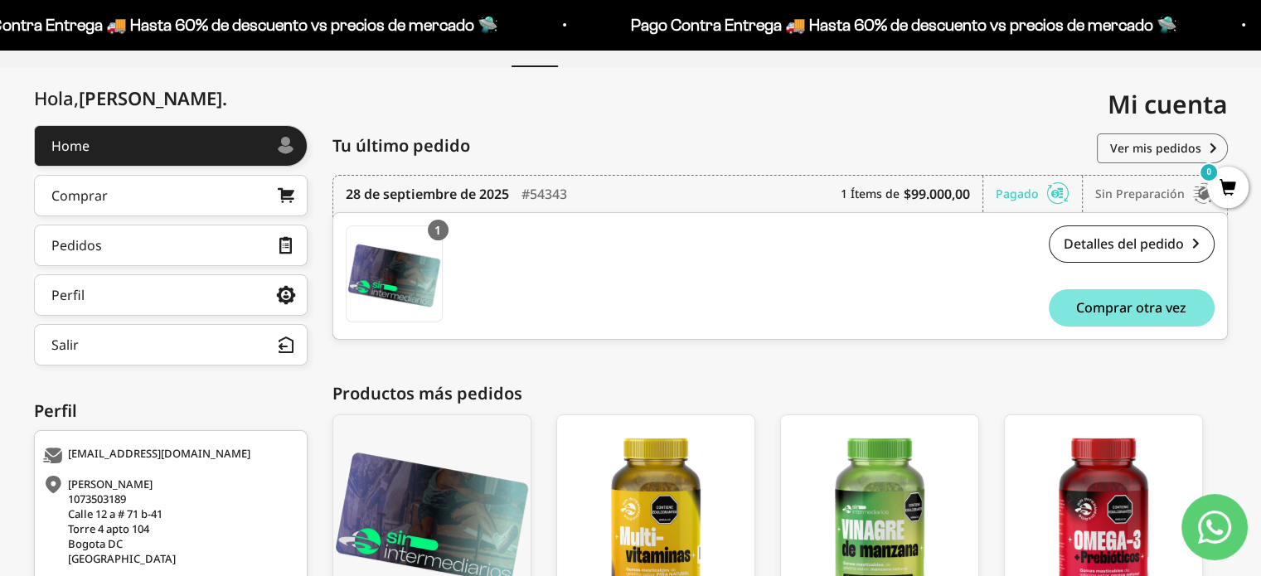
drag, startPoint x: 414, startPoint y: 198, endPoint x: 499, endPoint y: 196, distance: 84.6
click at [421, 198] on time "28 de septiembre de 2025" at bounding box center [427, 194] width 163 height 20
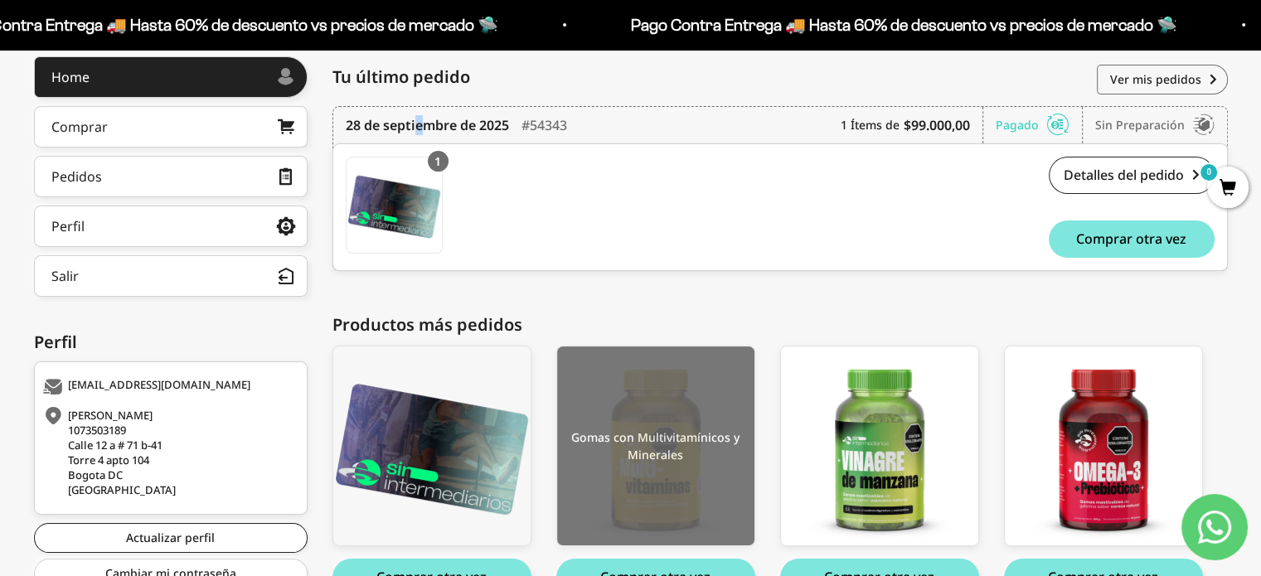
scroll to position [76, 0]
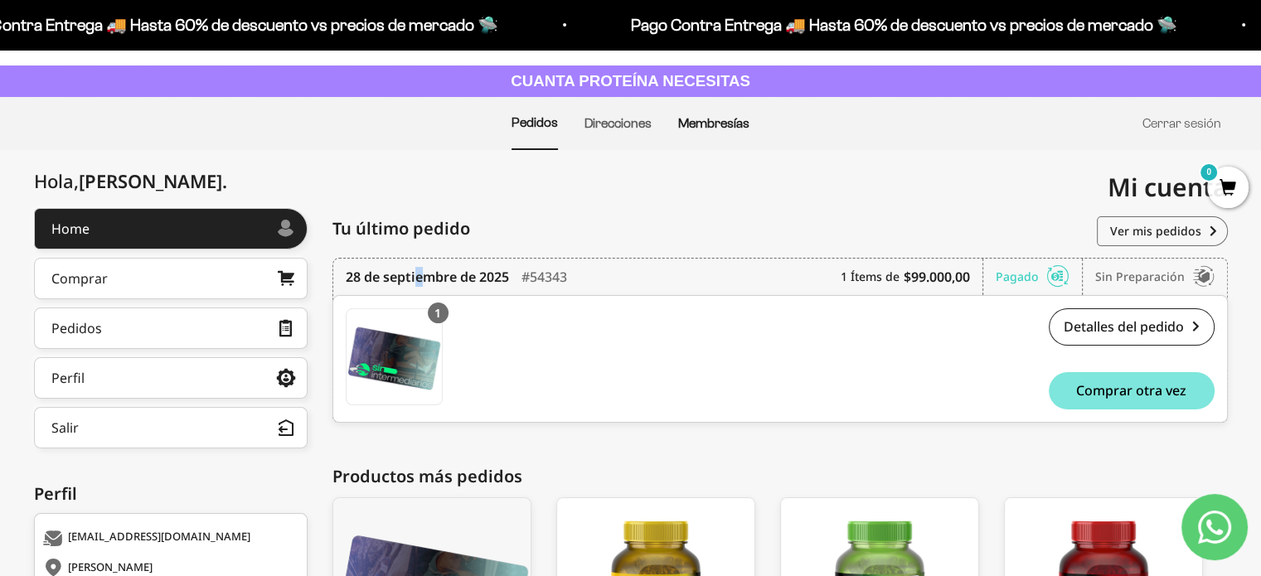
click at [693, 128] on link "Membresías" at bounding box center [713, 123] width 71 height 14
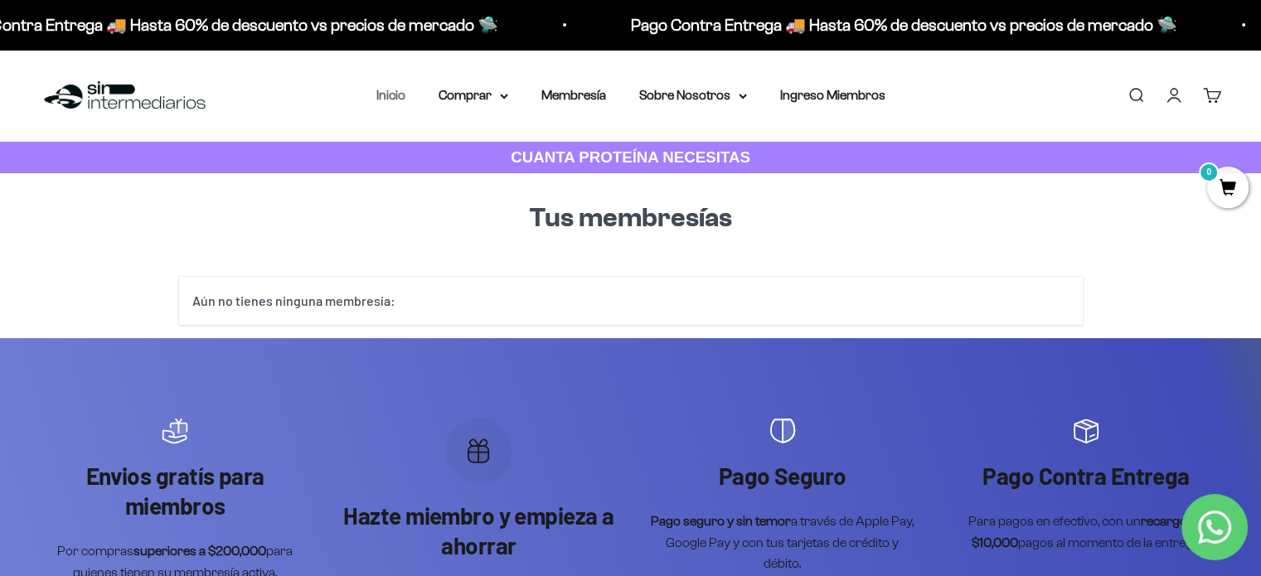
click at [392, 101] on link "Inicio" at bounding box center [390, 95] width 29 height 14
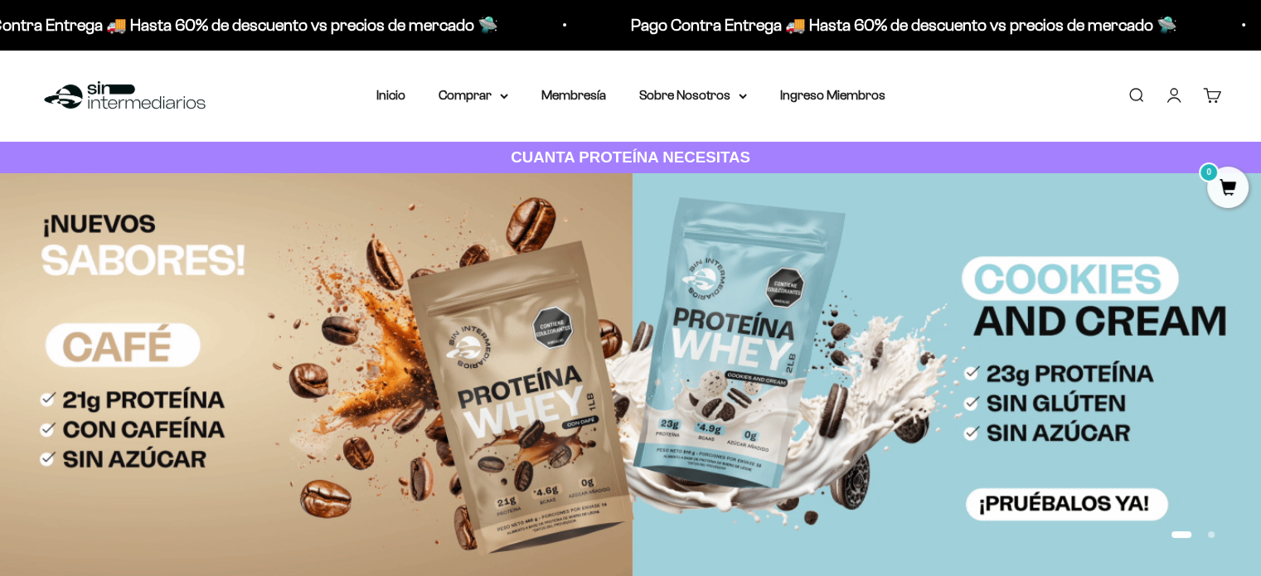
click at [1165, 95] on link "Cuenta" at bounding box center [1174, 95] width 18 height 18
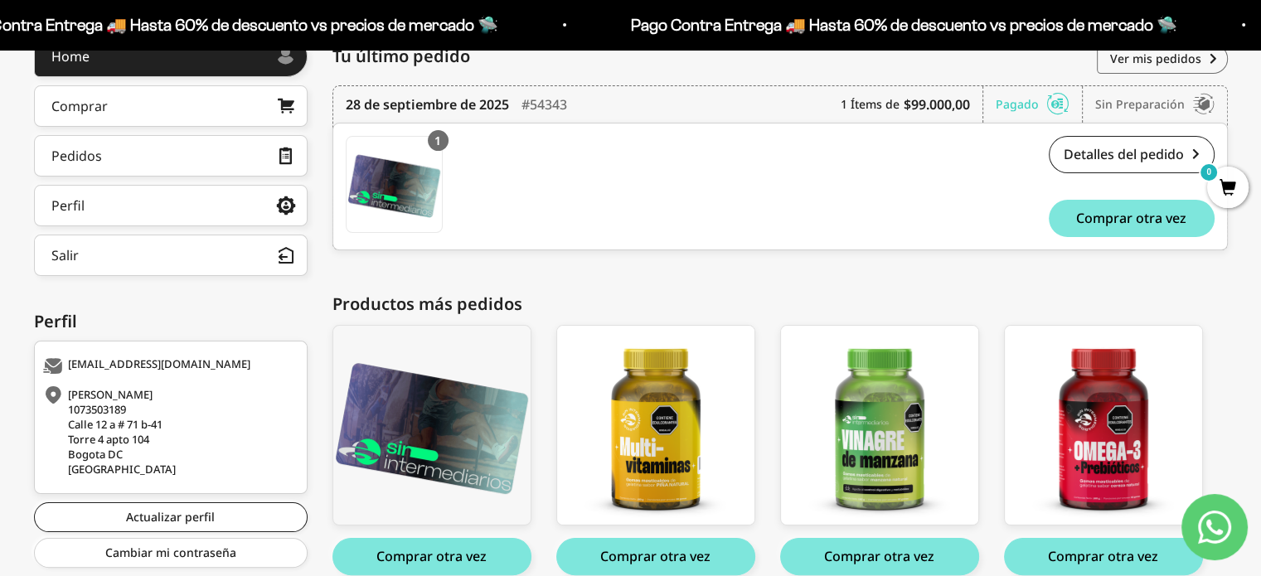
scroll to position [166, 0]
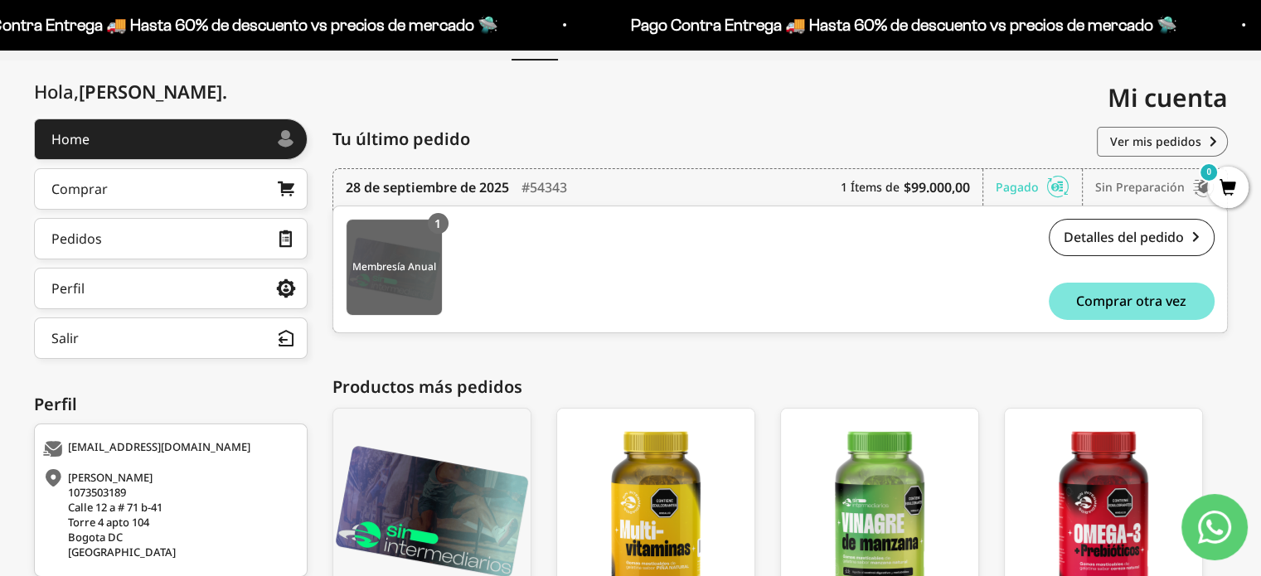
click at [414, 269] on img at bounding box center [394, 267] width 95 height 95
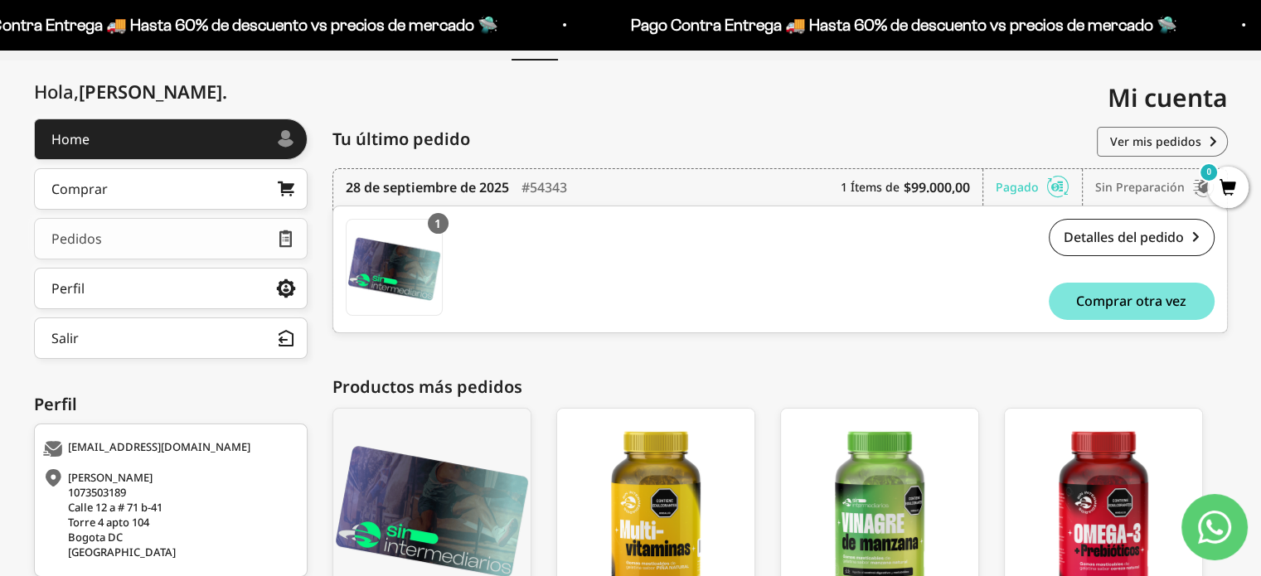
click at [229, 230] on link "Pedidos" at bounding box center [171, 238] width 274 height 41
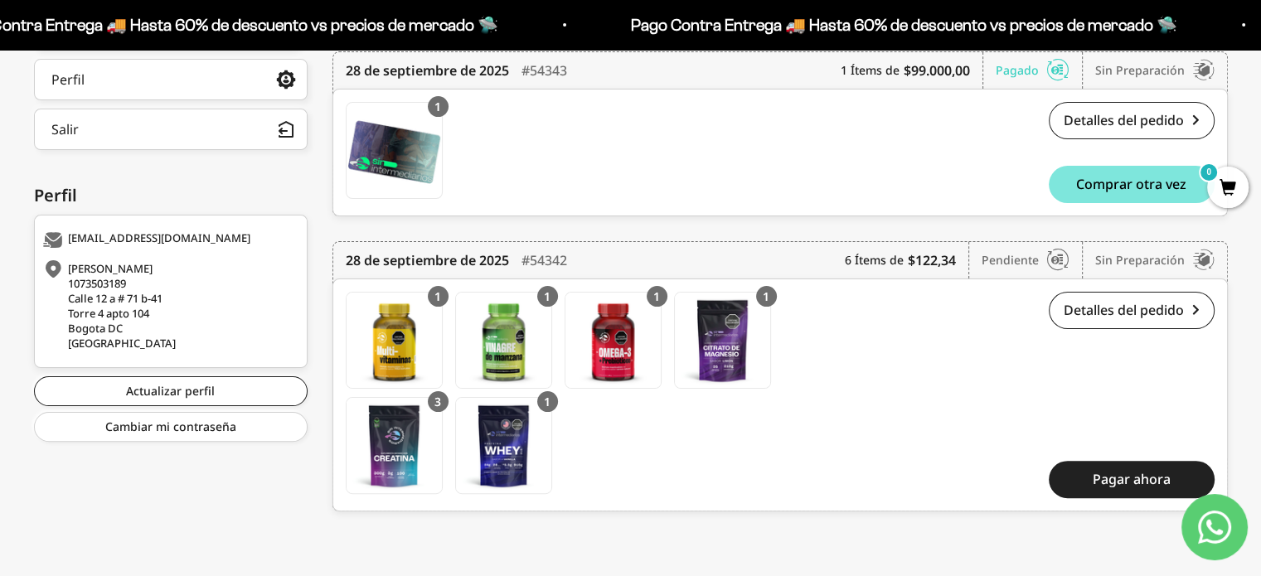
scroll to position [375, 0]
click at [1137, 308] on link "Detalles del pedido" at bounding box center [1132, 310] width 166 height 37
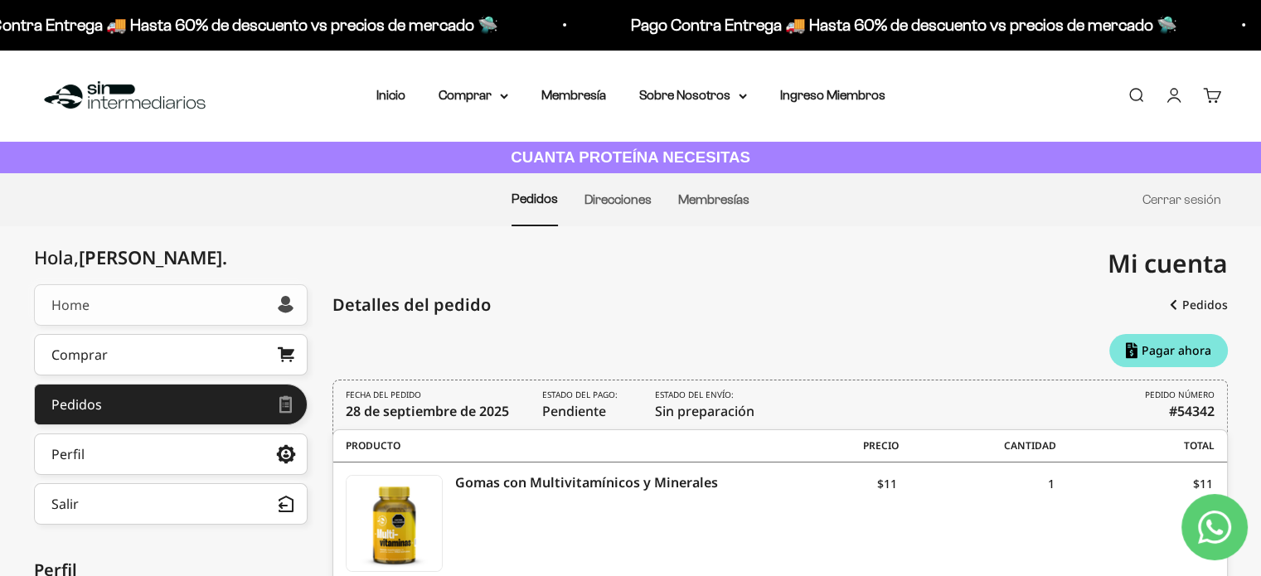
click at [80, 305] on div "Home" at bounding box center [70, 304] width 38 height 13
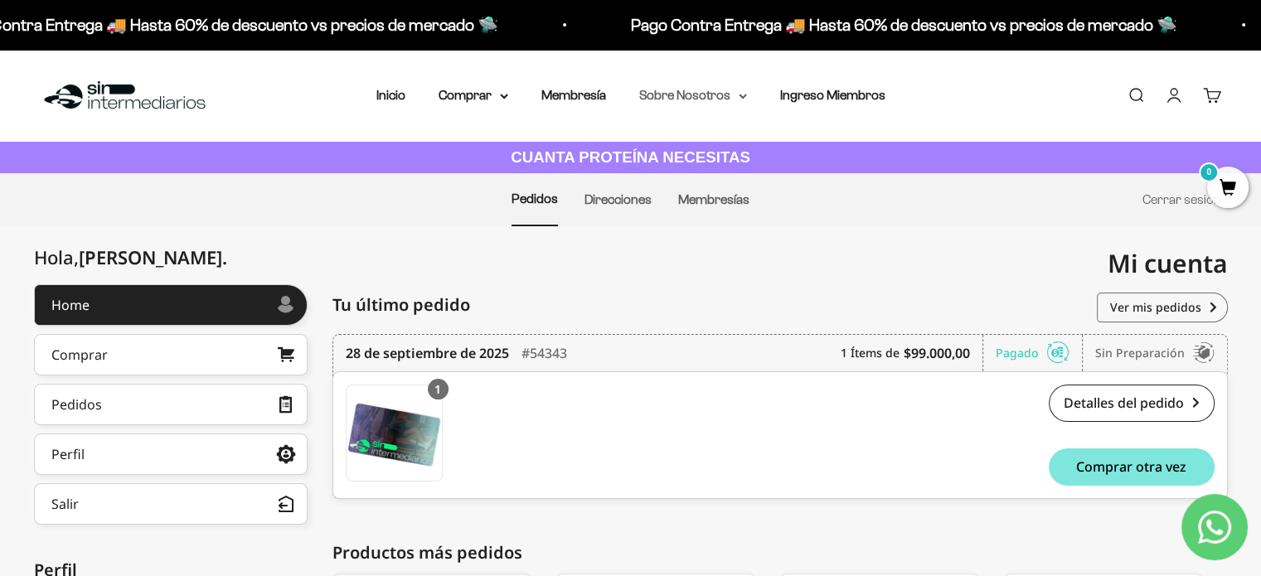
click at [730, 99] on summary "Sobre Nosotros" at bounding box center [693, 96] width 108 height 22
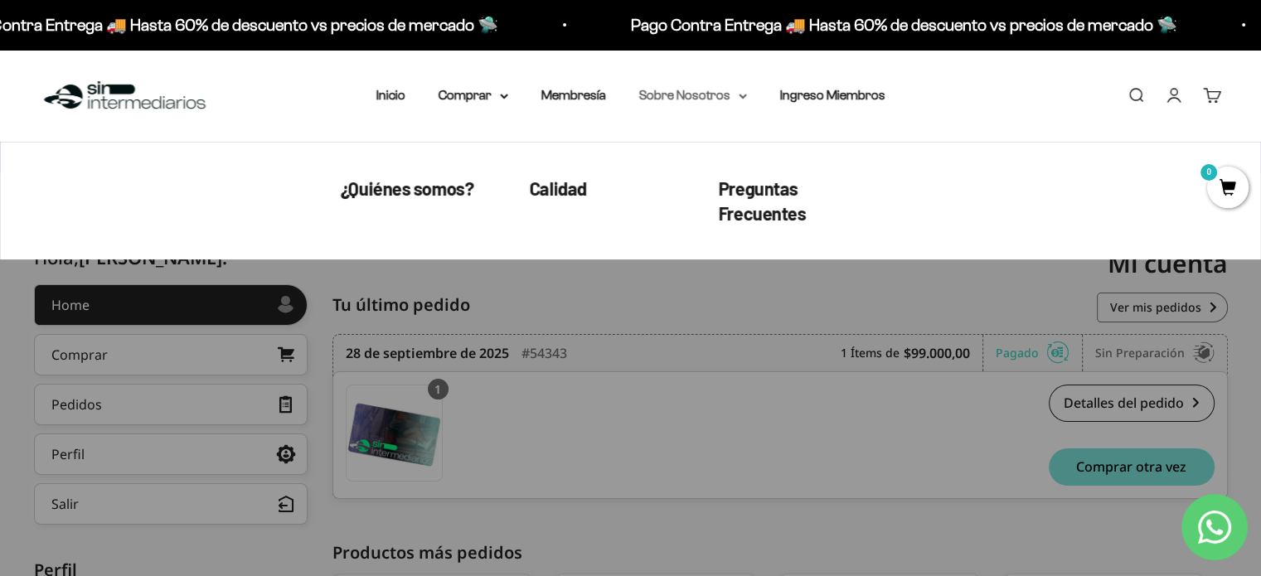
click at [730, 99] on summary "Sobre Nosotros" at bounding box center [693, 96] width 108 height 22
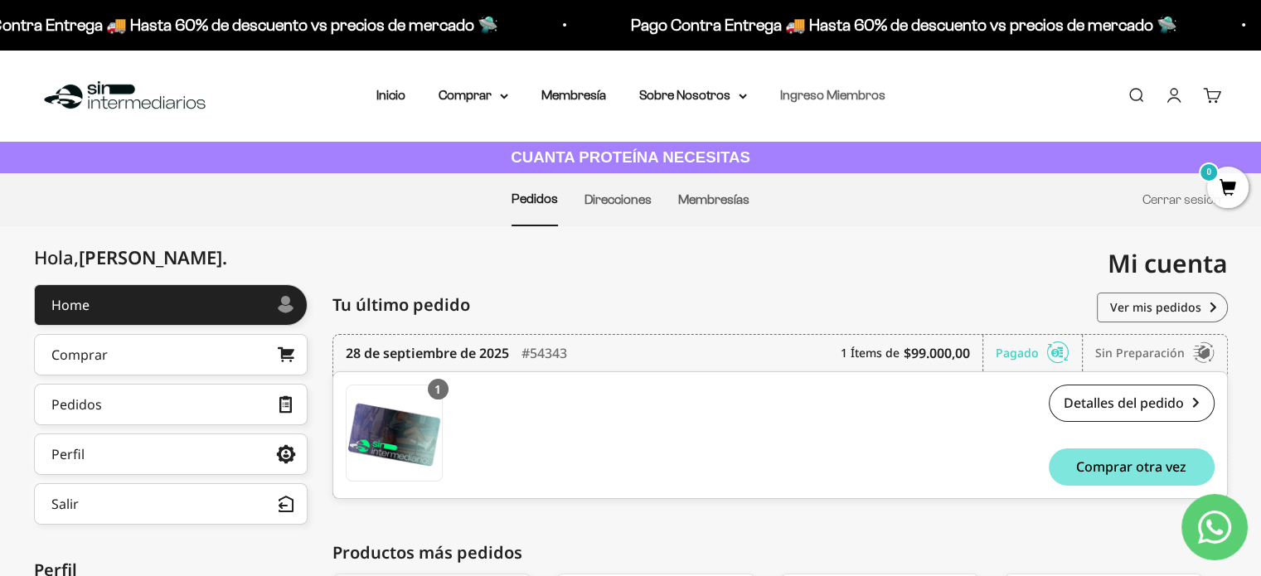
click at [859, 93] on link "Ingreso Miembros" at bounding box center [832, 95] width 105 height 14
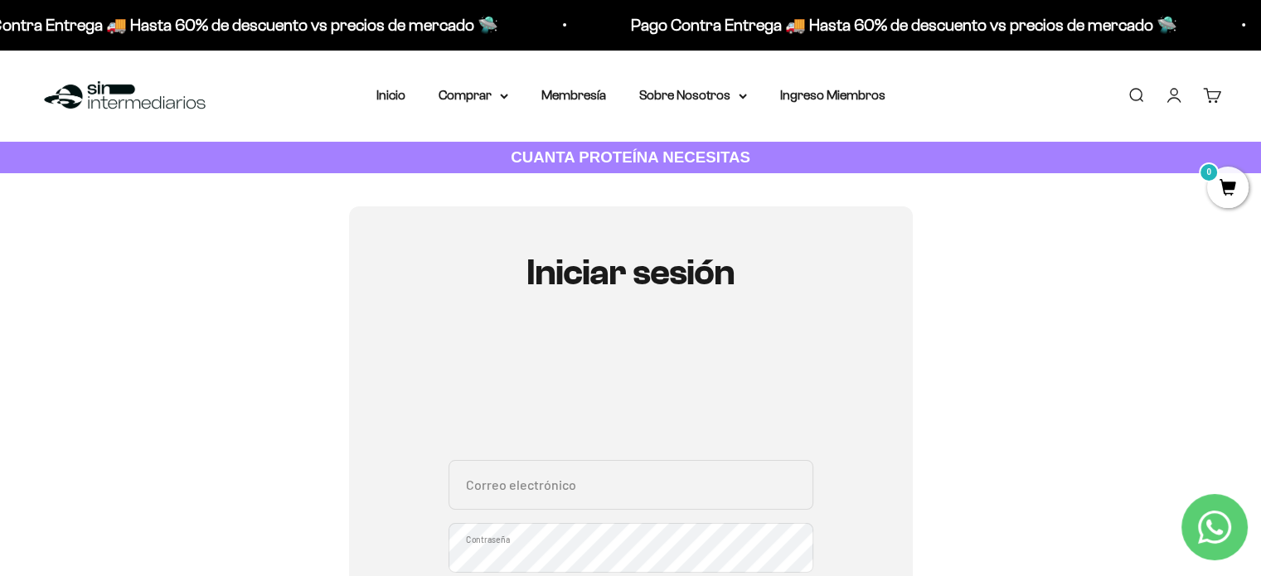
type input "[EMAIL_ADDRESS][DOMAIN_NAME]"
click at [405, 103] on li "Inicio" at bounding box center [390, 96] width 29 height 22
click at [395, 112] on div "Menú [GEOGRAPHIC_DATA] Inicio Comprar Proteínas Ver Todos Whey Iso Vegan Pancak…" at bounding box center [630, 96] width 1261 height 92
click at [392, 95] on link "Inicio" at bounding box center [390, 95] width 29 height 14
